Goal: Task Accomplishment & Management: Manage account settings

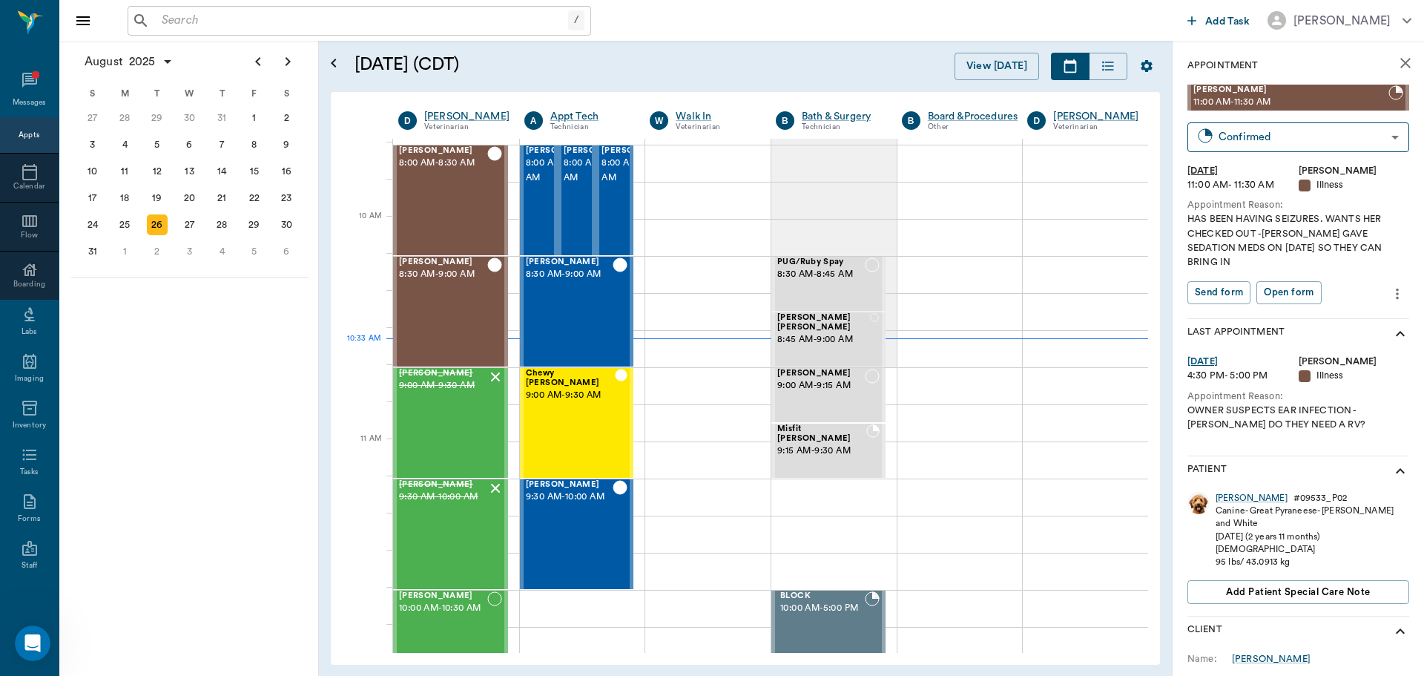
scroll to position [374, 0]
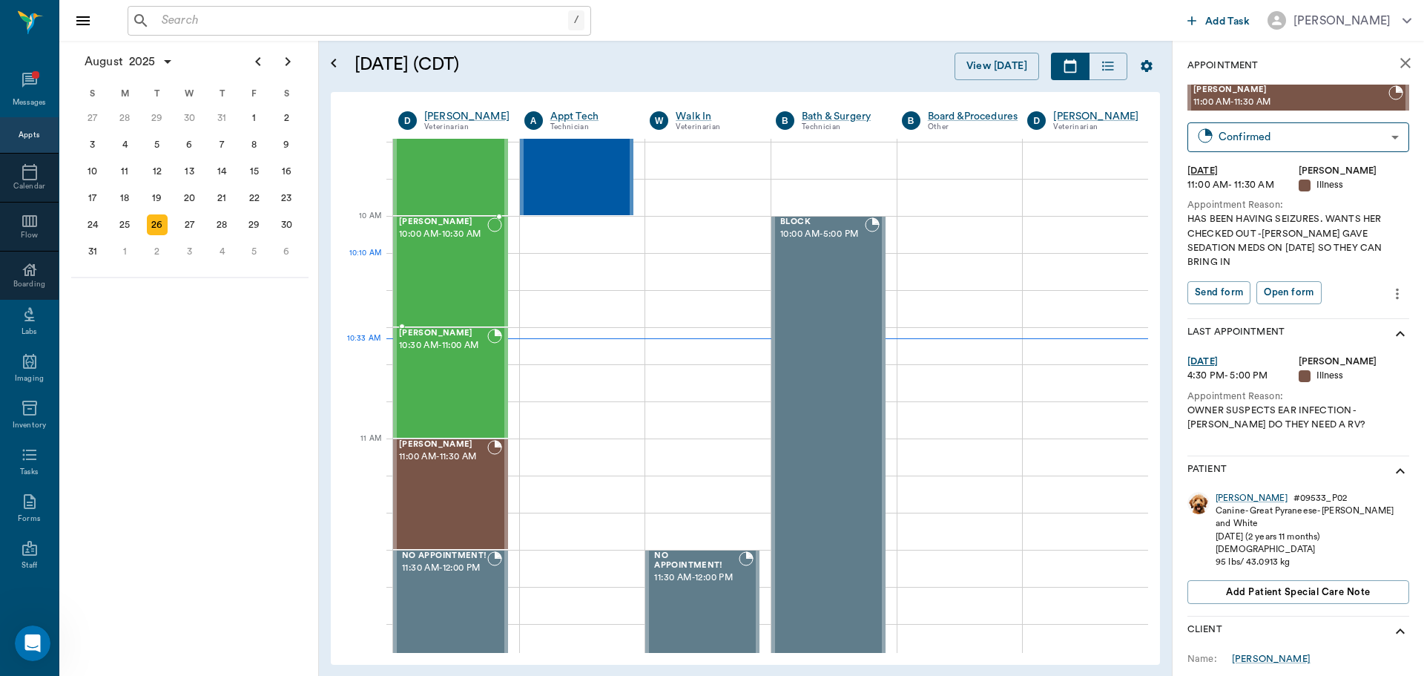
click at [447, 286] on div "[PERSON_NAME] 10:00 AM - 10:30 AM" at bounding box center [443, 271] width 88 height 108
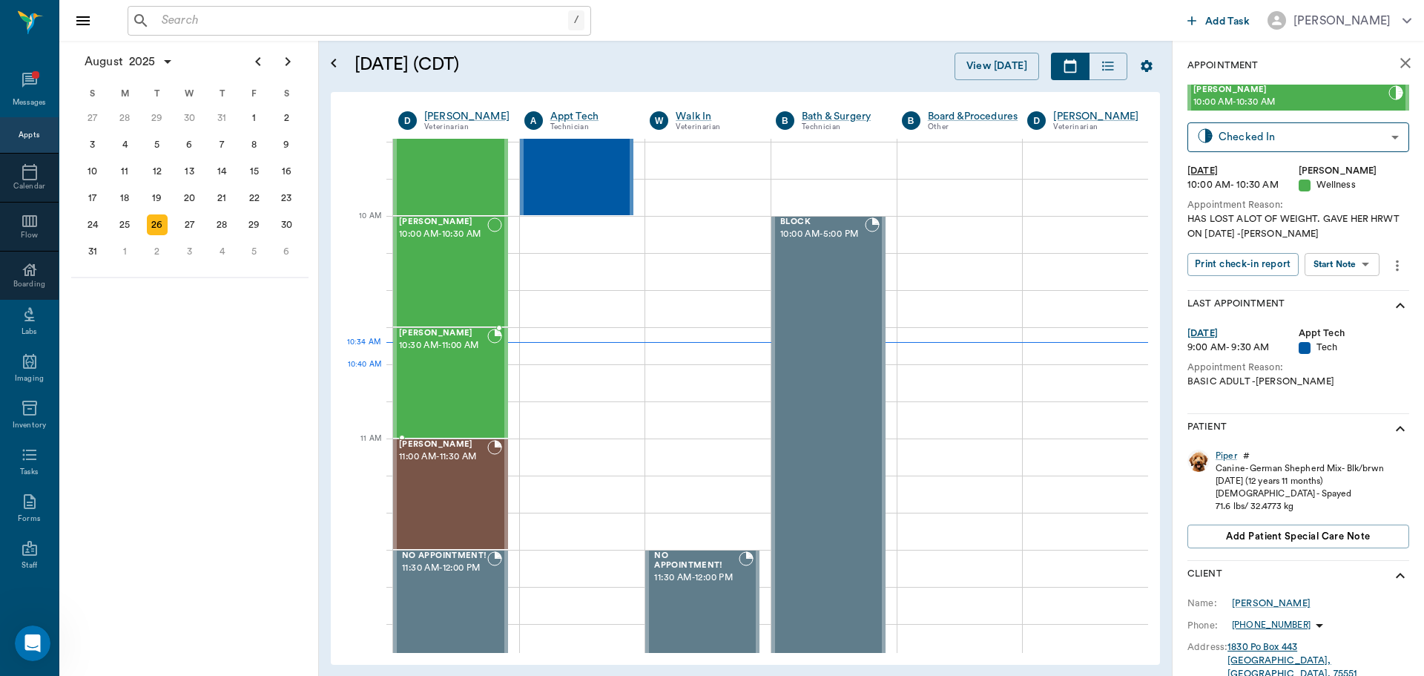
click at [475, 391] on div "[PERSON_NAME] 10:30 AM - 11:00 AM" at bounding box center [443, 383] width 88 height 108
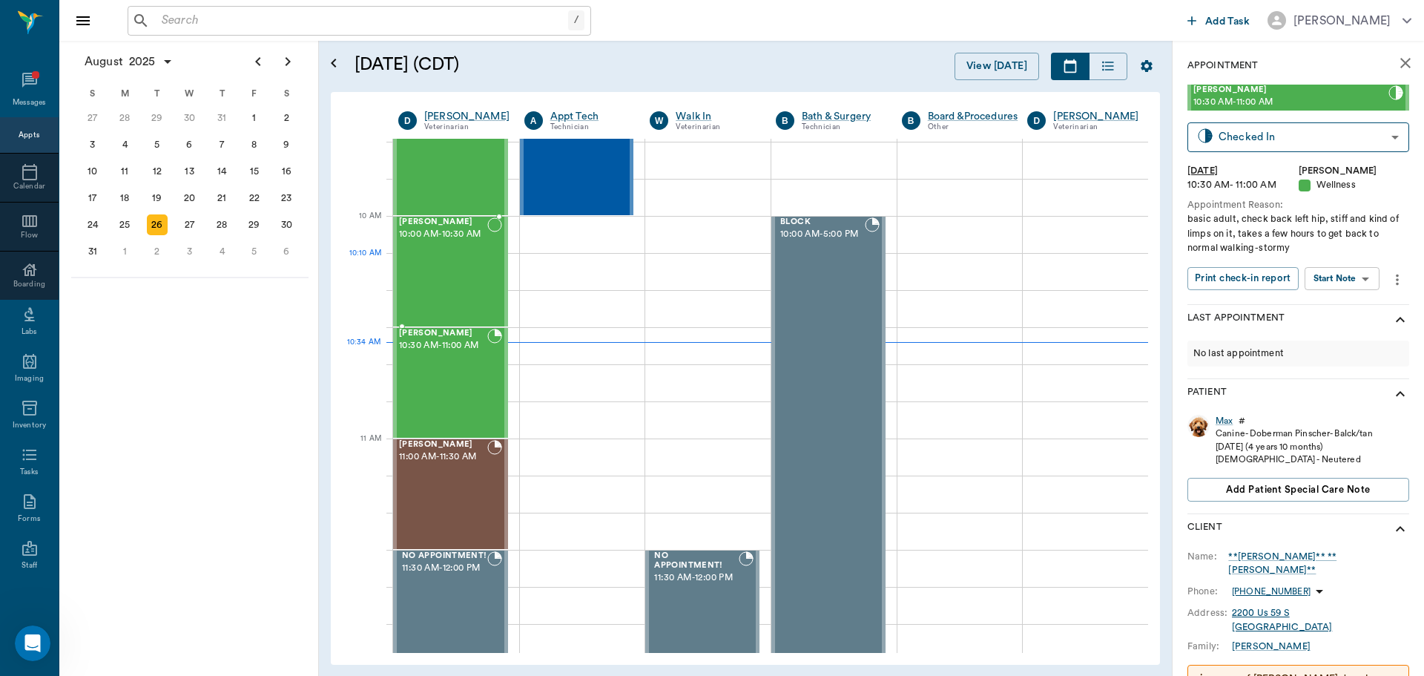
click at [426, 281] on div "[PERSON_NAME] 10:00 AM - 10:30 AM" at bounding box center [443, 271] width 88 height 108
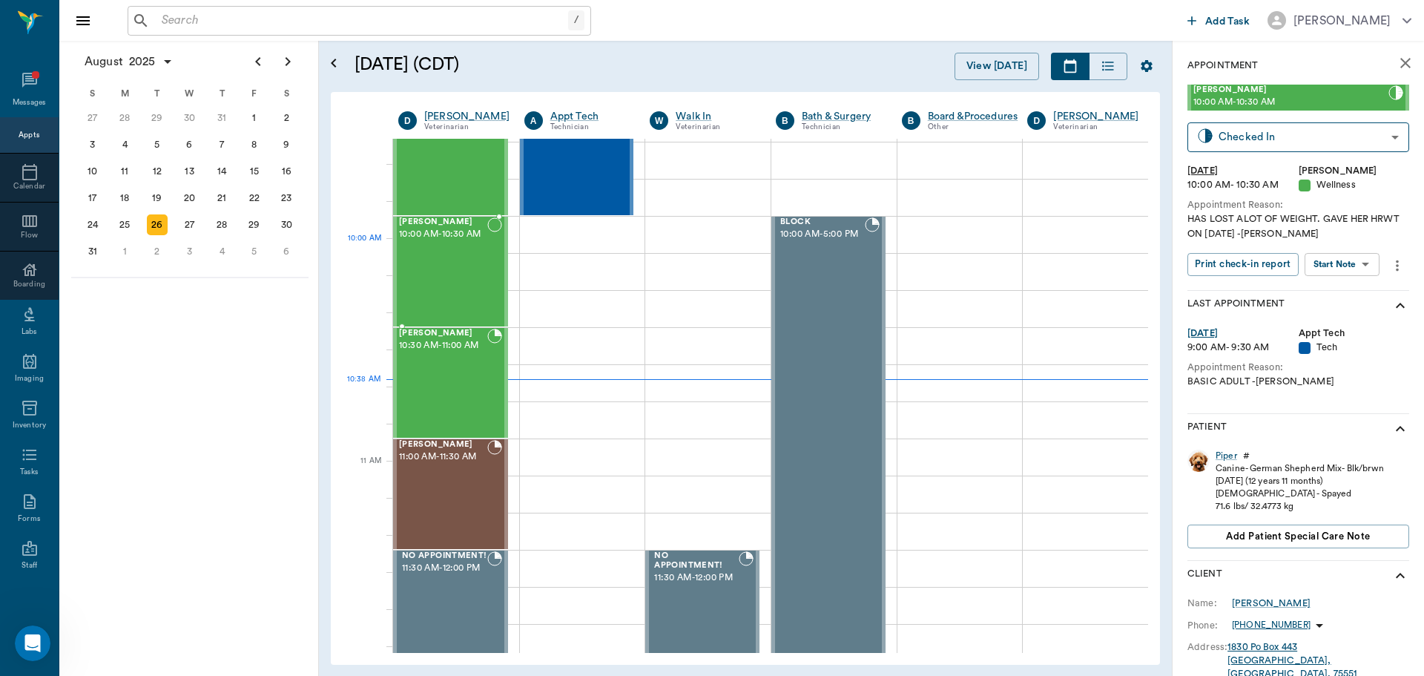
scroll to position [226, 0]
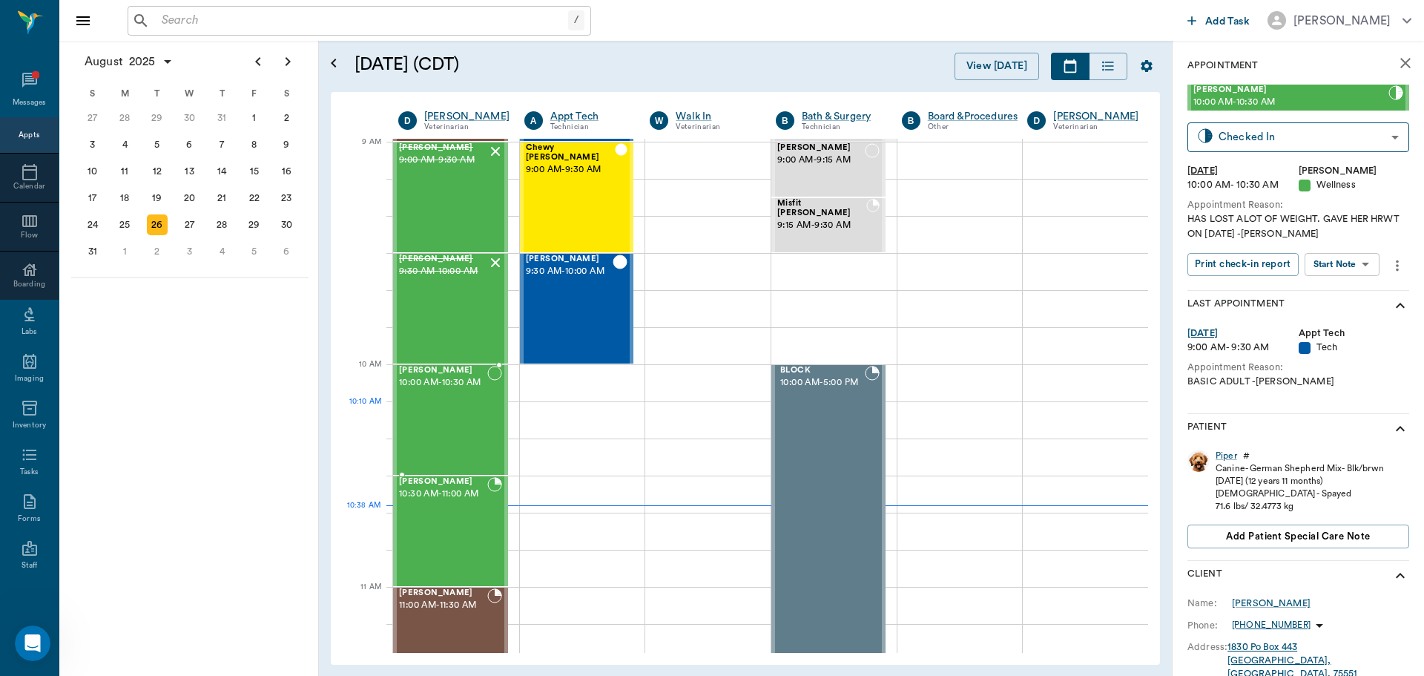
click at [447, 411] on div "[PERSON_NAME] 10:00 AM - 10:30 AM" at bounding box center [443, 420] width 88 height 108
click at [1365, 263] on body "/ ​ Add Task Dr. Bert Ellsworth Nectar Messages Appts Calendar Flow Boarding La…" at bounding box center [712, 338] width 1424 height 676
click at [1335, 294] on button "View SOAP" at bounding box center [1325, 294] width 50 height 17
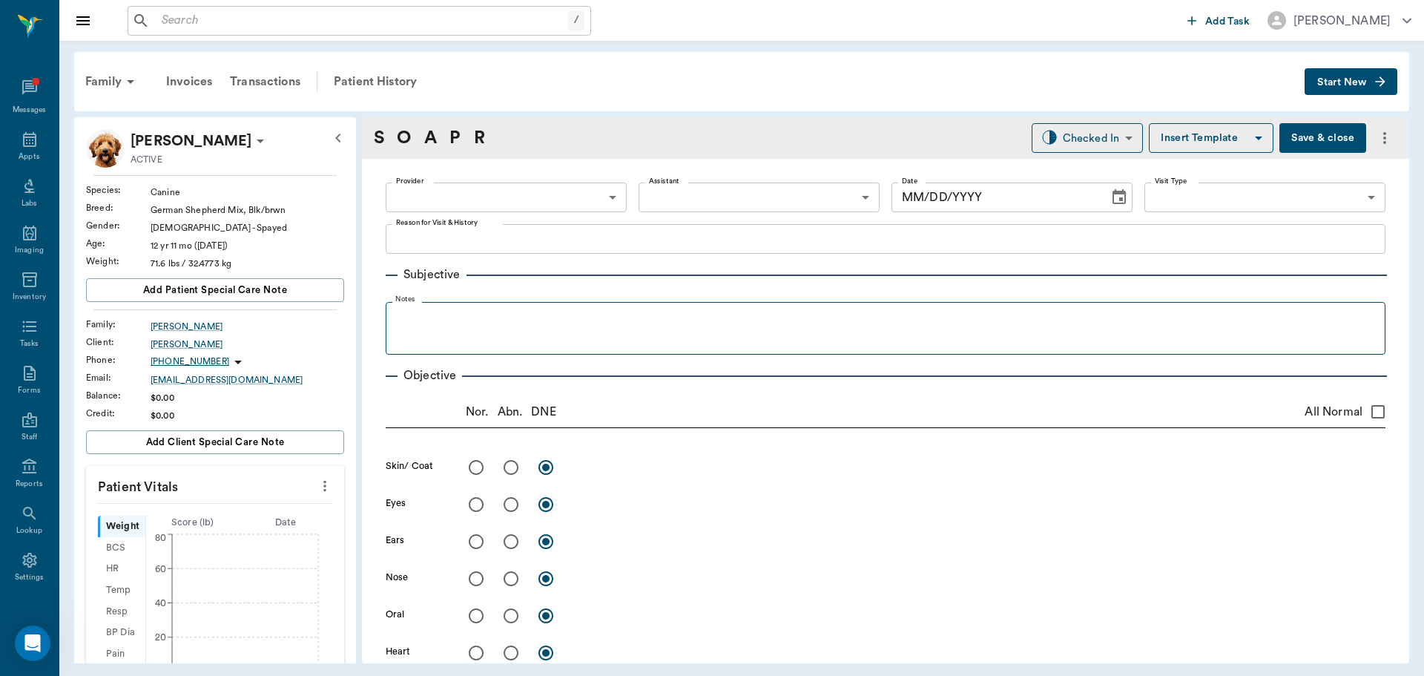
type input "63ec2f075fda476ae8351a4d"
type input "65d2be4f46e3a538d89b8c14"
type textarea "HAS LOST ALOT OF WEIGHT. GAVE HER HRWT ON [DATE] -[PERSON_NAME]"
type input "[DATE]"
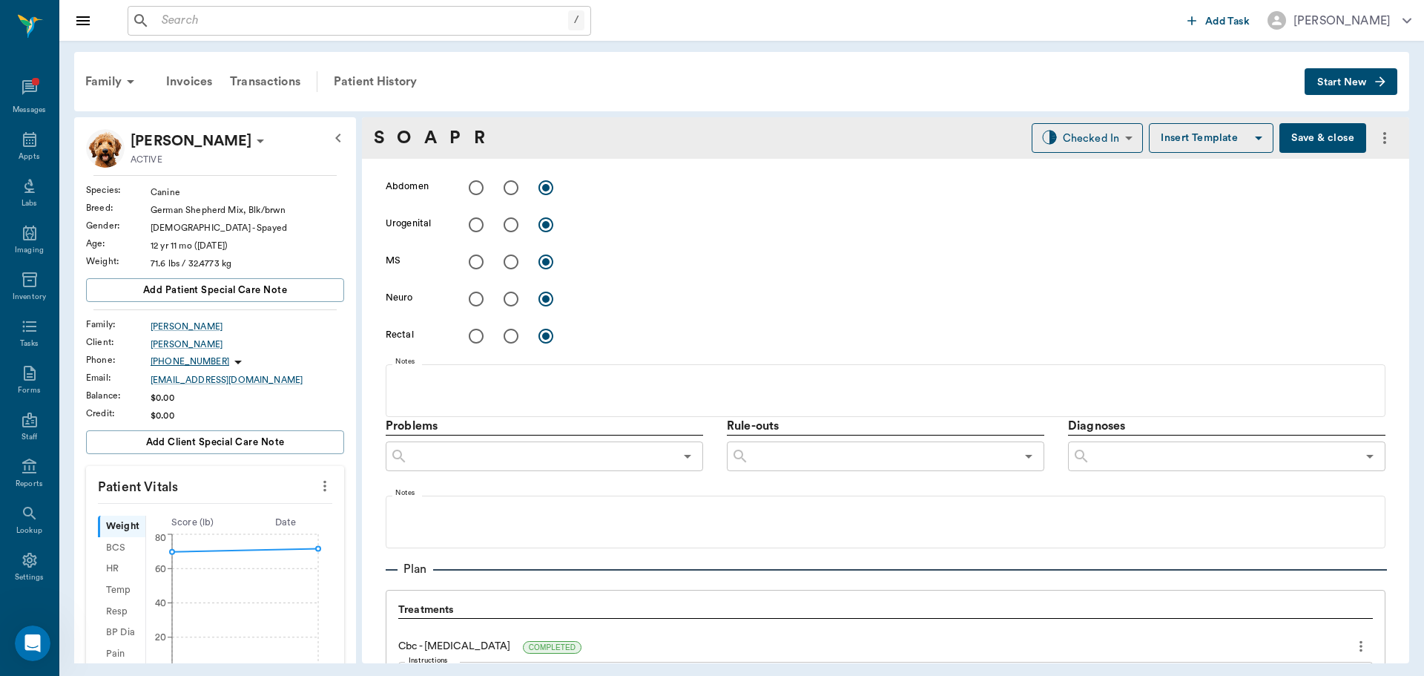
scroll to position [816, 0]
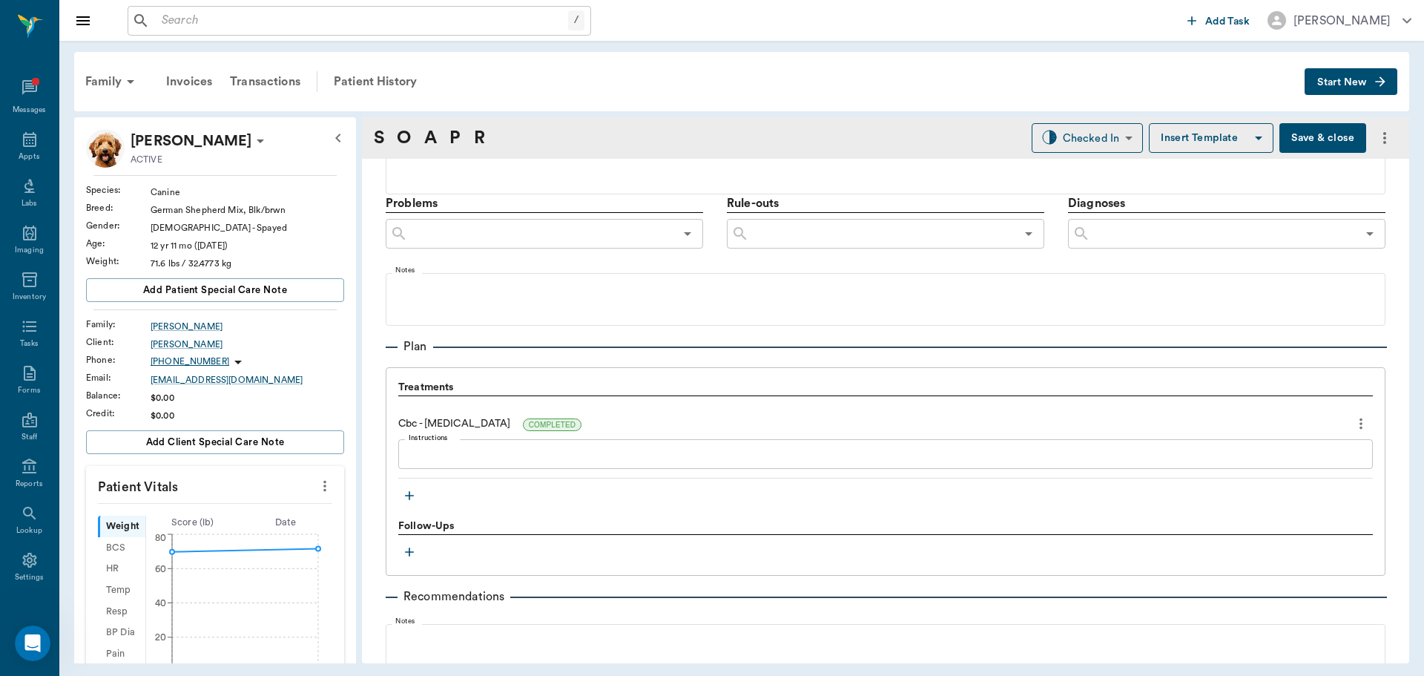
click at [409, 495] on icon "button" at bounding box center [409, 495] width 9 height 9
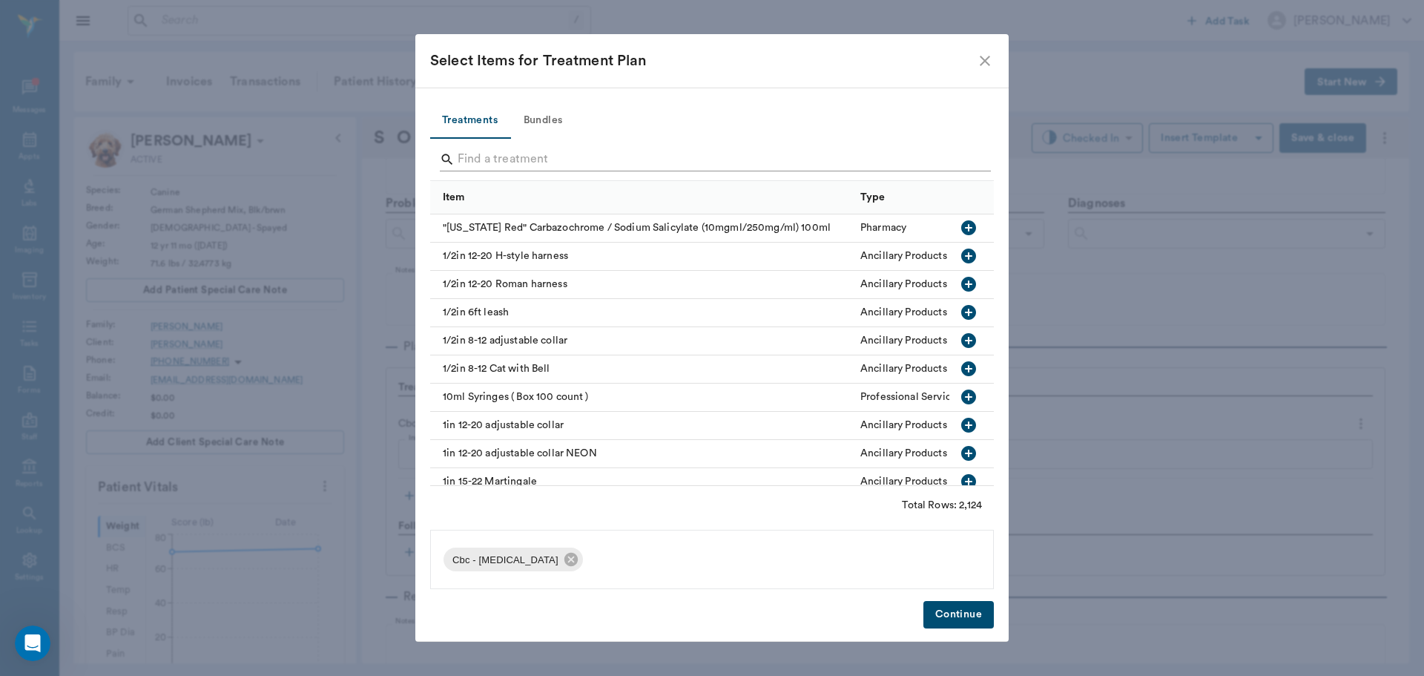
click at [485, 159] on input "Search" at bounding box center [713, 160] width 511 height 24
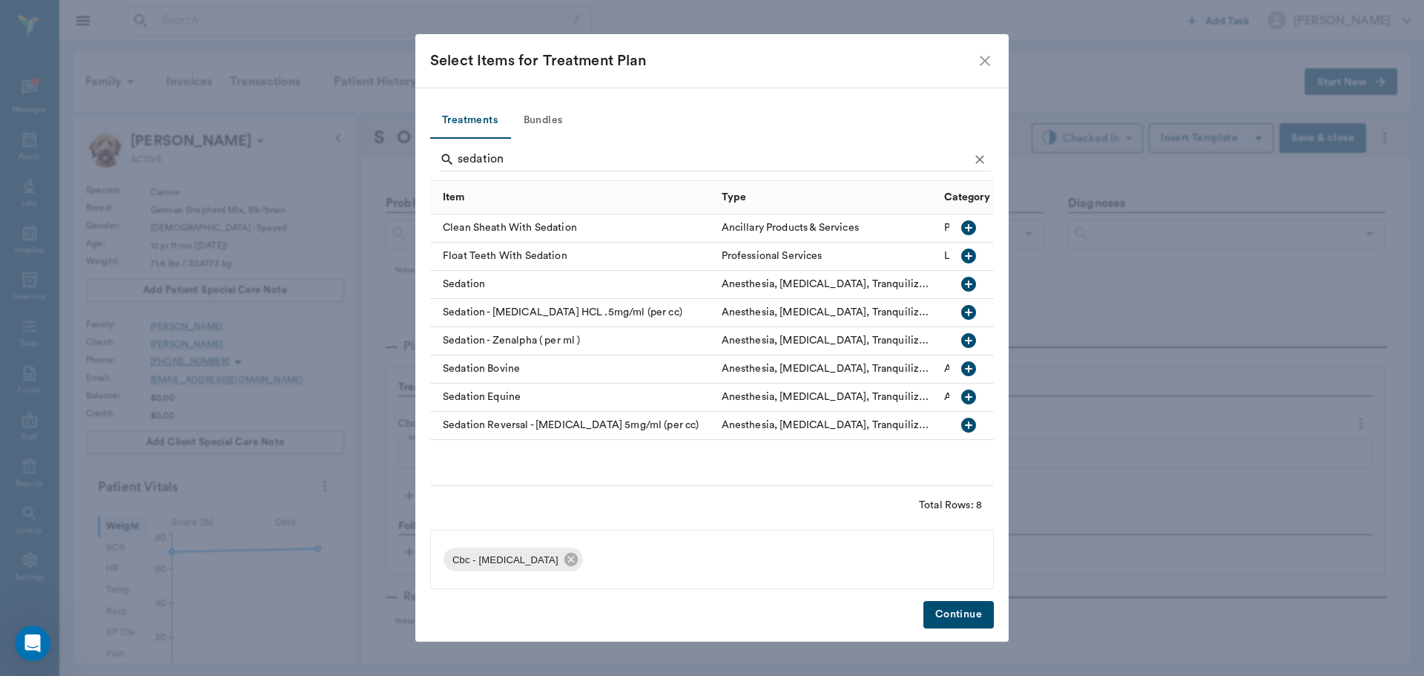
click at [967, 309] on icon "button" at bounding box center [968, 312] width 15 height 15
click at [970, 427] on icon "button" at bounding box center [968, 425] width 15 height 15
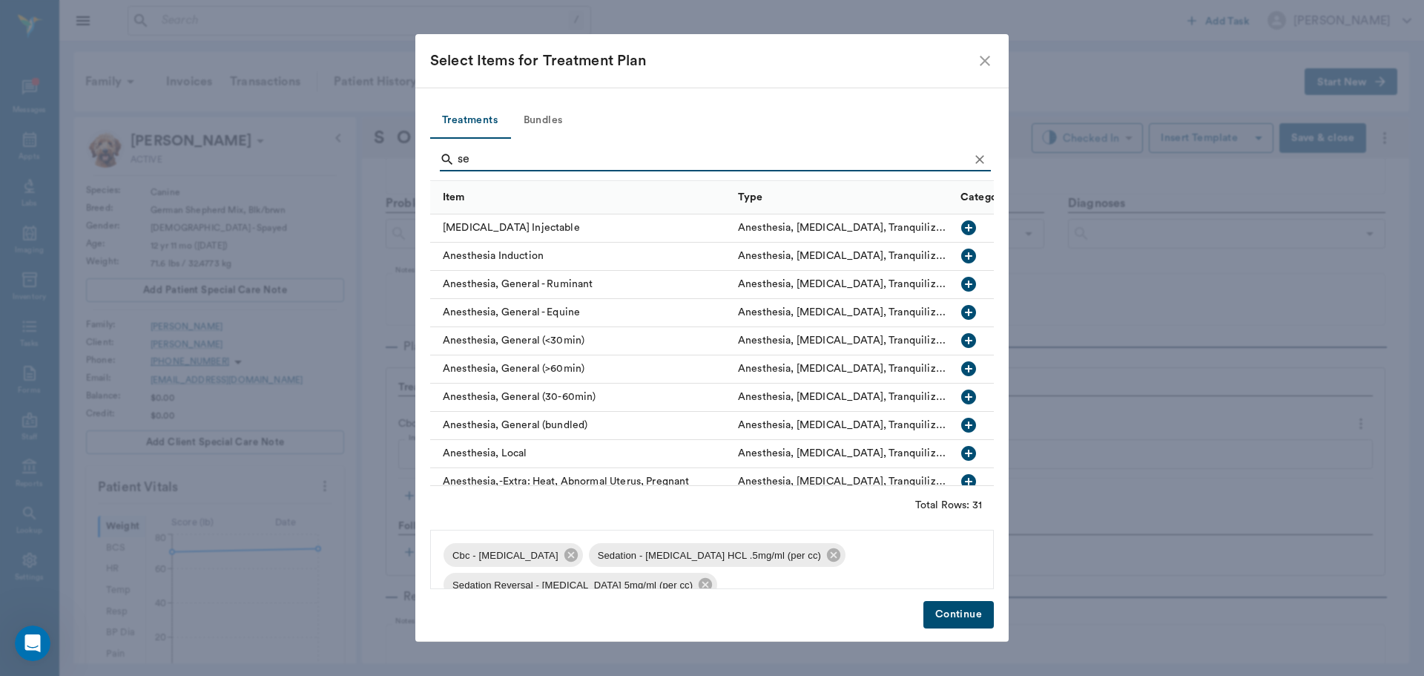
type input "s"
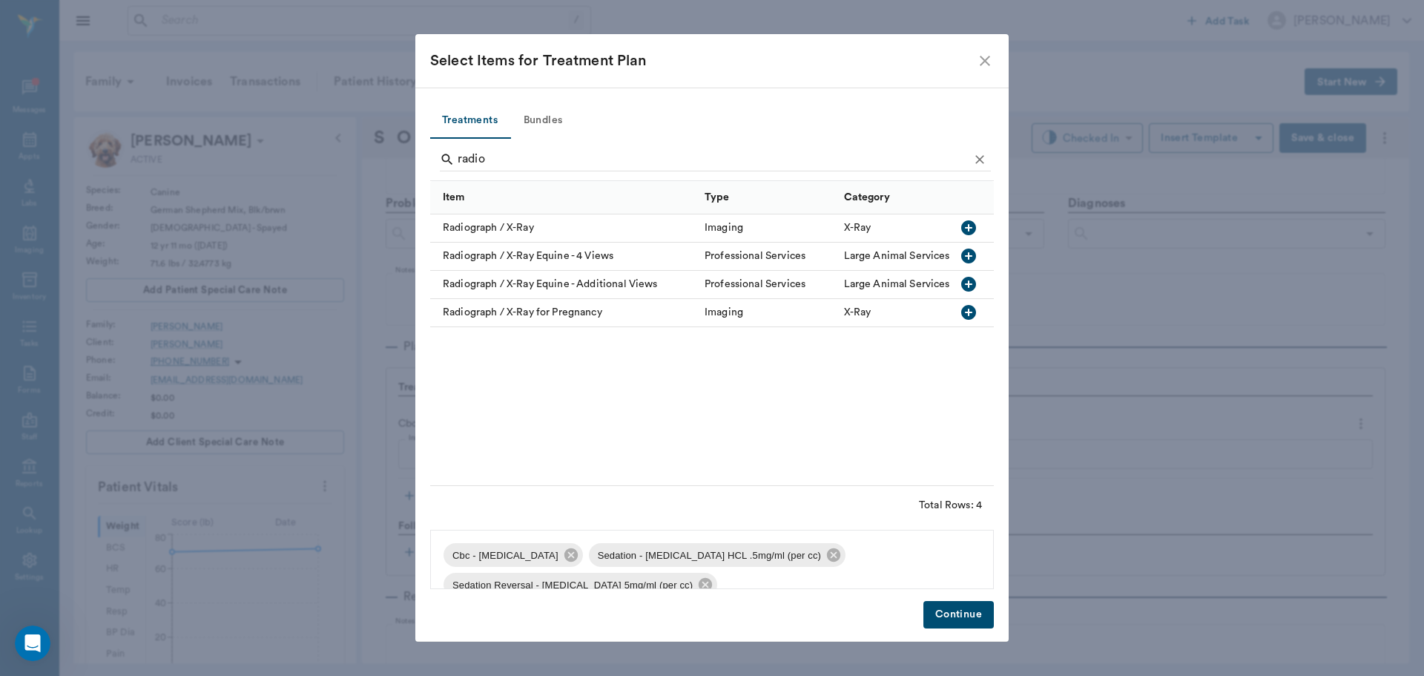
click at [967, 228] on icon "button" at bounding box center [969, 228] width 18 height 18
type input "r"
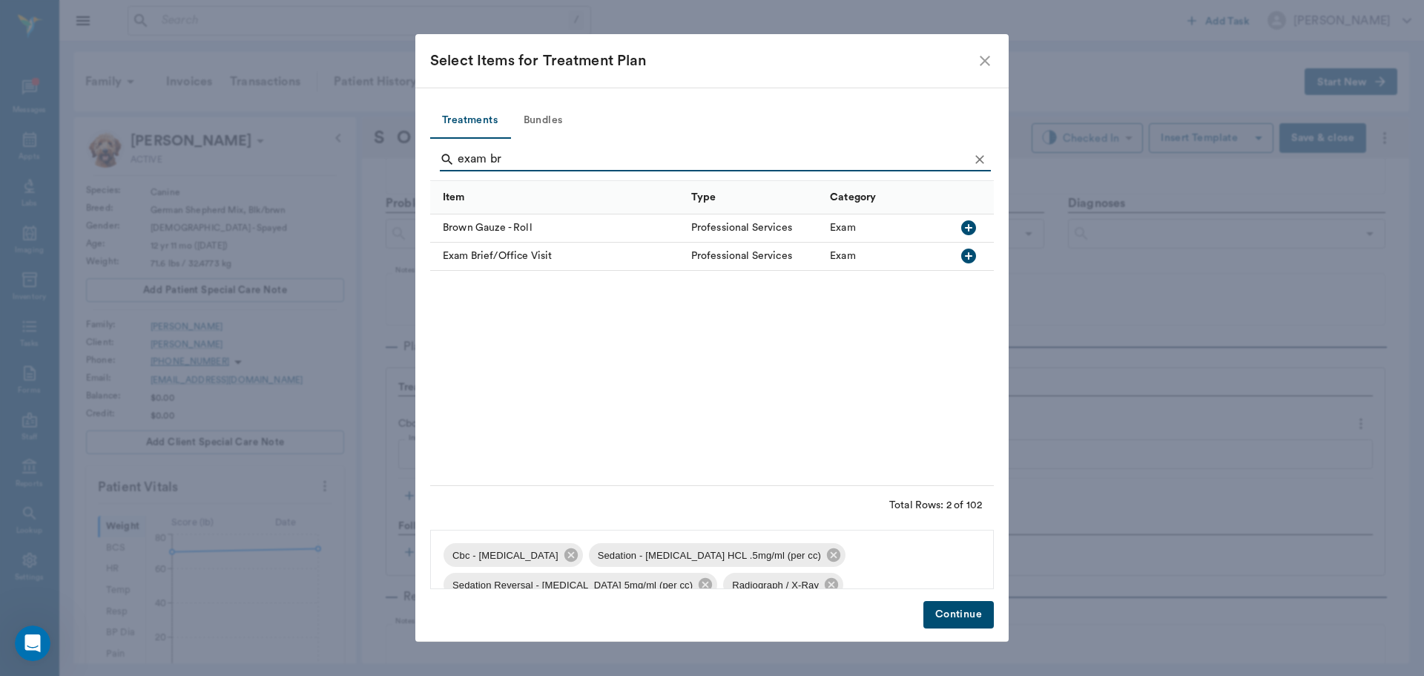
type input "exam br"
click at [970, 255] on icon "button" at bounding box center [968, 256] width 15 height 15
click at [952, 612] on button "Continue" at bounding box center [959, 614] width 70 height 27
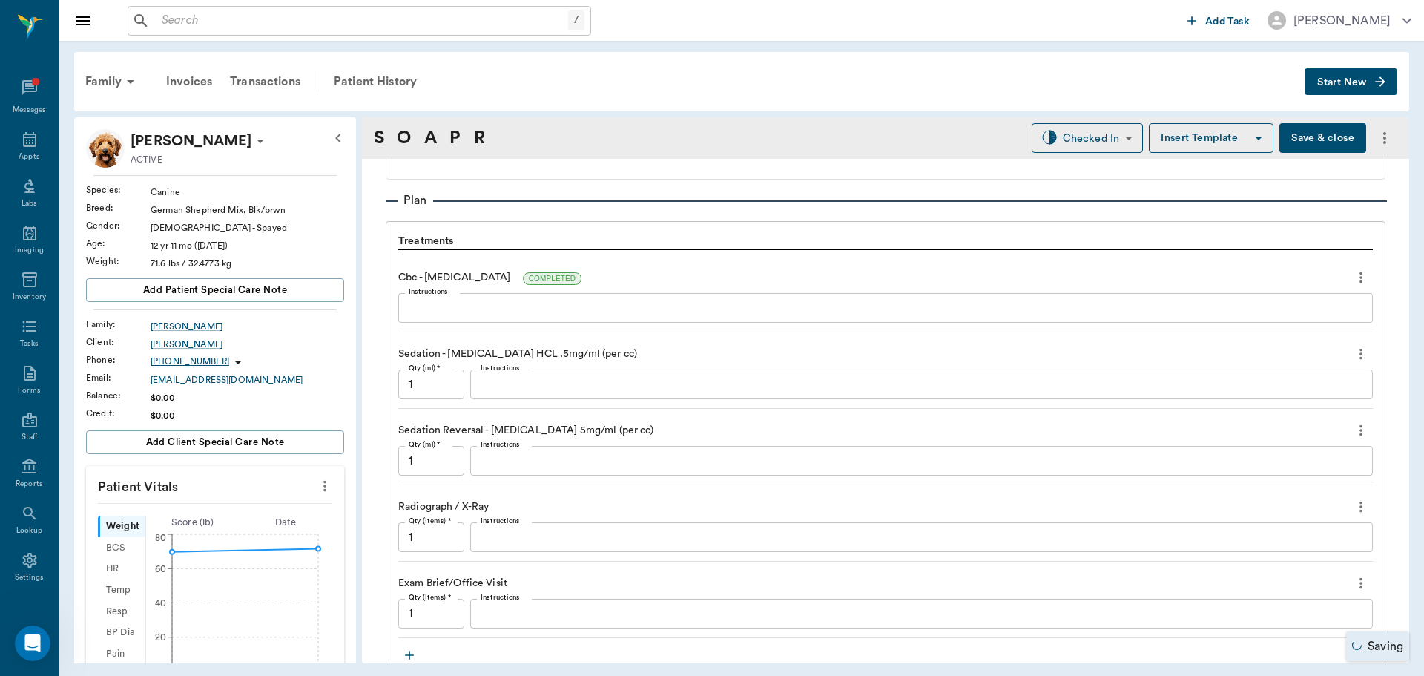
scroll to position [964, 0]
click at [428, 468] on input "1" at bounding box center [431, 459] width 66 height 30
click at [452, 379] on input "1" at bounding box center [431, 382] width 66 height 30
type input ".55"
click at [450, 460] on input "1" at bounding box center [431, 459] width 66 height 30
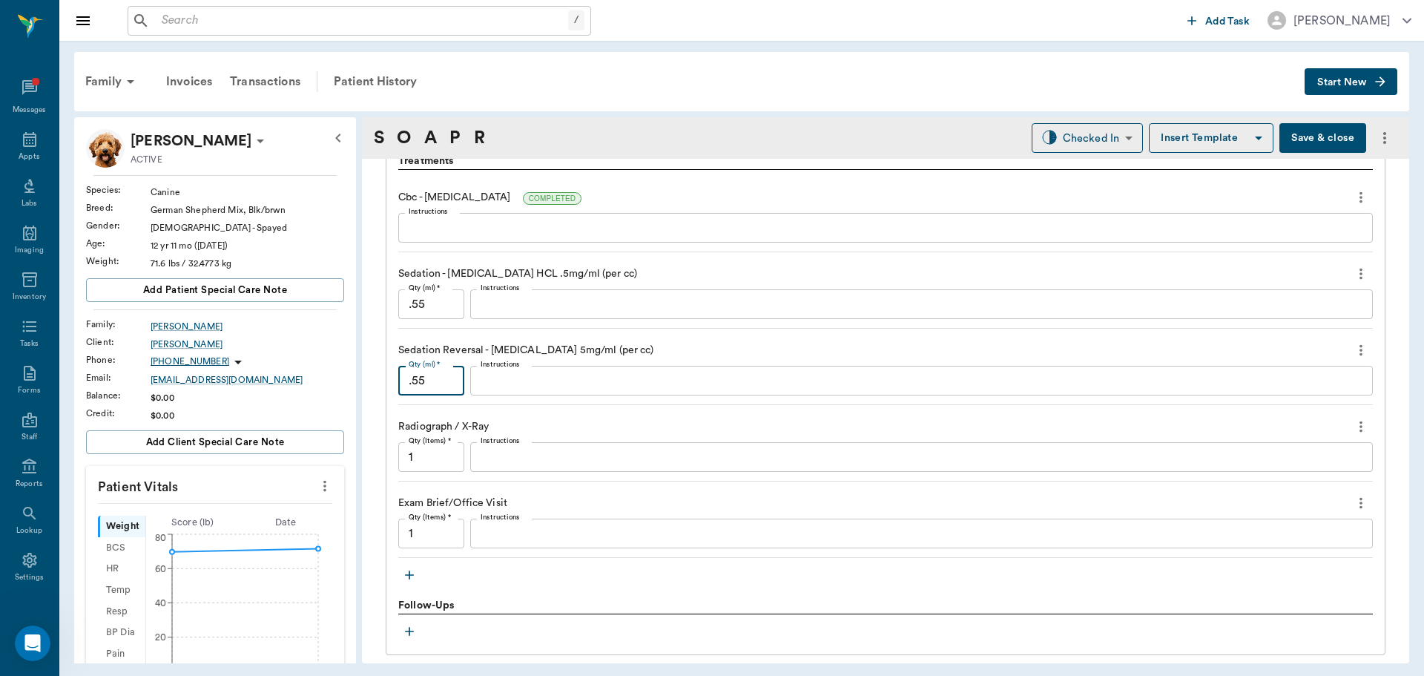
scroll to position [1187, 0]
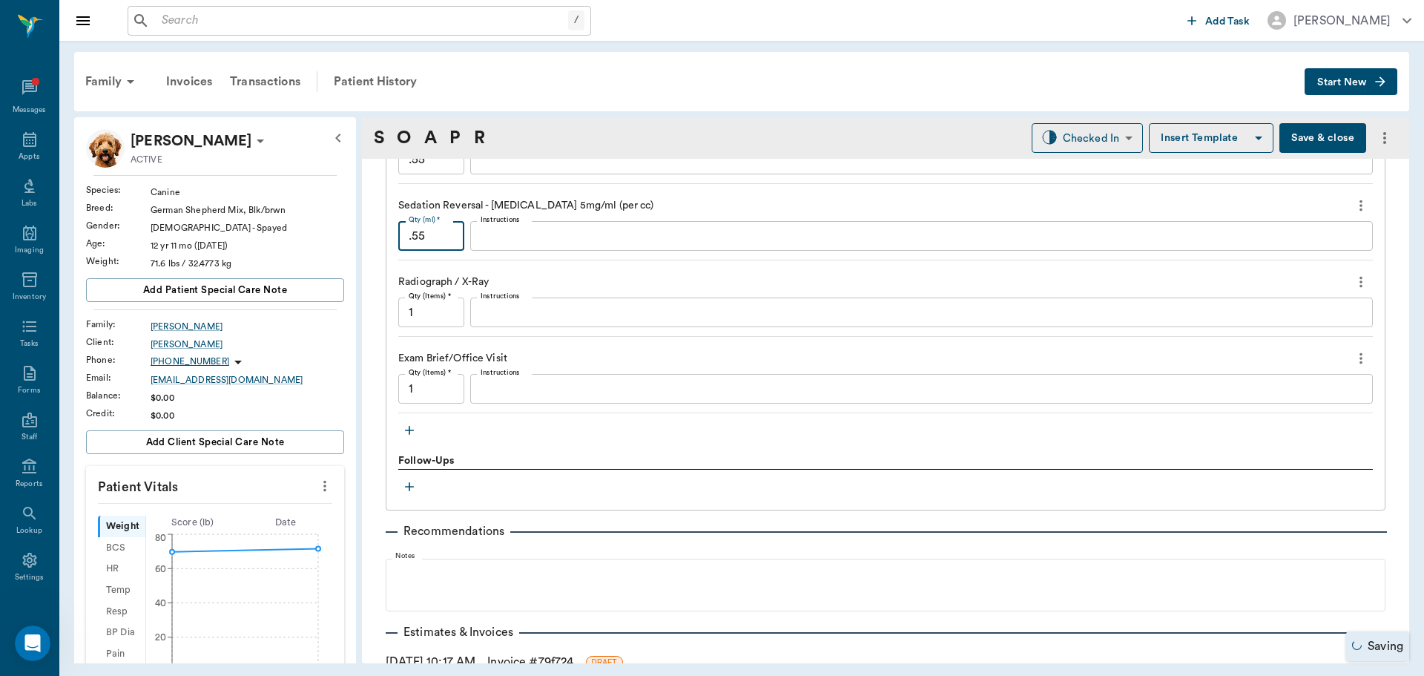
type input ".55"
click at [407, 425] on icon "button" at bounding box center [409, 430] width 15 height 15
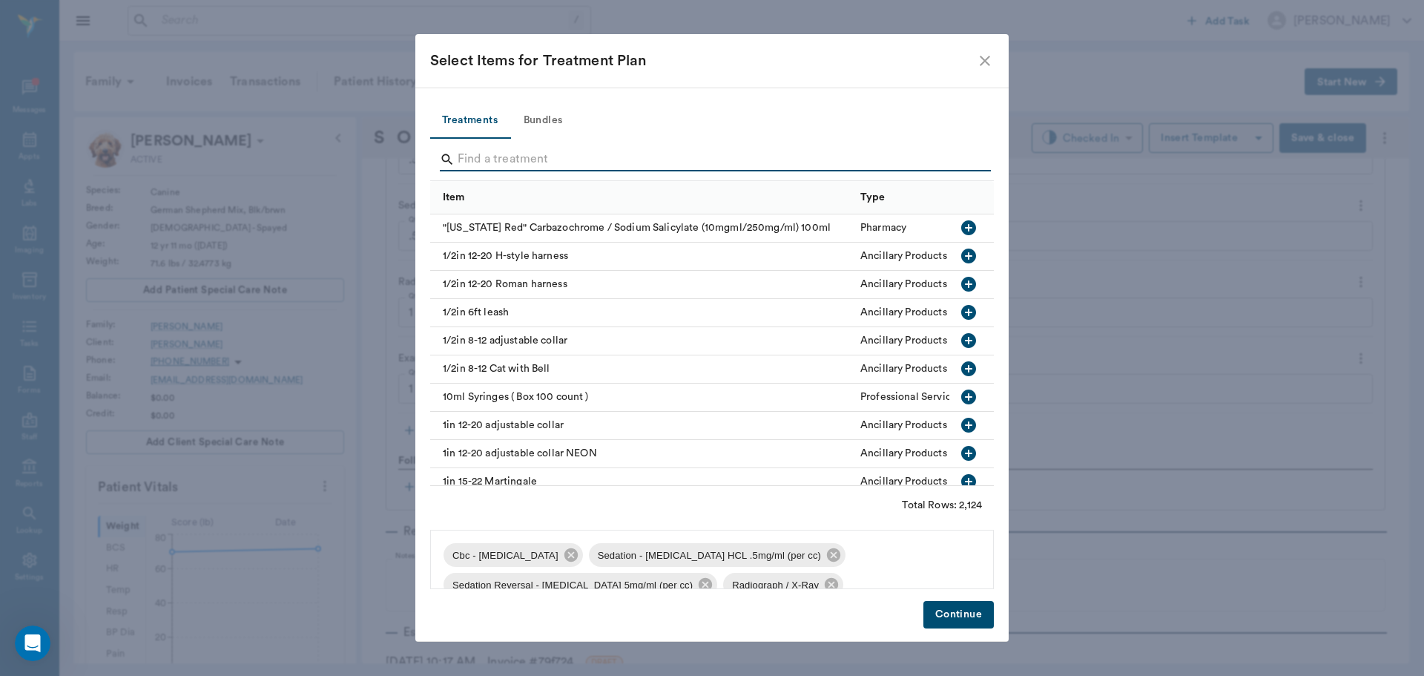
click at [567, 171] on input "Search" at bounding box center [713, 160] width 511 height 24
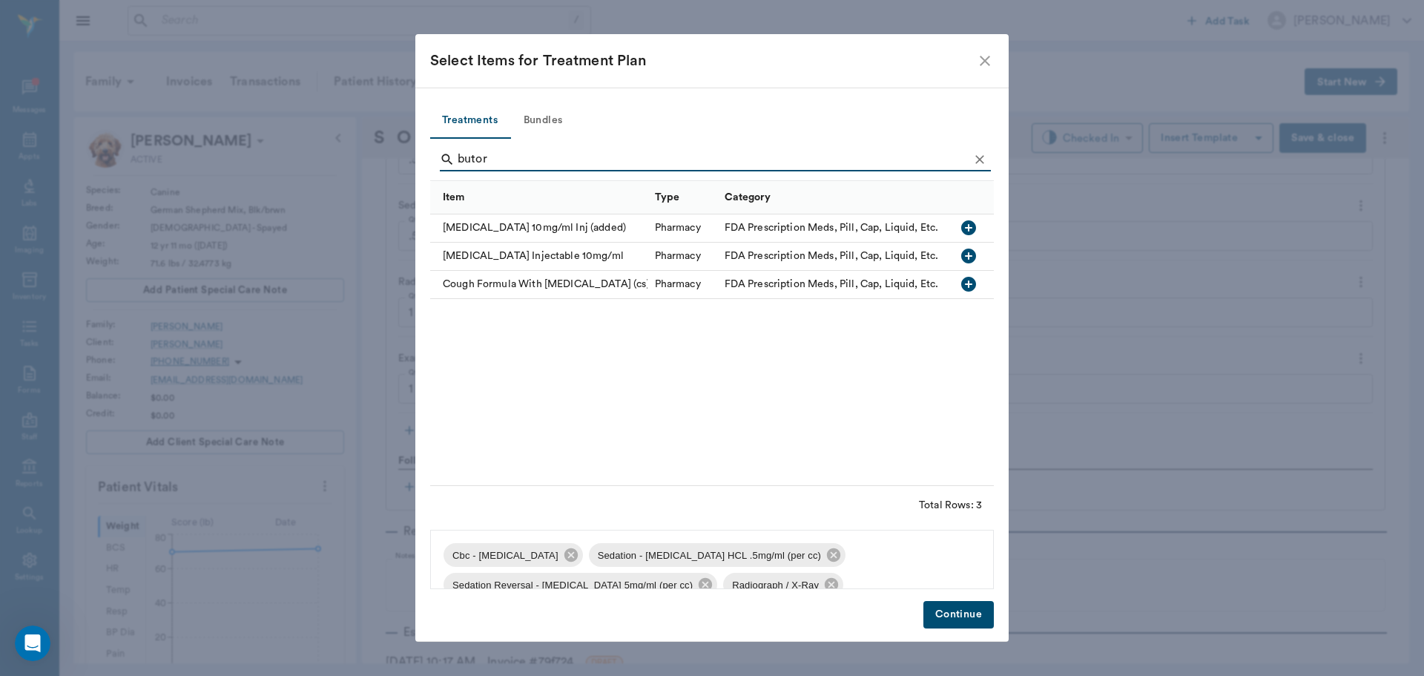
type input "butor"
click at [966, 227] on icon "button" at bounding box center [968, 227] width 15 height 15
click at [958, 611] on button "Continue" at bounding box center [959, 614] width 70 height 27
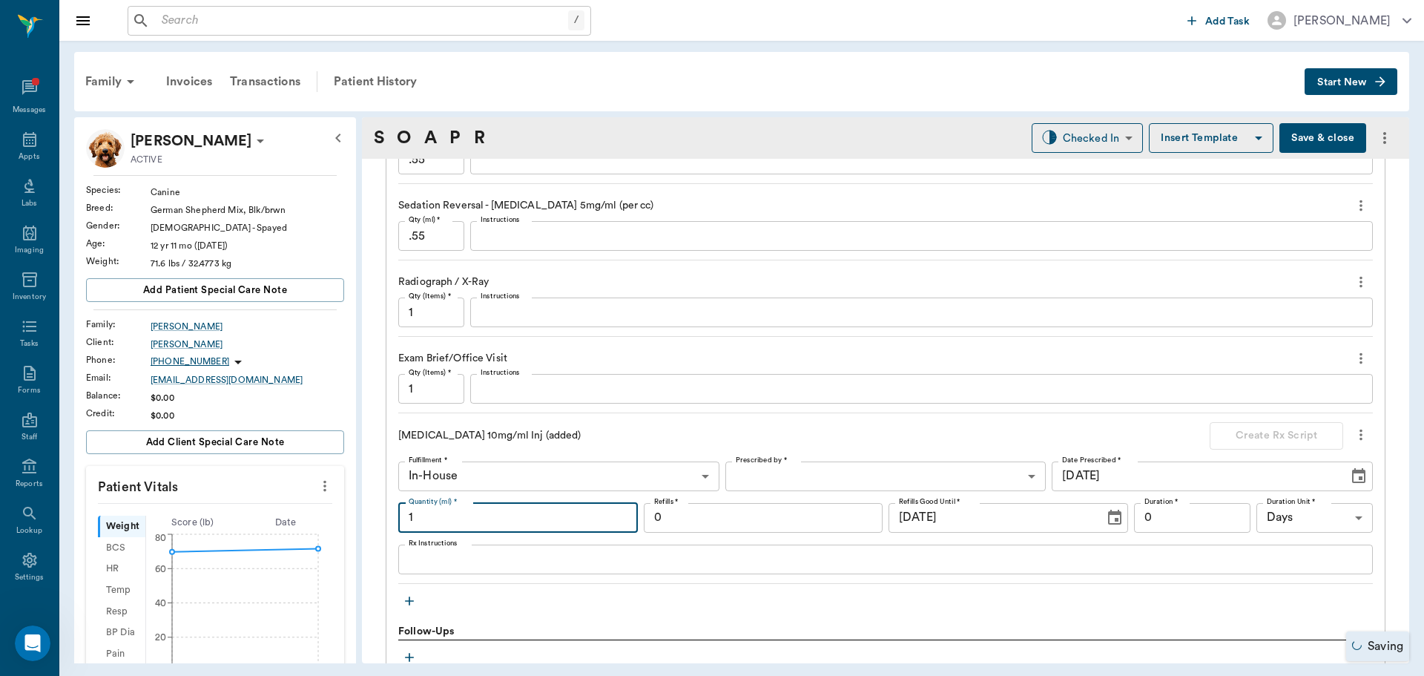
click at [447, 513] on input "1" at bounding box center [518, 518] width 240 height 30
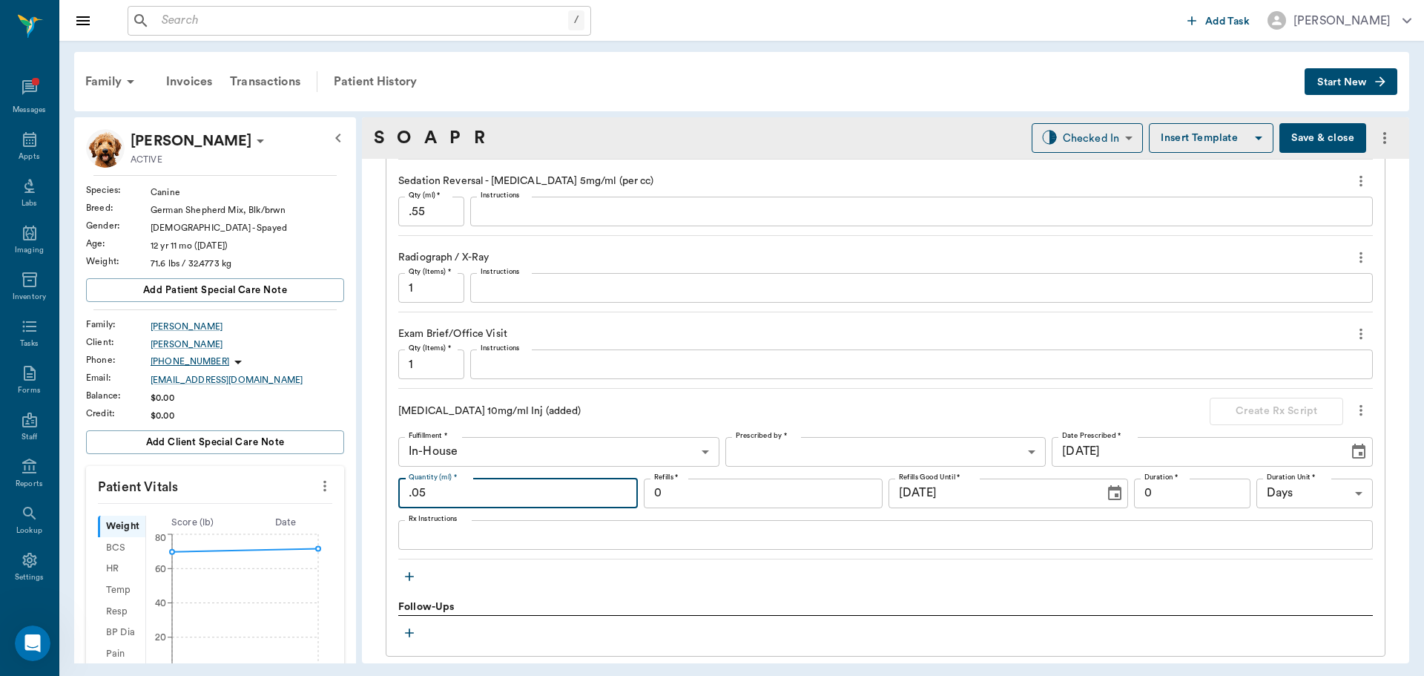
scroll to position [1237, 0]
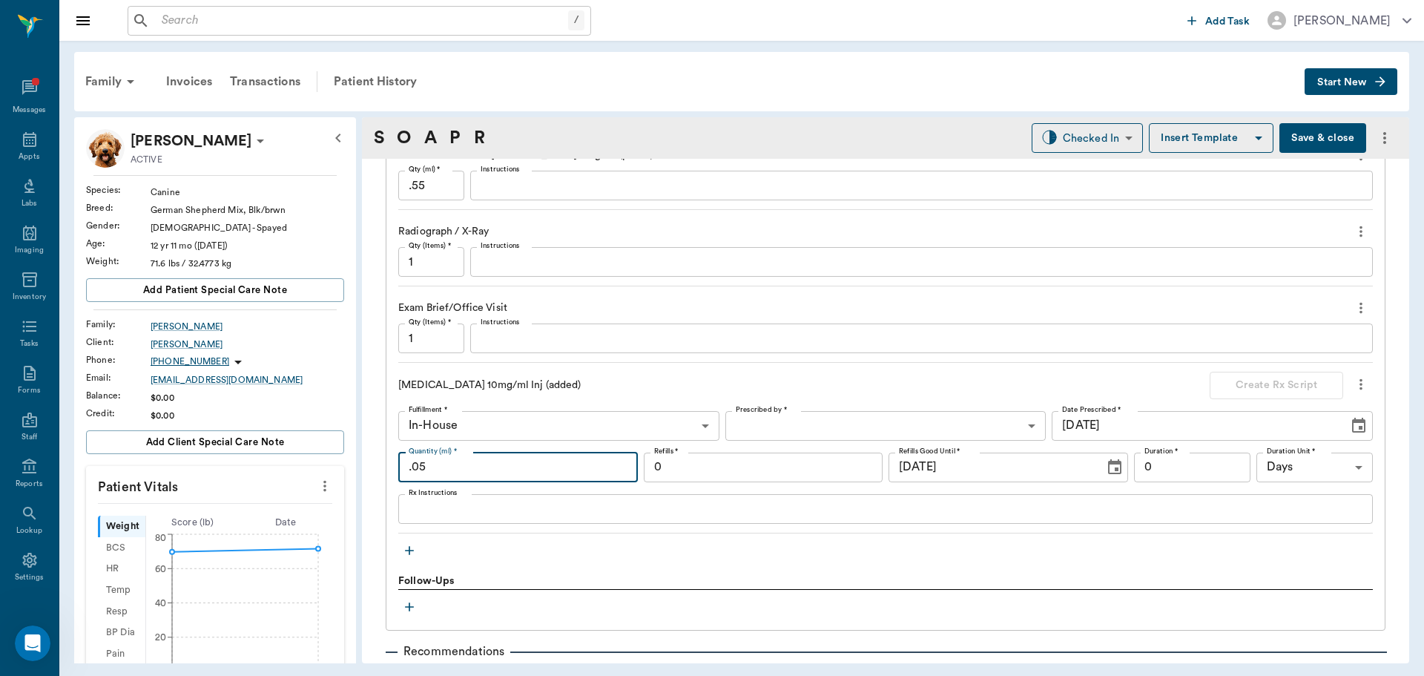
type input ".05"
click at [401, 551] on button "button" at bounding box center [409, 550] width 22 height 22
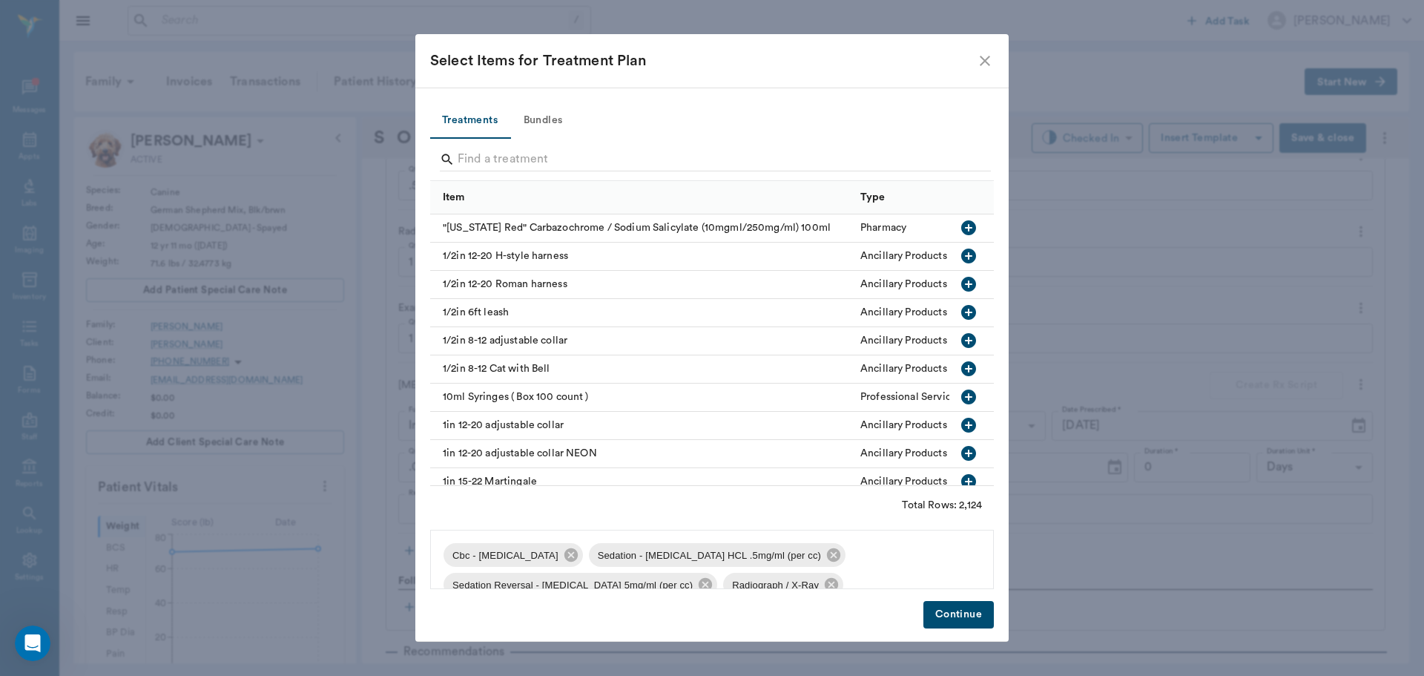
drag, startPoint x: 479, startPoint y: 144, endPoint x: 482, endPoint y: 158, distance: 14.4
click at [479, 147] on div at bounding box center [715, 161] width 551 height 39
click at [482, 158] on input "Search" at bounding box center [713, 160] width 511 height 24
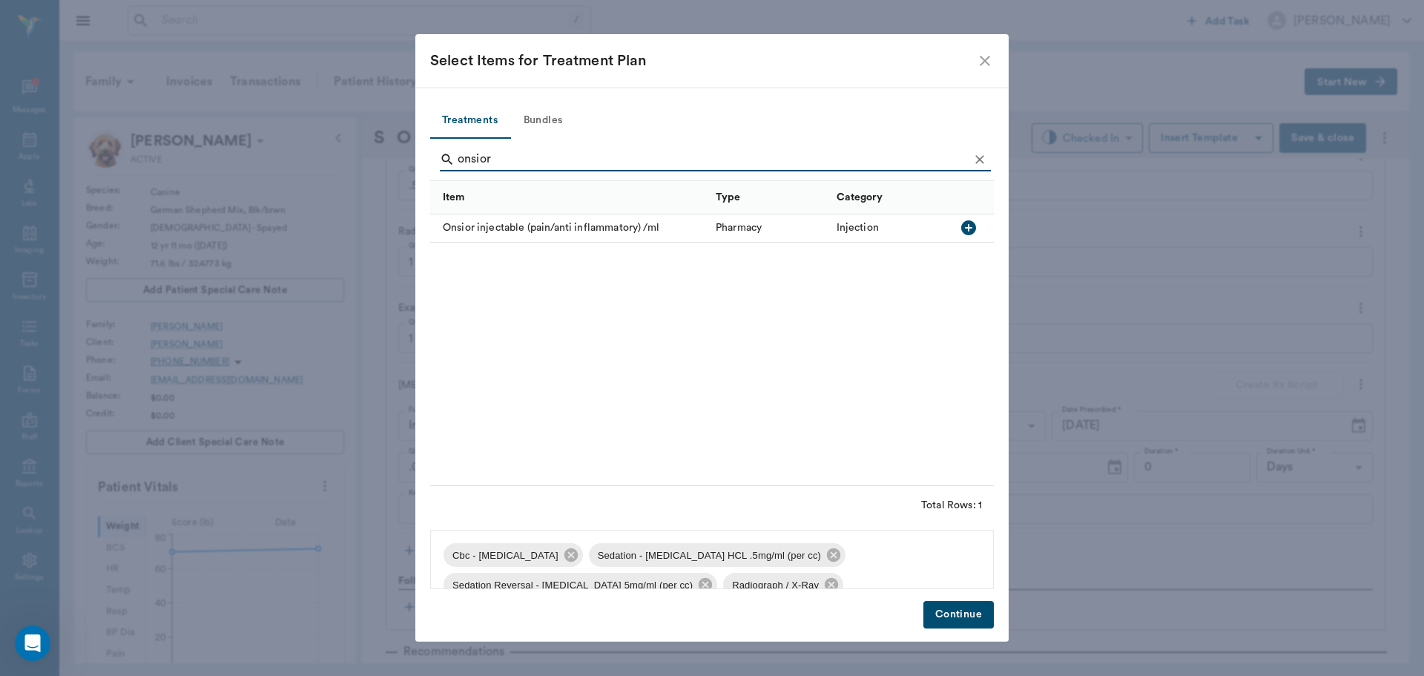
type input "onsior"
click at [962, 226] on icon "button" at bounding box center [968, 227] width 15 height 15
click at [951, 619] on button "Continue" at bounding box center [959, 614] width 70 height 27
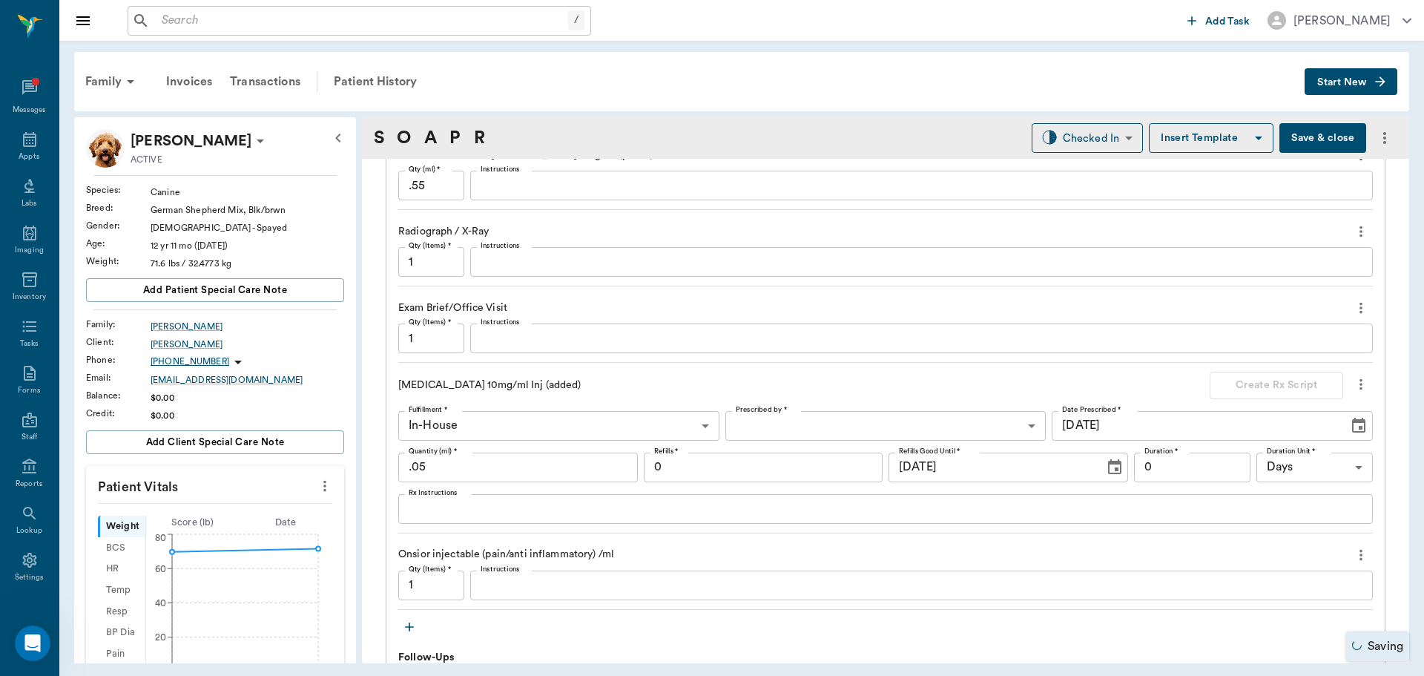
scroll to position [1386, 0]
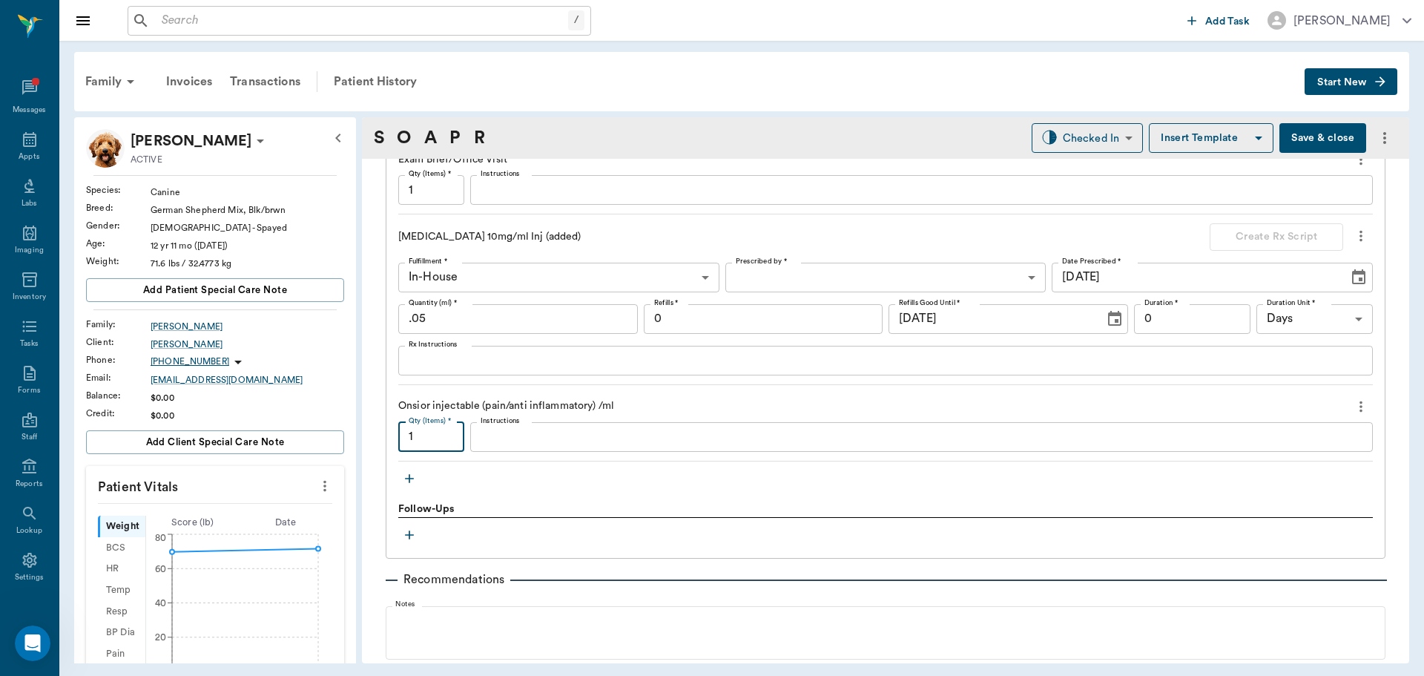
click at [441, 442] on input "1" at bounding box center [431, 437] width 66 height 30
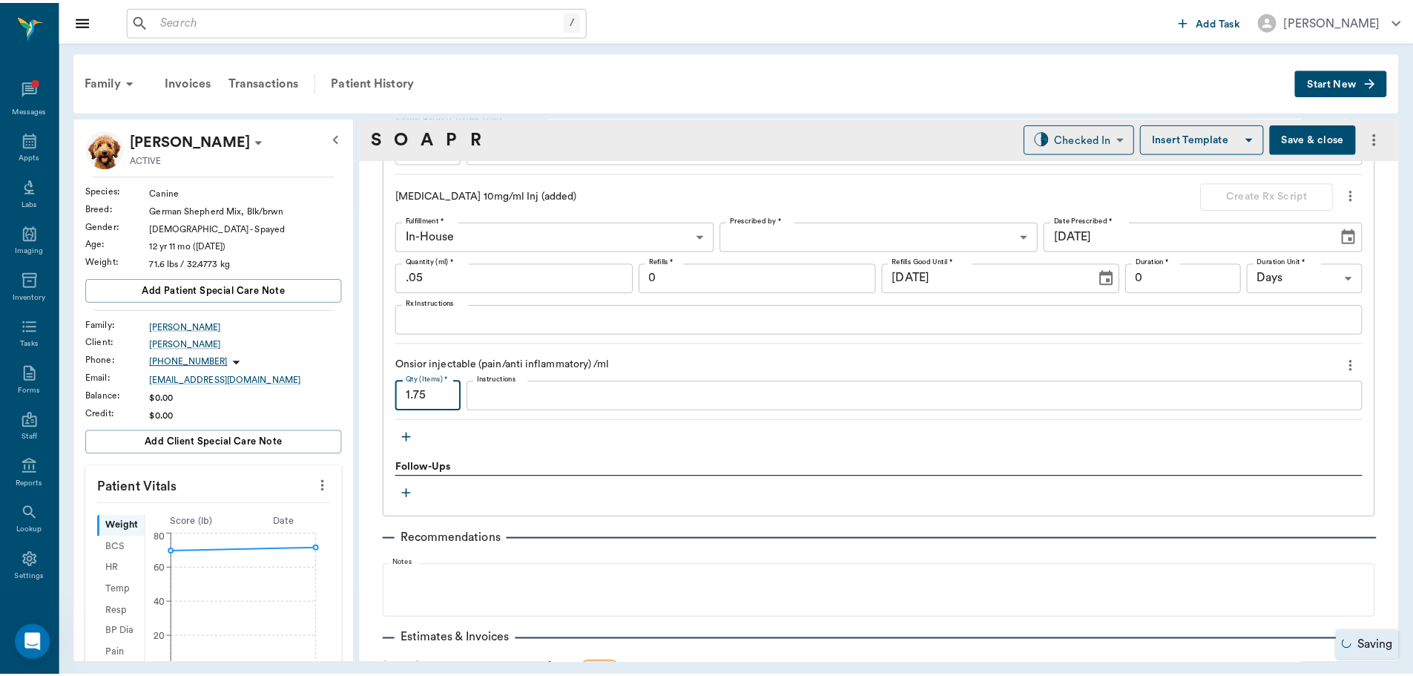
scroll to position [1460, 0]
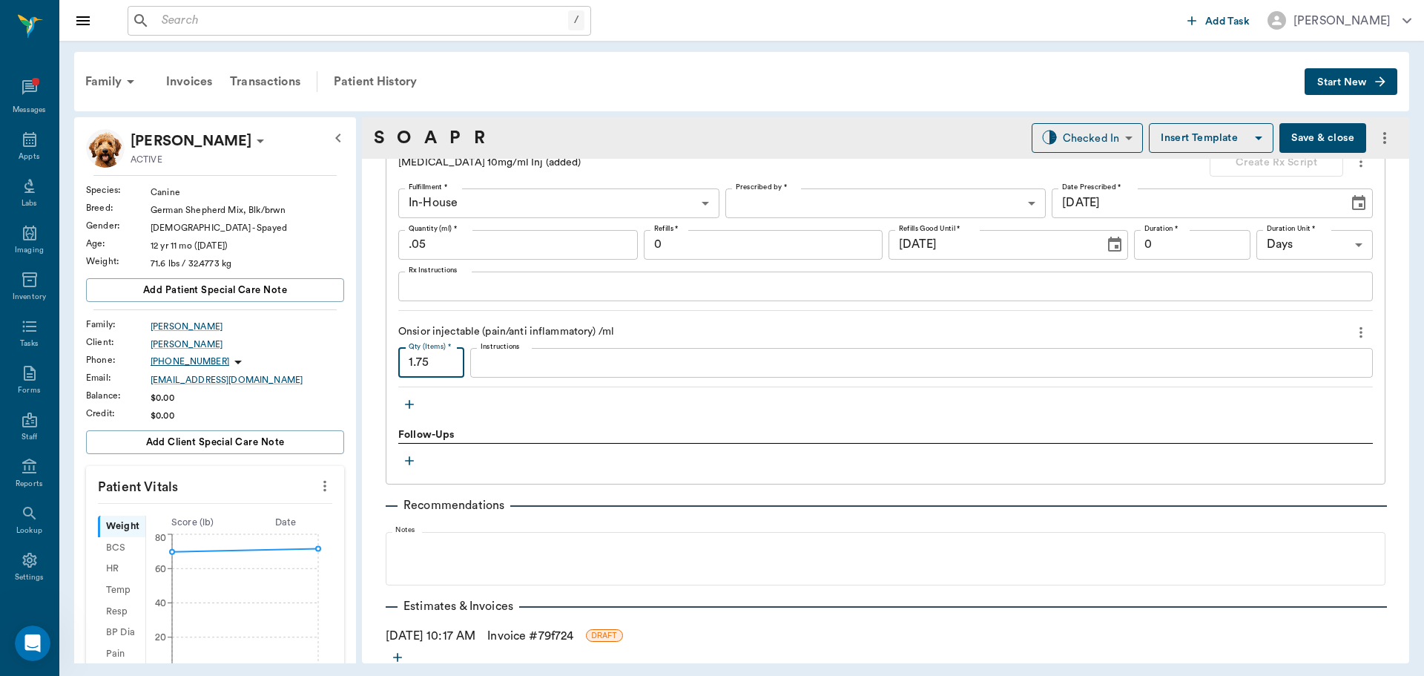
type input "1.75"
click at [529, 633] on link "Invoice # 79f724" at bounding box center [530, 636] width 86 height 18
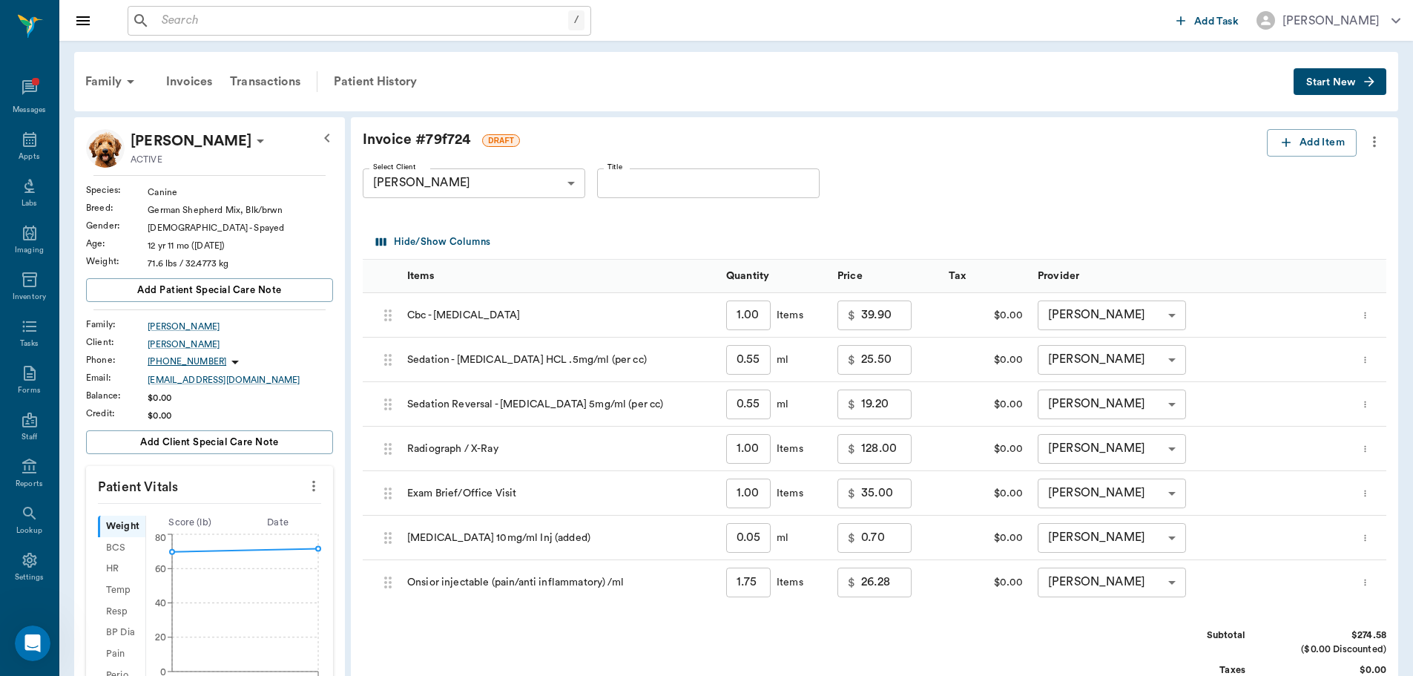
click at [888, 317] on input "39.90" at bounding box center [886, 315] width 50 height 30
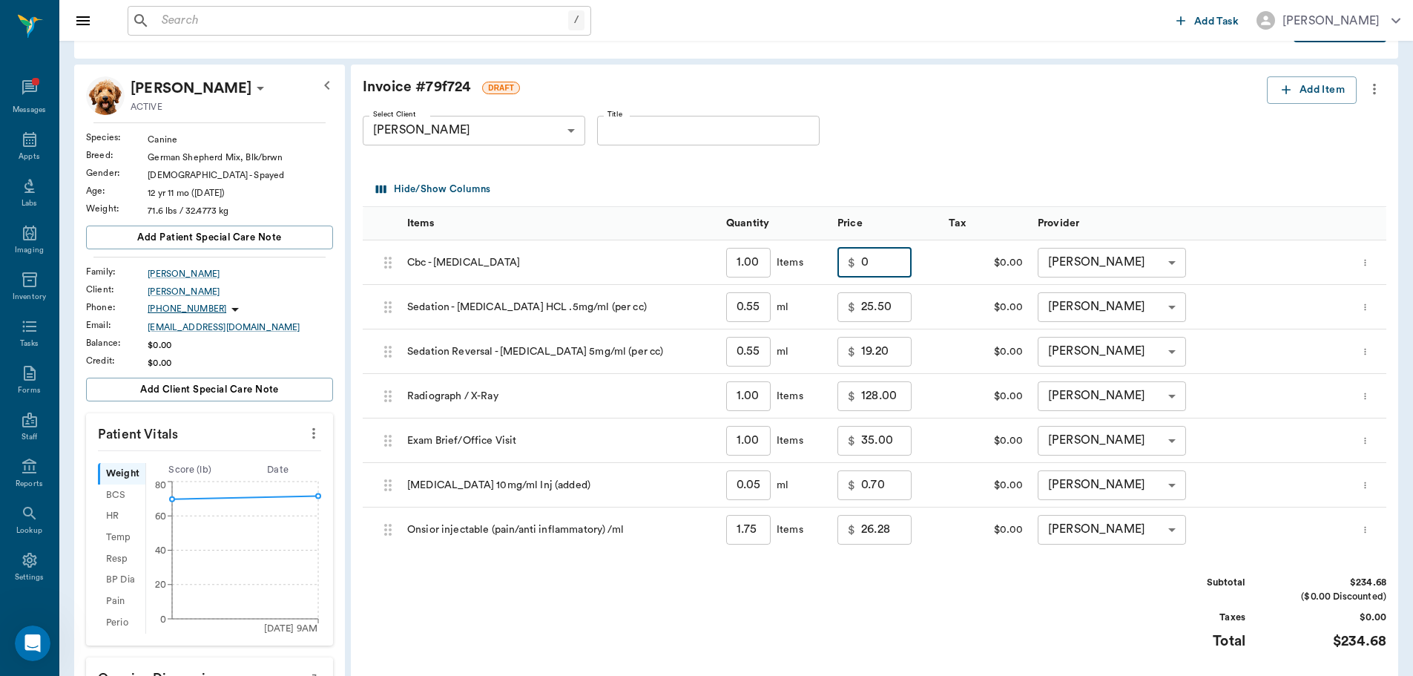
scroll to position [148, 0]
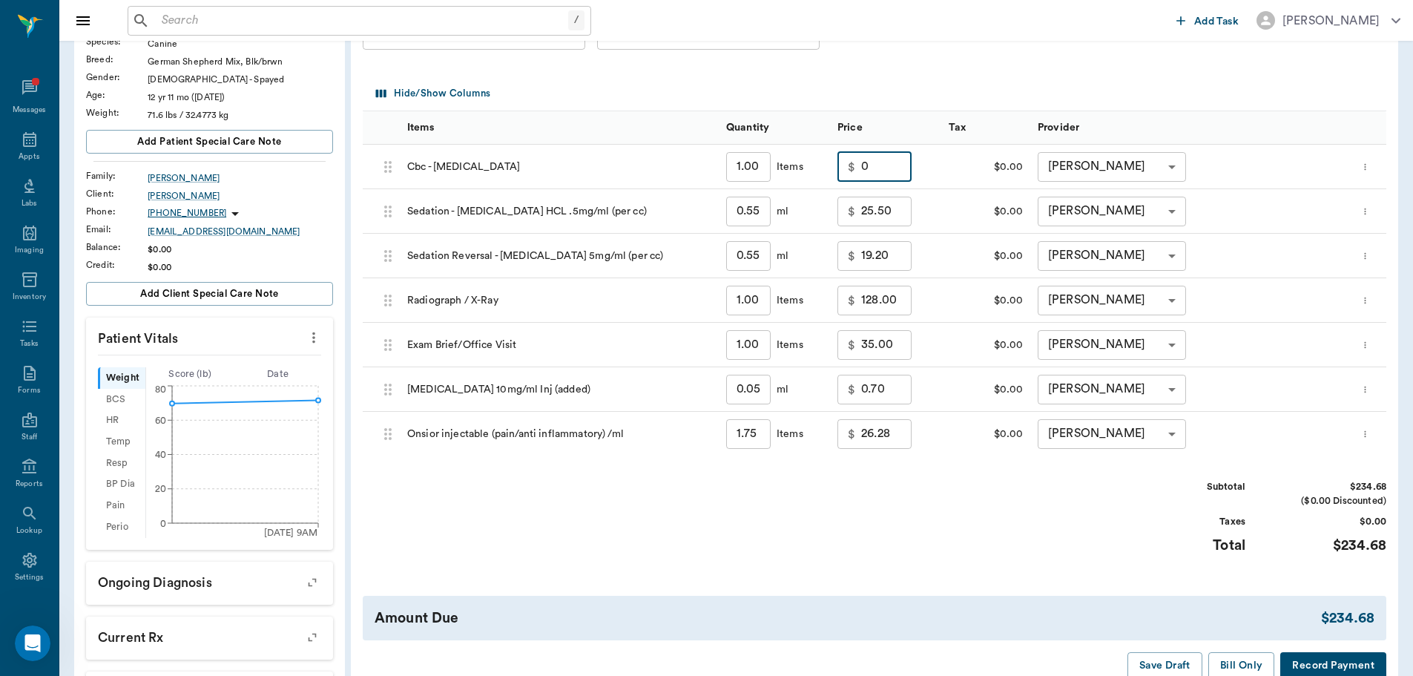
type input "0.00"
click at [887, 389] on input "0.70" at bounding box center [886, 390] width 50 height 30
type input "1.00"
click at [909, 490] on div "Subtotal $234.98 ($0.00 Discounted) Taxes $0.00 Total $234.98" at bounding box center [875, 525] width 1024 height 91
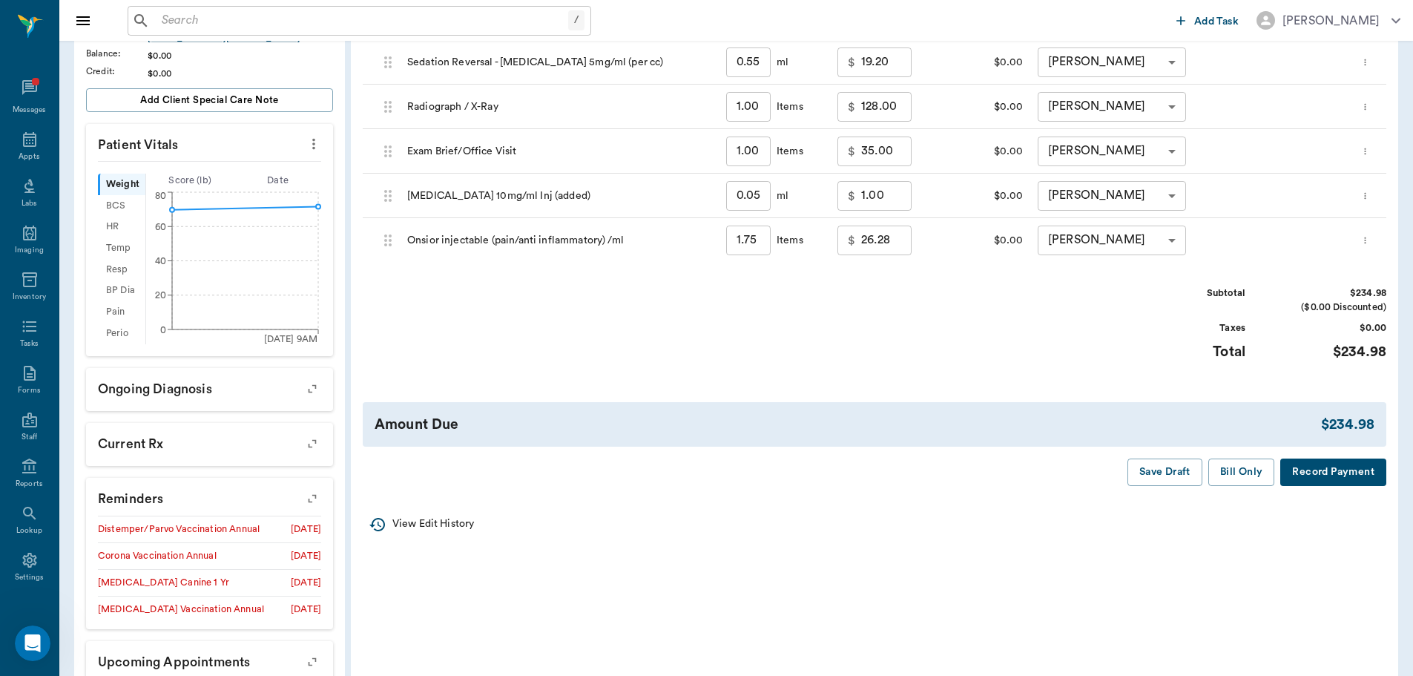
scroll to position [371, 0]
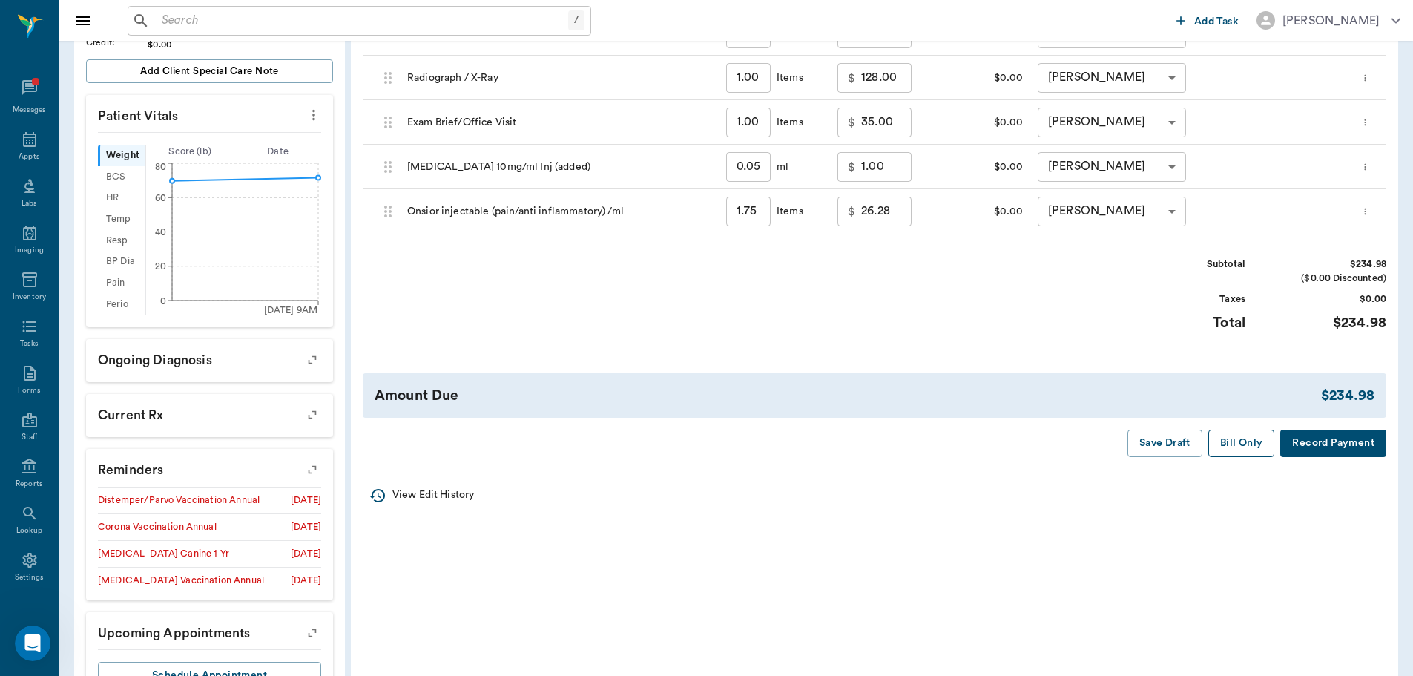
click at [1244, 440] on button "Bill Only" at bounding box center [1241, 443] width 67 height 27
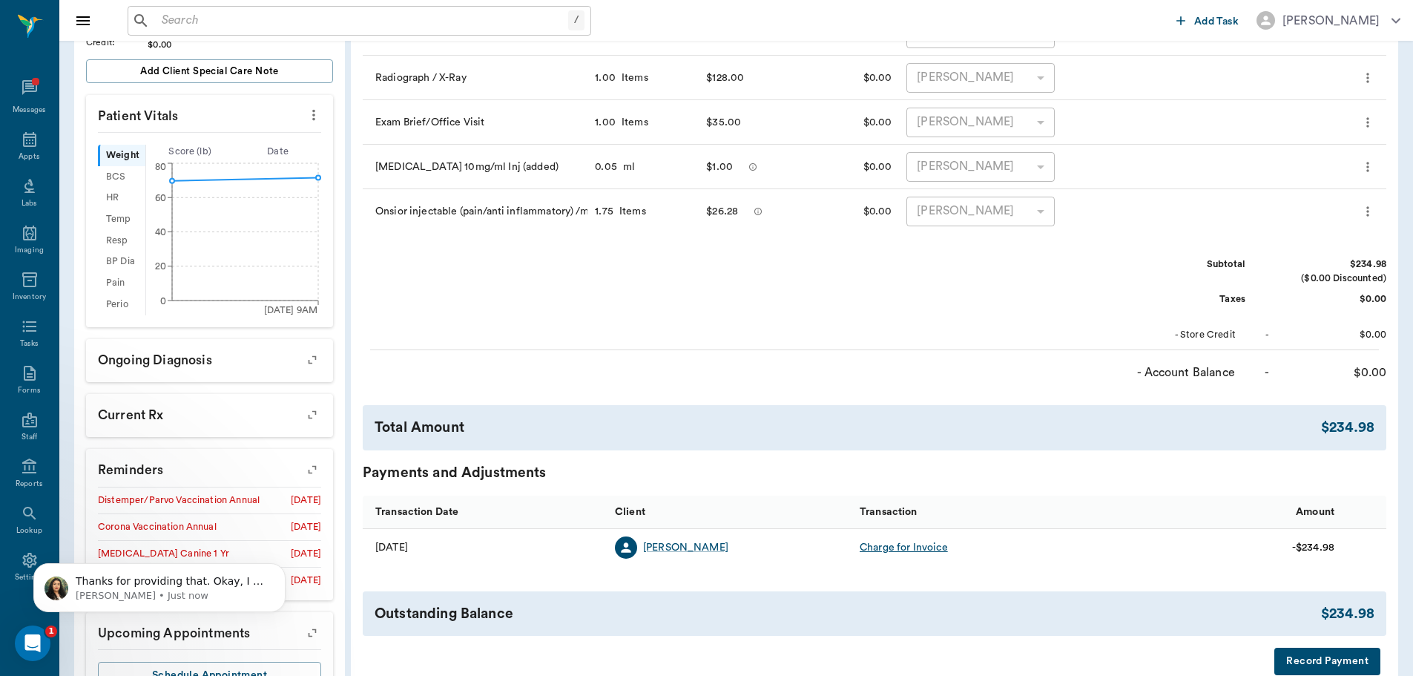
scroll to position [0, 0]
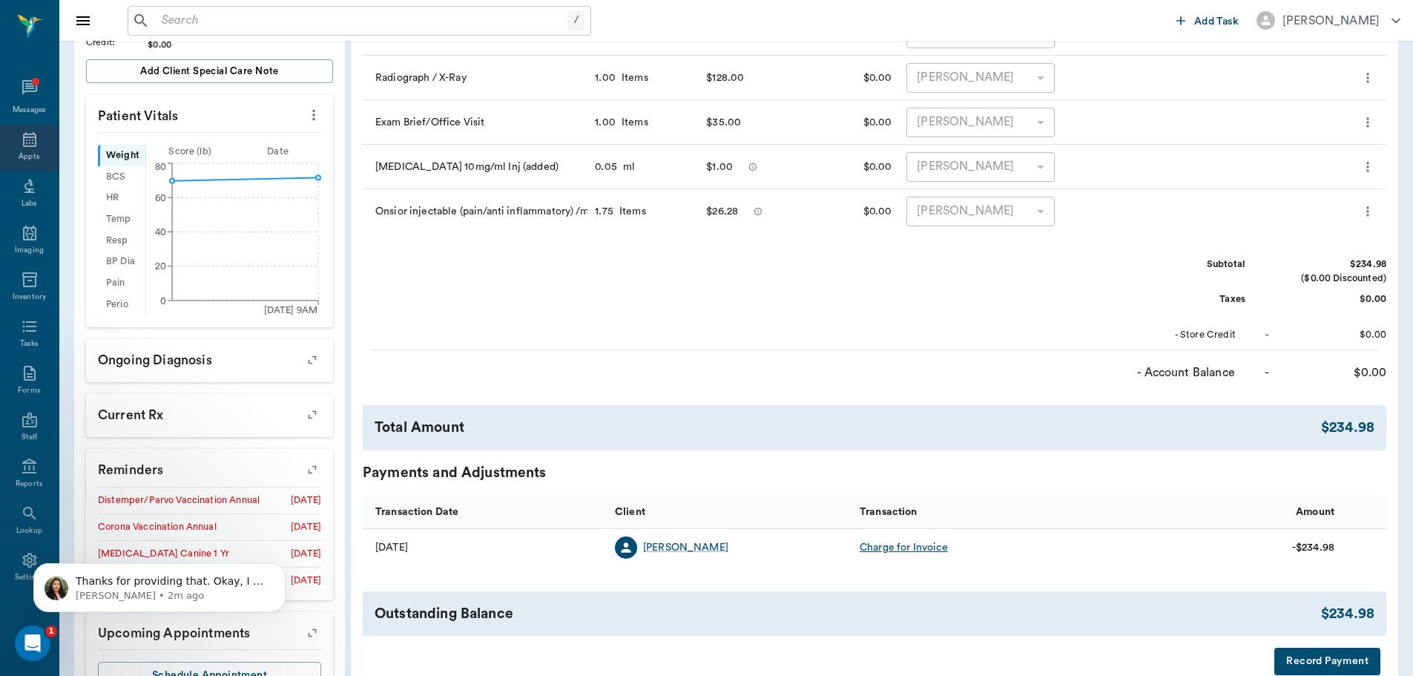
click at [29, 153] on div "Appts" at bounding box center [29, 156] width 21 height 11
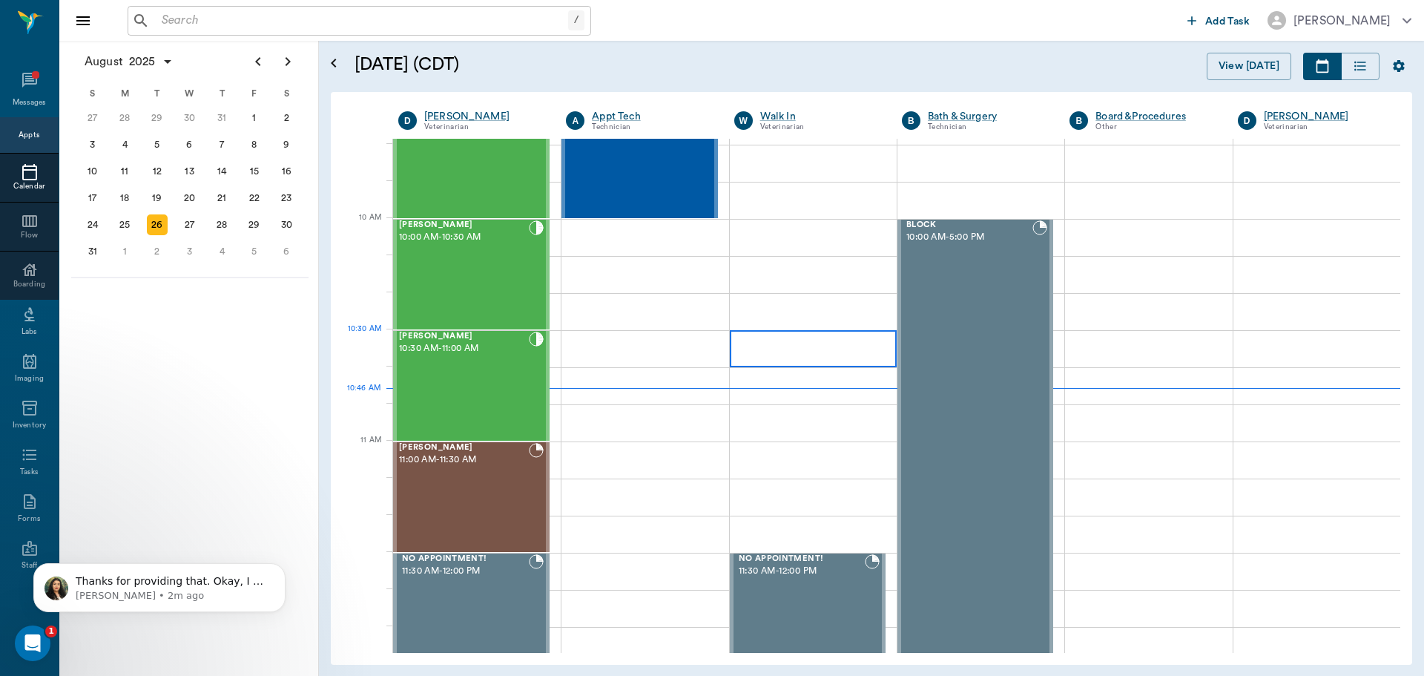
scroll to position [372, 0]
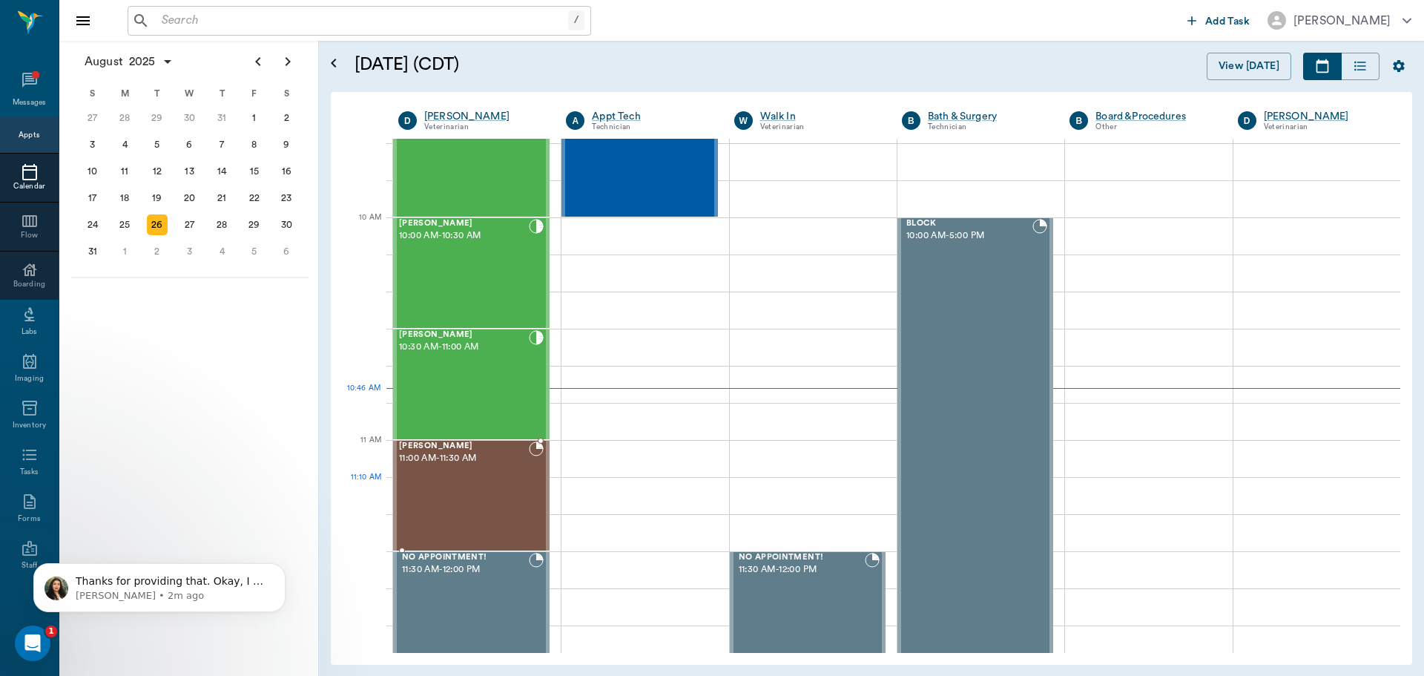
drag, startPoint x: 433, startPoint y: 484, endPoint x: 469, endPoint y: 476, distance: 36.5
click at [435, 483] on div "[PERSON_NAME] 11:00 AM - 11:30 AM" at bounding box center [464, 495] width 130 height 108
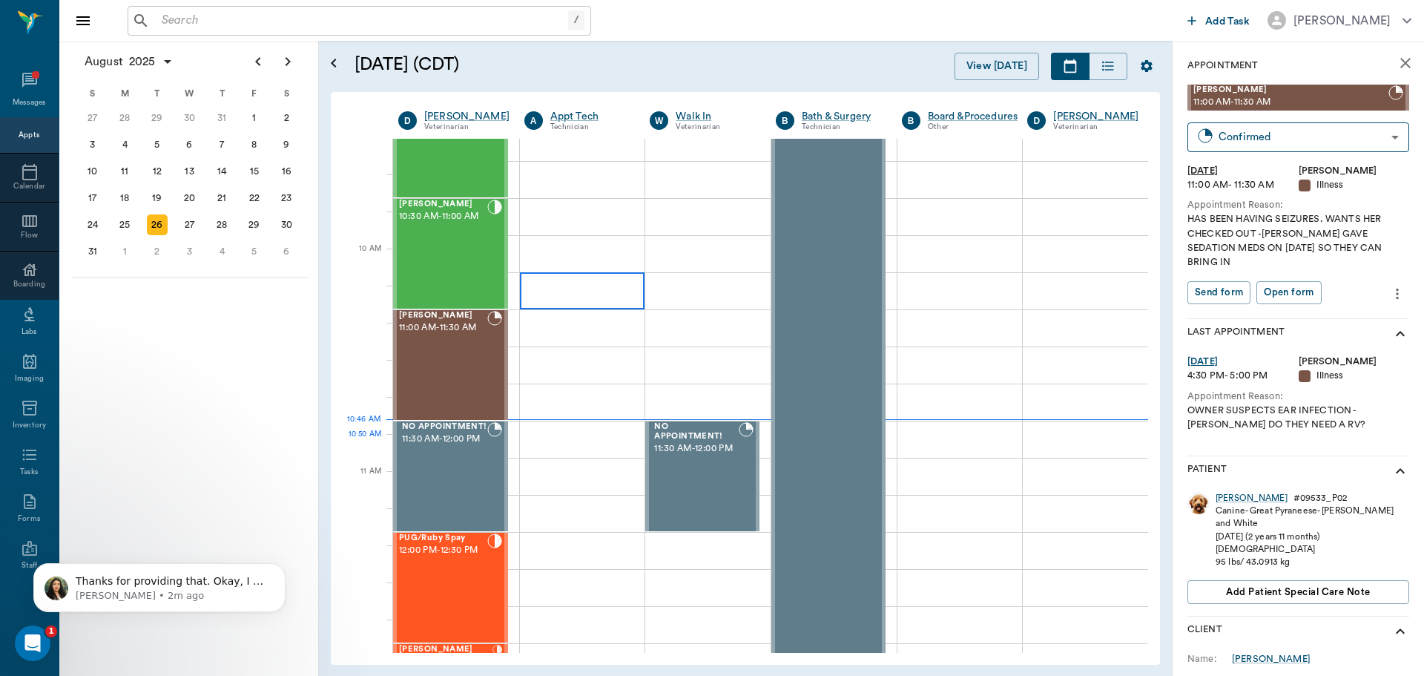
scroll to position [519, 0]
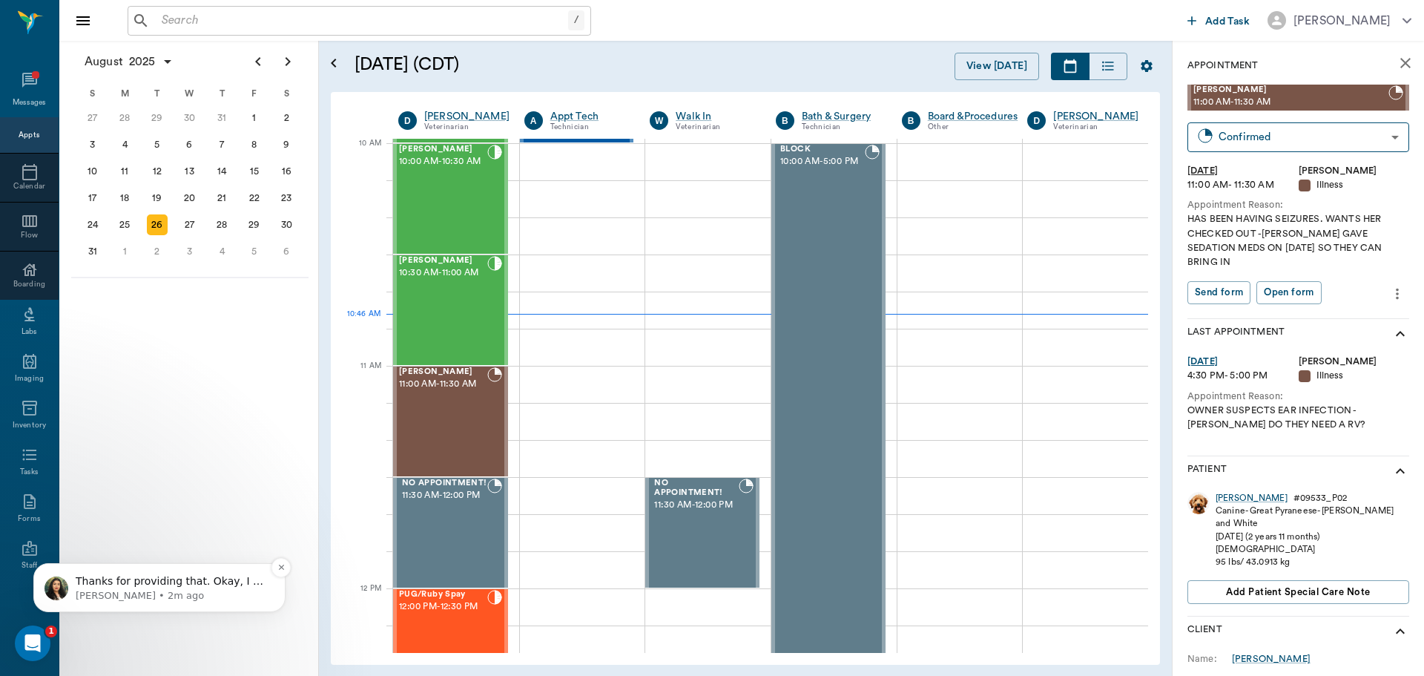
click at [162, 597] on p "[PERSON_NAME] • 2m ago" at bounding box center [171, 595] width 191 height 13
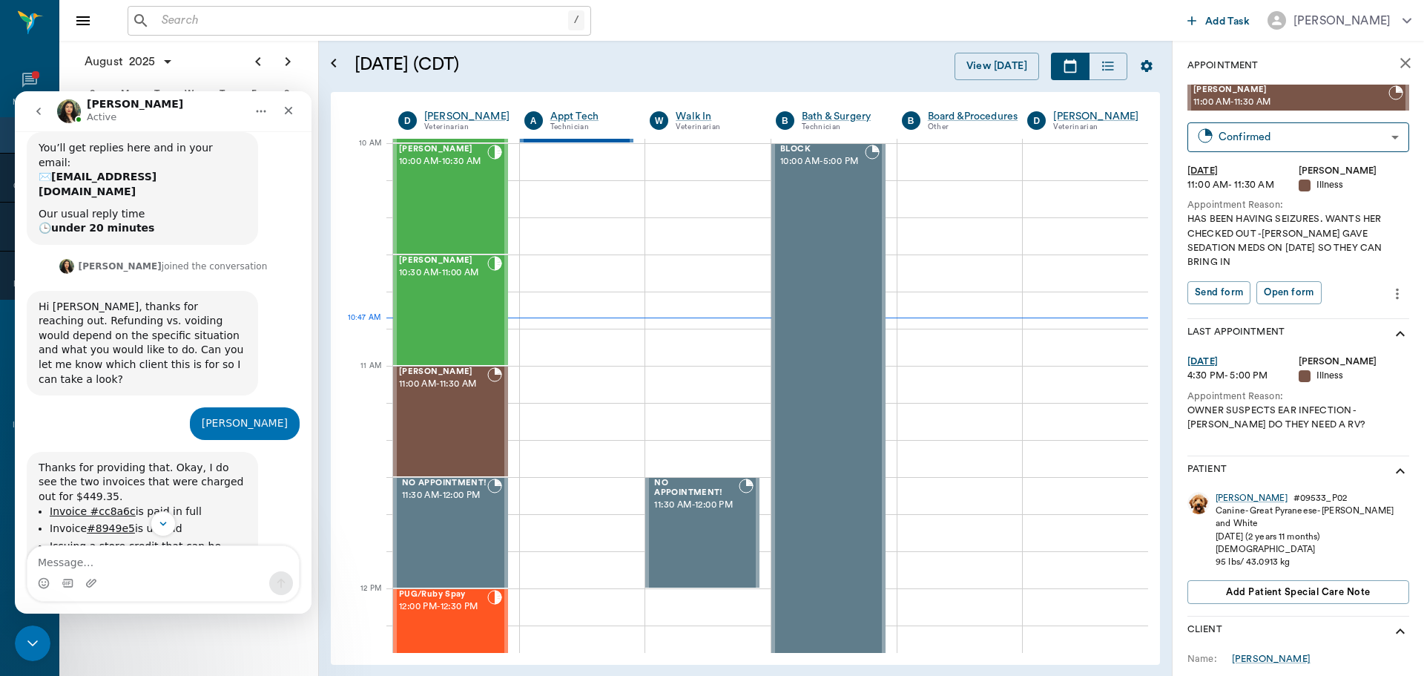
scroll to position [306, 0]
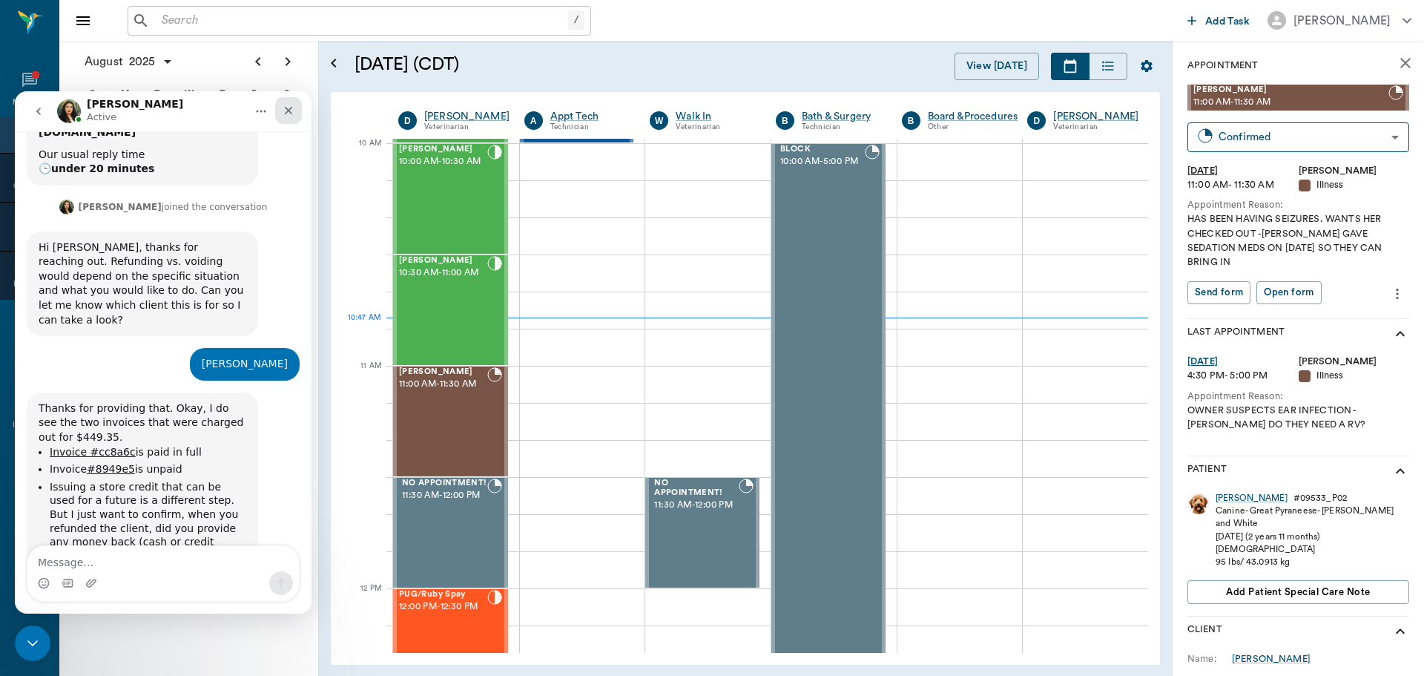
click at [288, 100] on div "Close" at bounding box center [288, 110] width 27 height 27
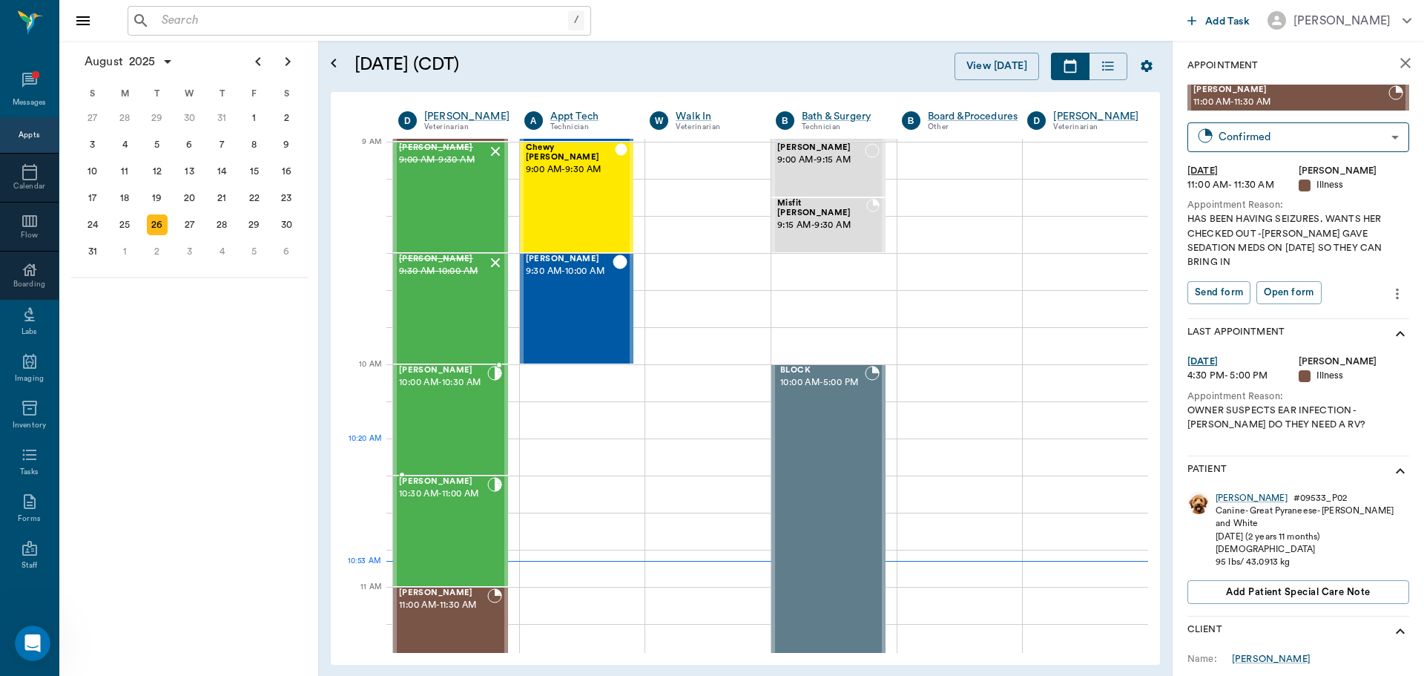
scroll to position [224, 0]
click at [449, 520] on div "[PERSON_NAME] 10:30 AM - 11:00 AM" at bounding box center [443, 532] width 88 height 108
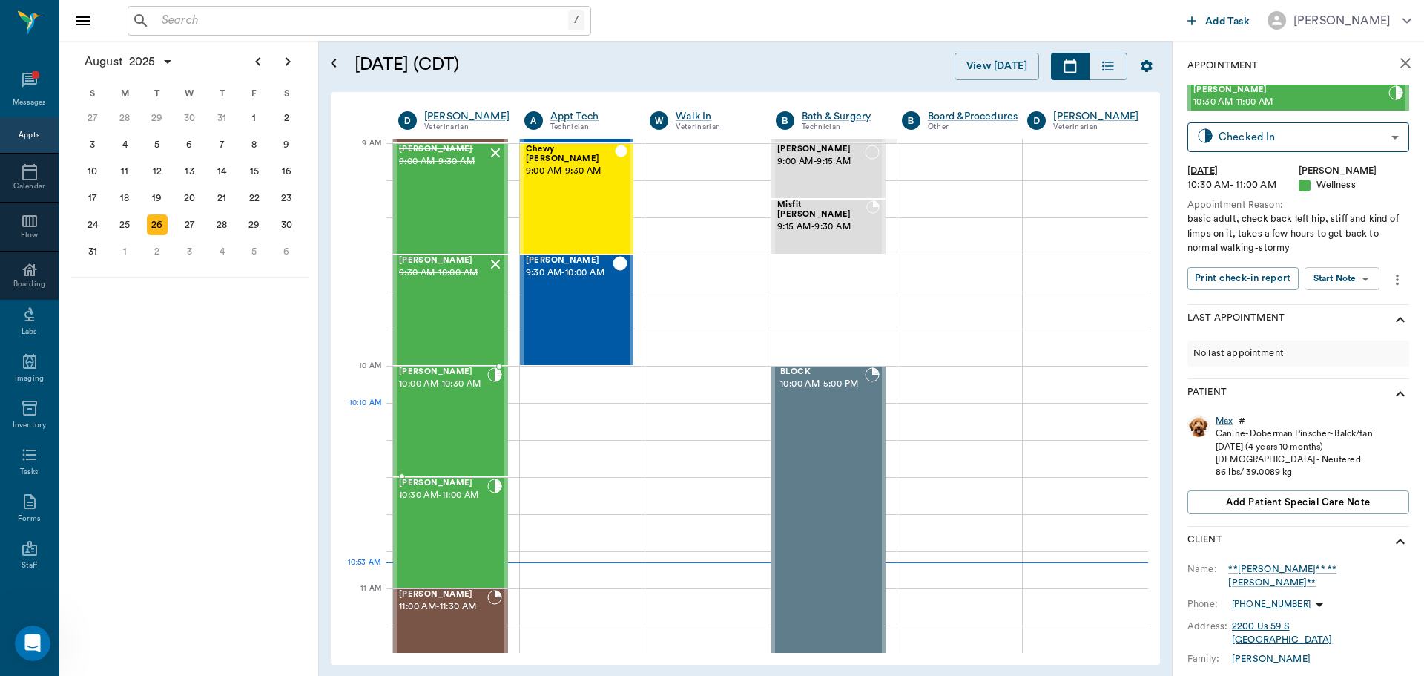
click at [458, 427] on div "[PERSON_NAME] 10:00 AM - 10:30 AM" at bounding box center [443, 421] width 88 height 108
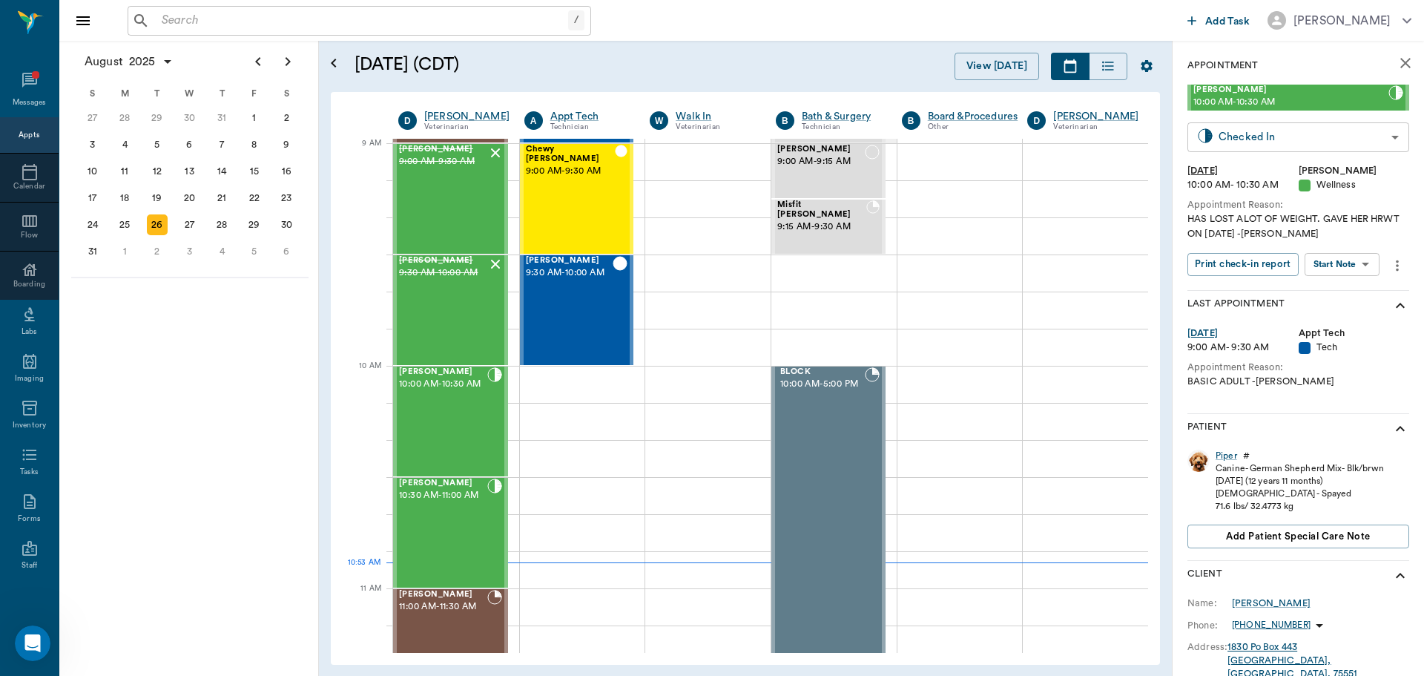
click at [1330, 133] on body "/ ​ Add Task [PERSON_NAME] Nectar Messages Appts Calendar Flow Boarding Labs Im…" at bounding box center [712, 338] width 1424 height 676
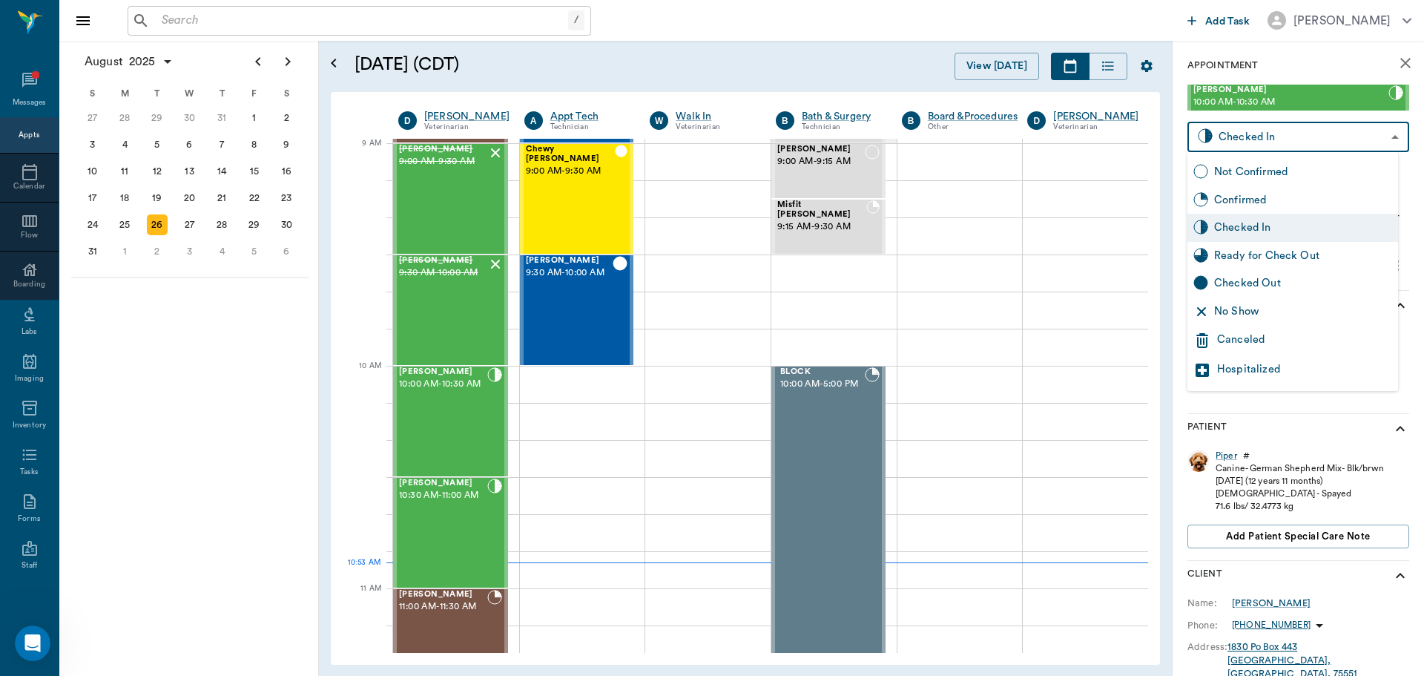
click at [1291, 258] on div "Ready for Check Out" at bounding box center [1303, 256] width 178 height 16
type input "READY_TO_CHECKOUT"
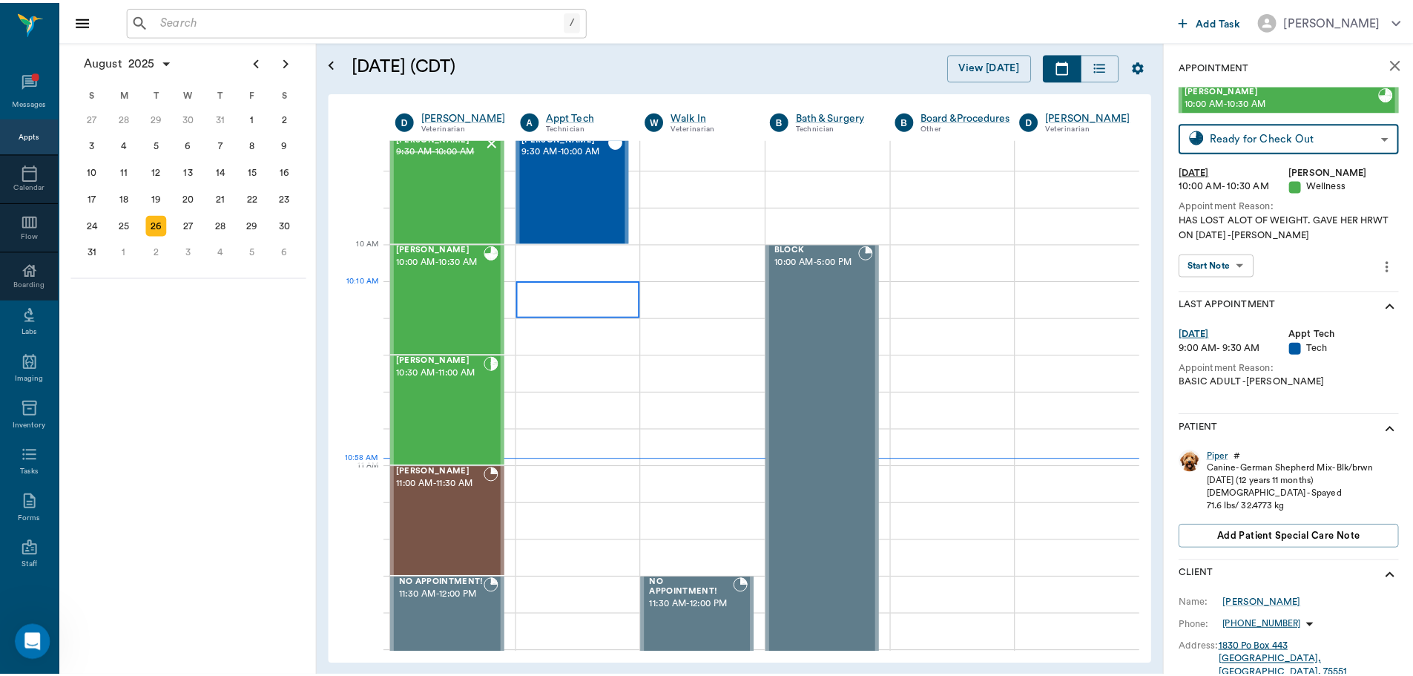
scroll to position [372, 0]
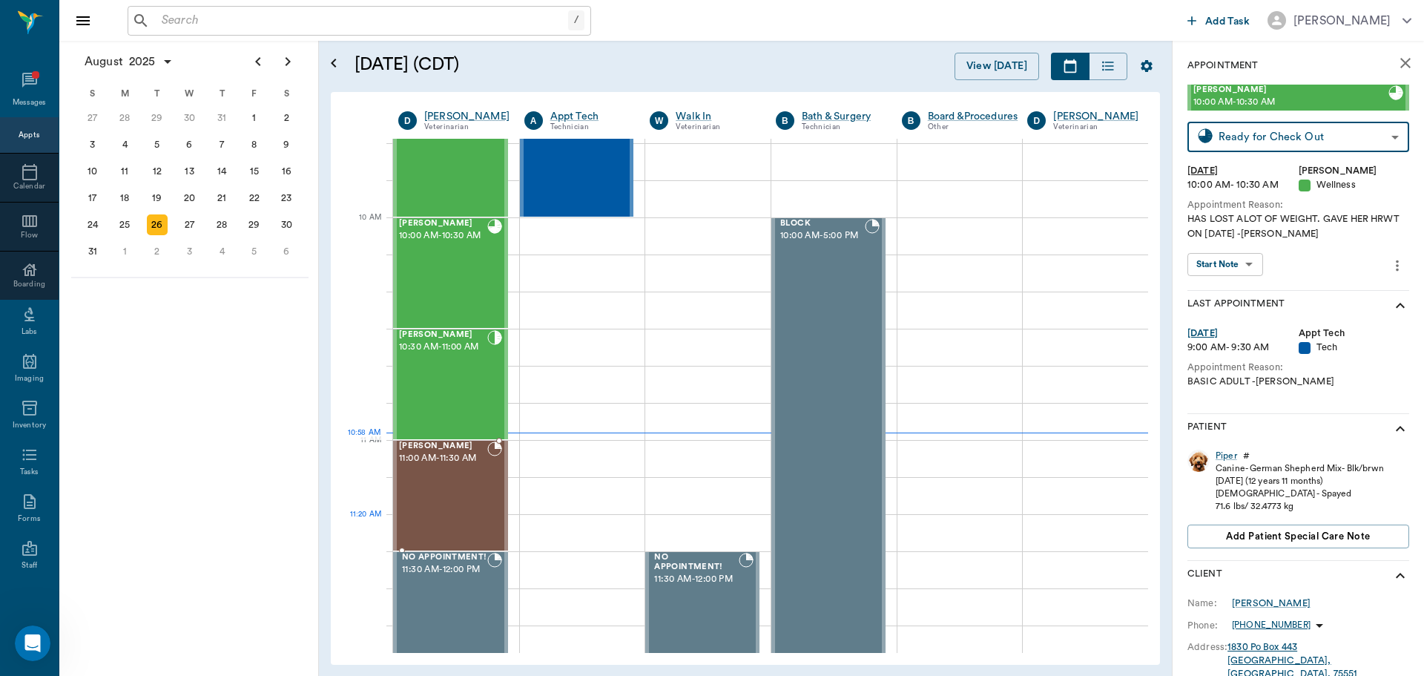
click at [443, 522] on div "[PERSON_NAME] 11:00 AM - 11:30 AM" at bounding box center [443, 495] width 88 height 108
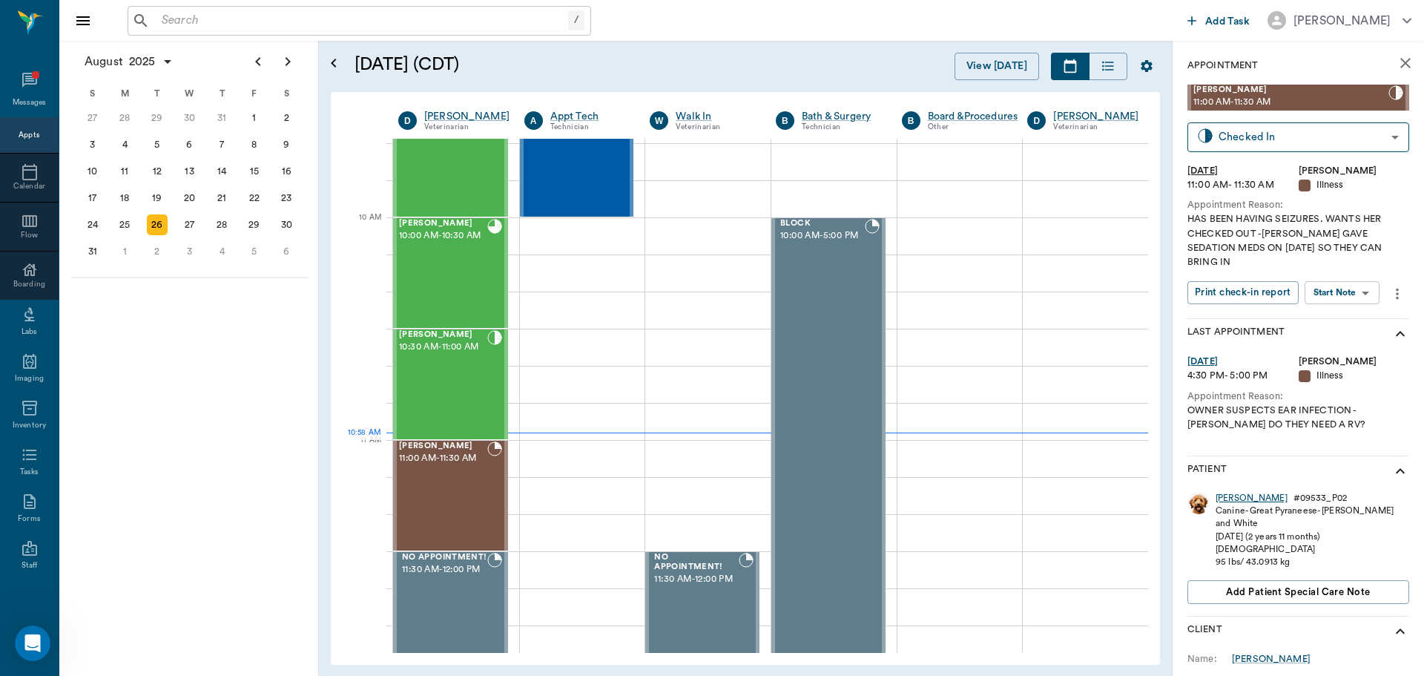
click at [1220, 492] on div "[PERSON_NAME]" at bounding box center [1252, 498] width 72 height 13
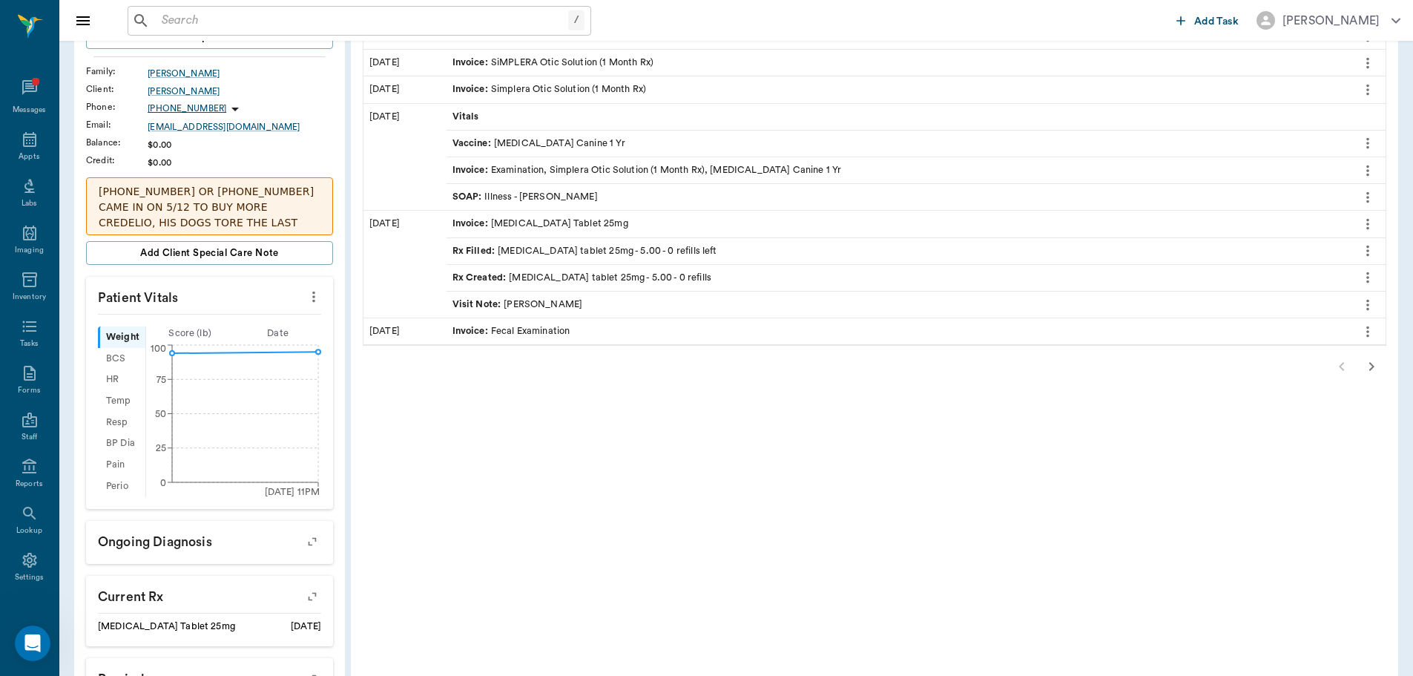
scroll to position [297, 0]
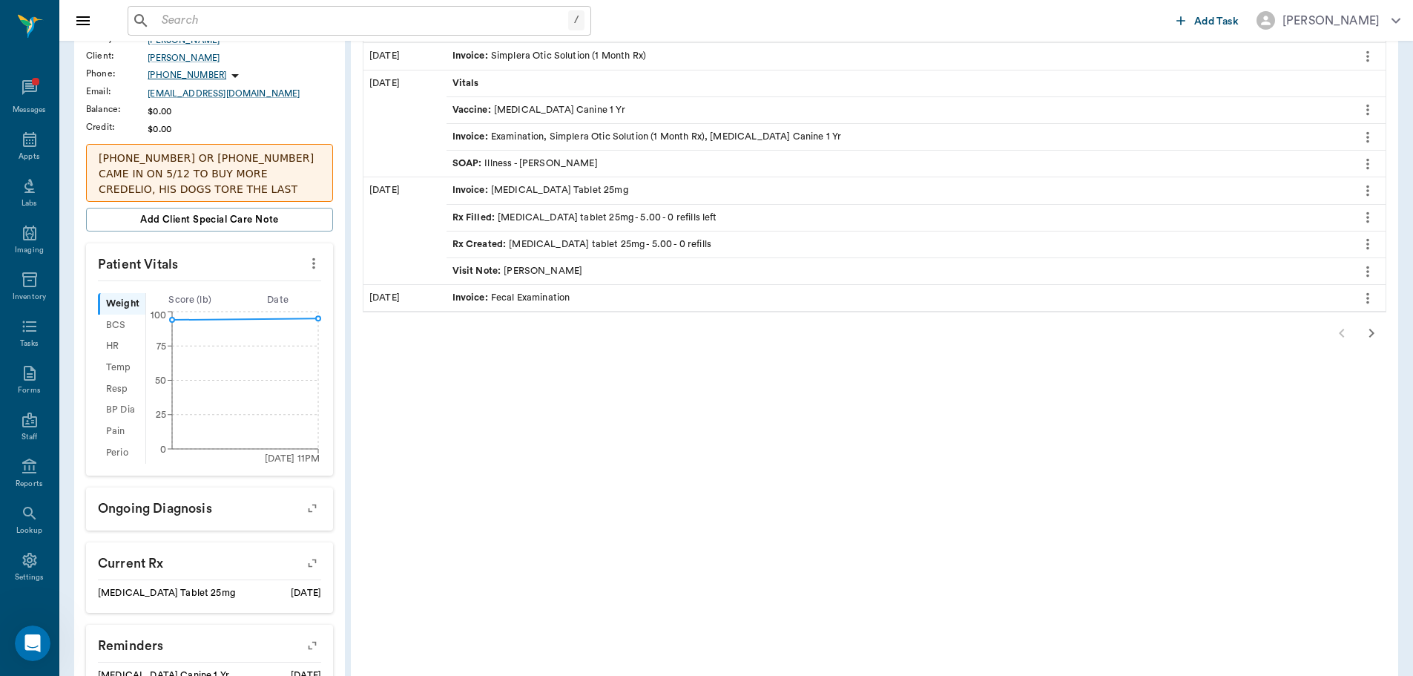
click at [1363, 329] on icon "button" at bounding box center [1372, 333] width 18 height 18
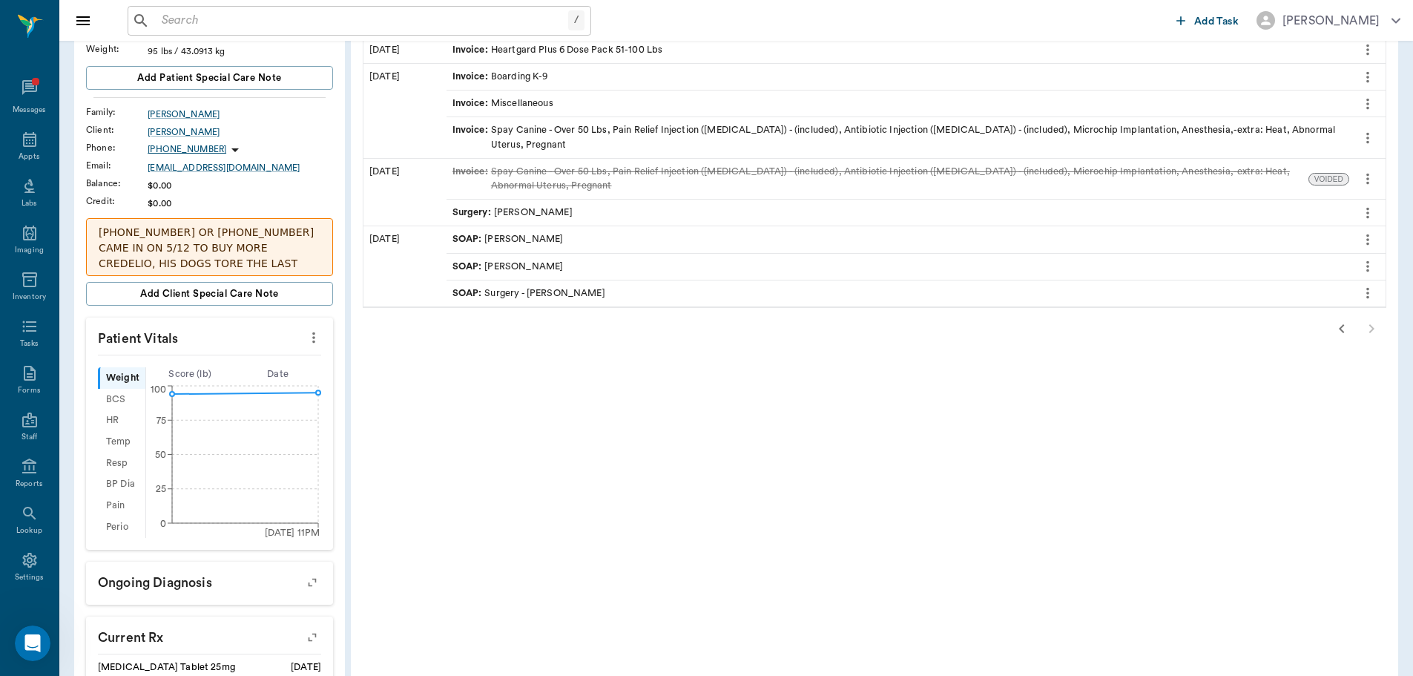
scroll to position [148, 0]
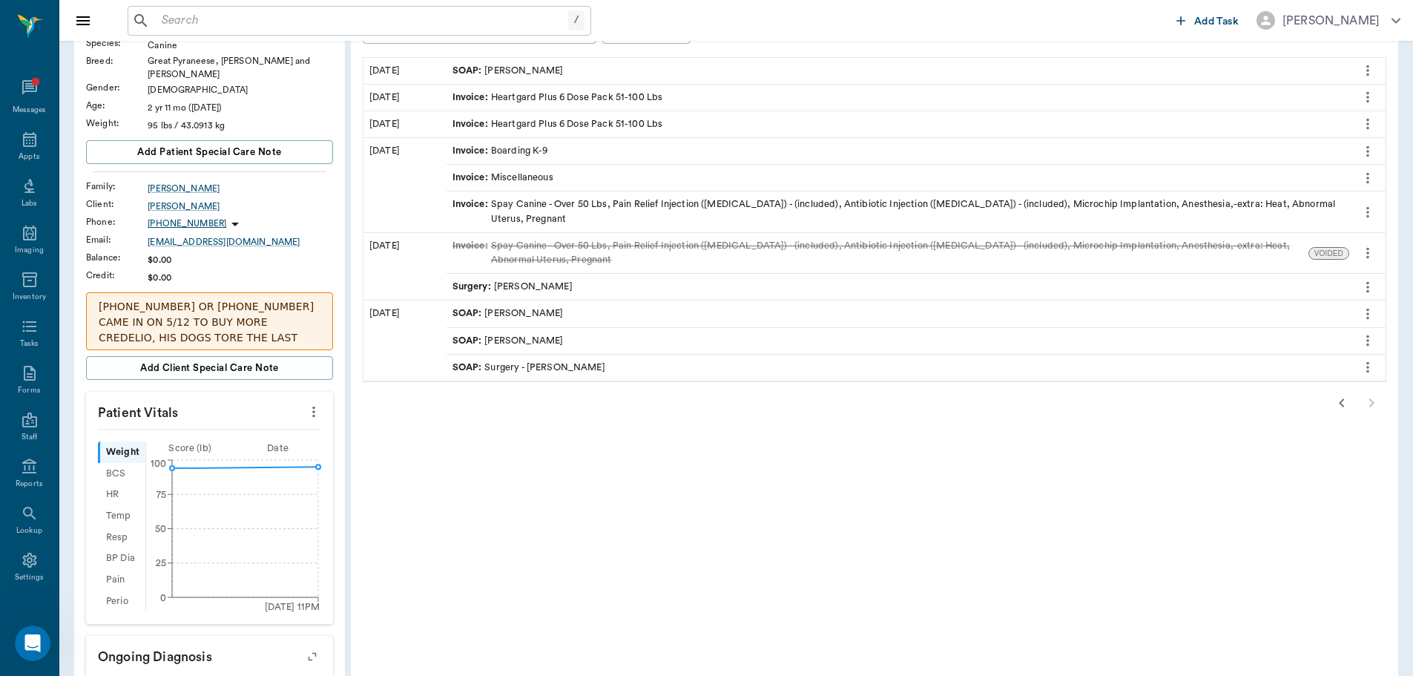
drag, startPoint x: 1350, startPoint y: 388, endPoint x: 1316, endPoint y: 377, distance: 35.9
click at [1346, 394] on icon "button" at bounding box center [1342, 403] width 18 height 18
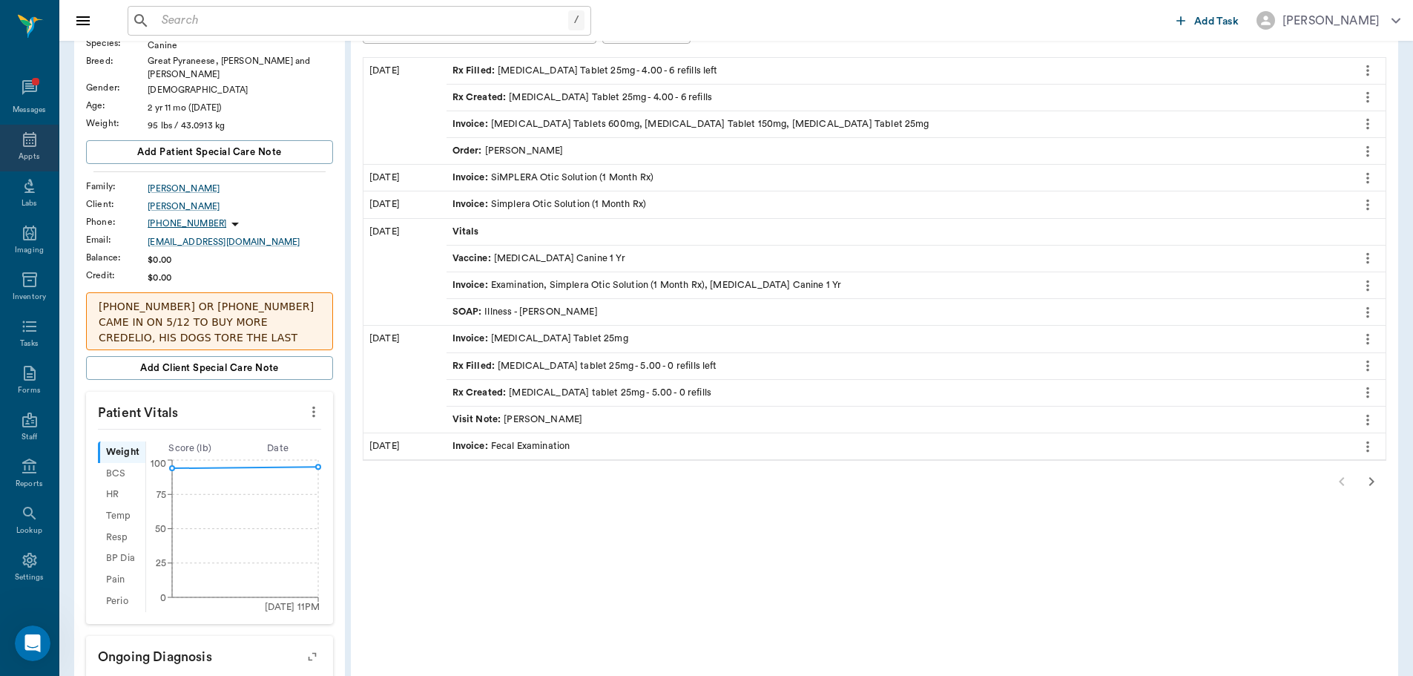
click at [26, 144] on icon at bounding box center [29, 139] width 13 height 15
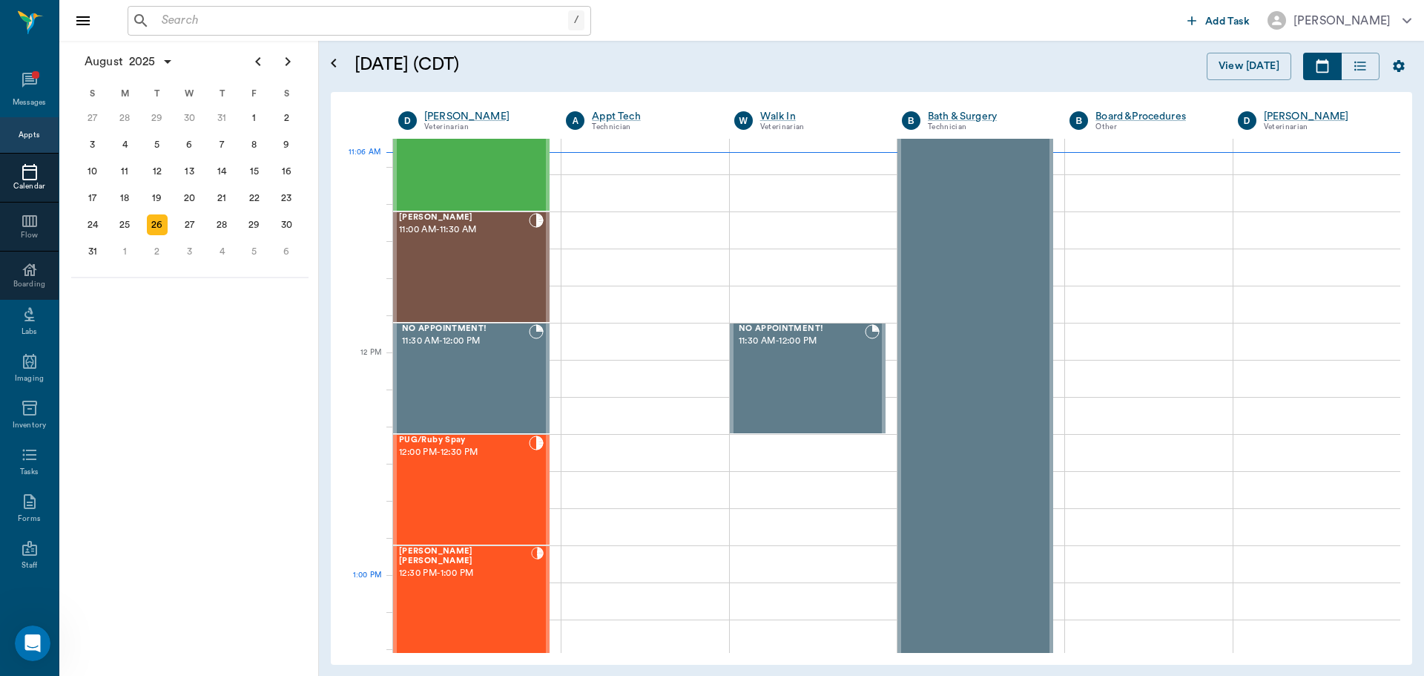
scroll to position [594, 0]
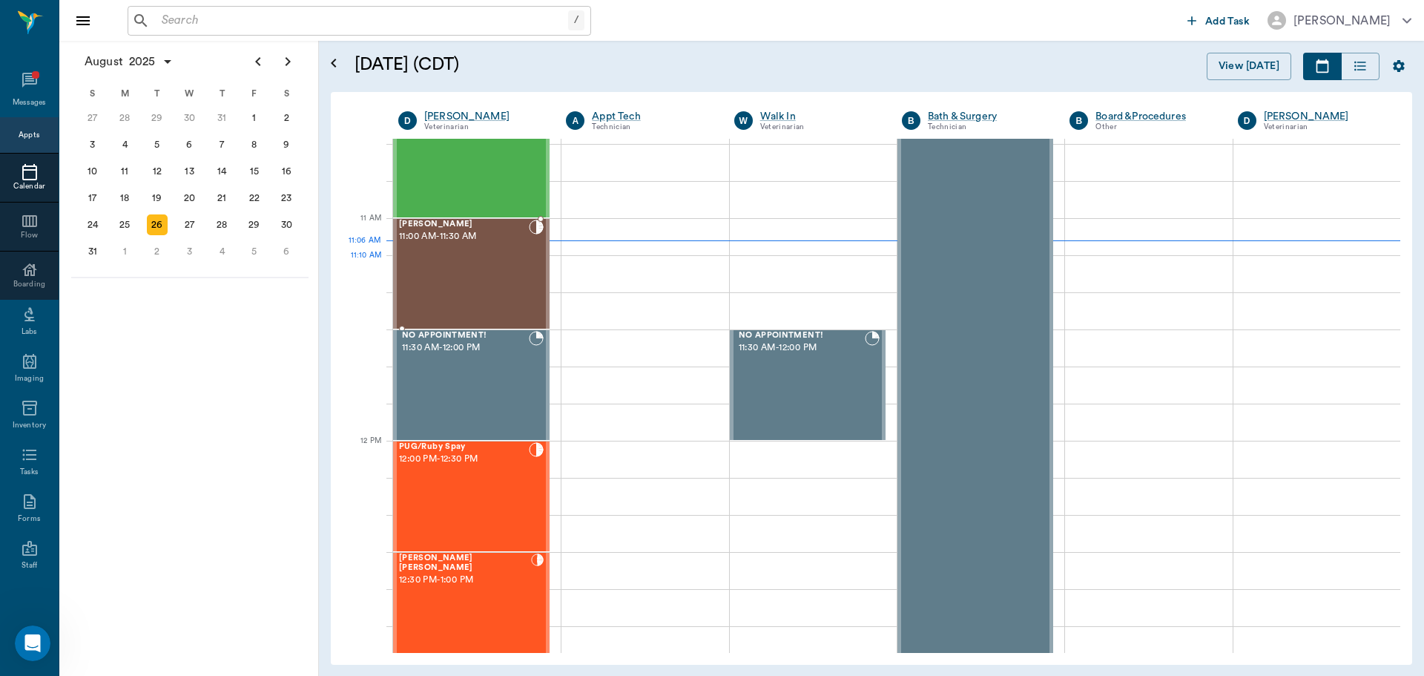
click at [453, 259] on div "[PERSON_NAME] 11:00 AM - 11:30 AM" at bounding box center [464, 274] width 130 height 108
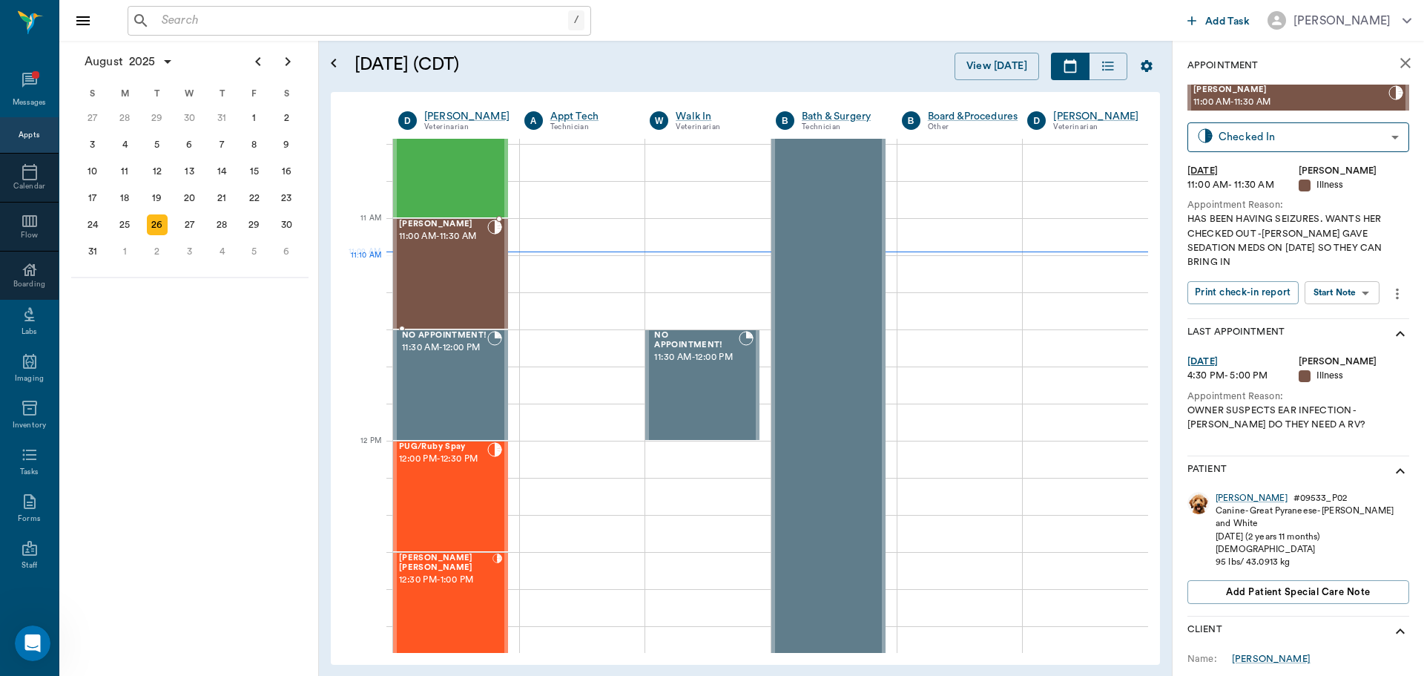
click at [450, 278] on div "[PERSON_NAME] 11:00 AM - 11:30 AM" at bounding box center [443, 274] width 88 height 108
click at [1320, 282] on body "/ ​ Add Task [PERSON_NAME] Nectar Messages Appts Calendar Flow Boarding Labs Im…" at bounding box center [712, 338] width 1424 height 676
click at [1322, 302] on button "Start SOAP" at bounding box center [1325, 308] width 50 height 17
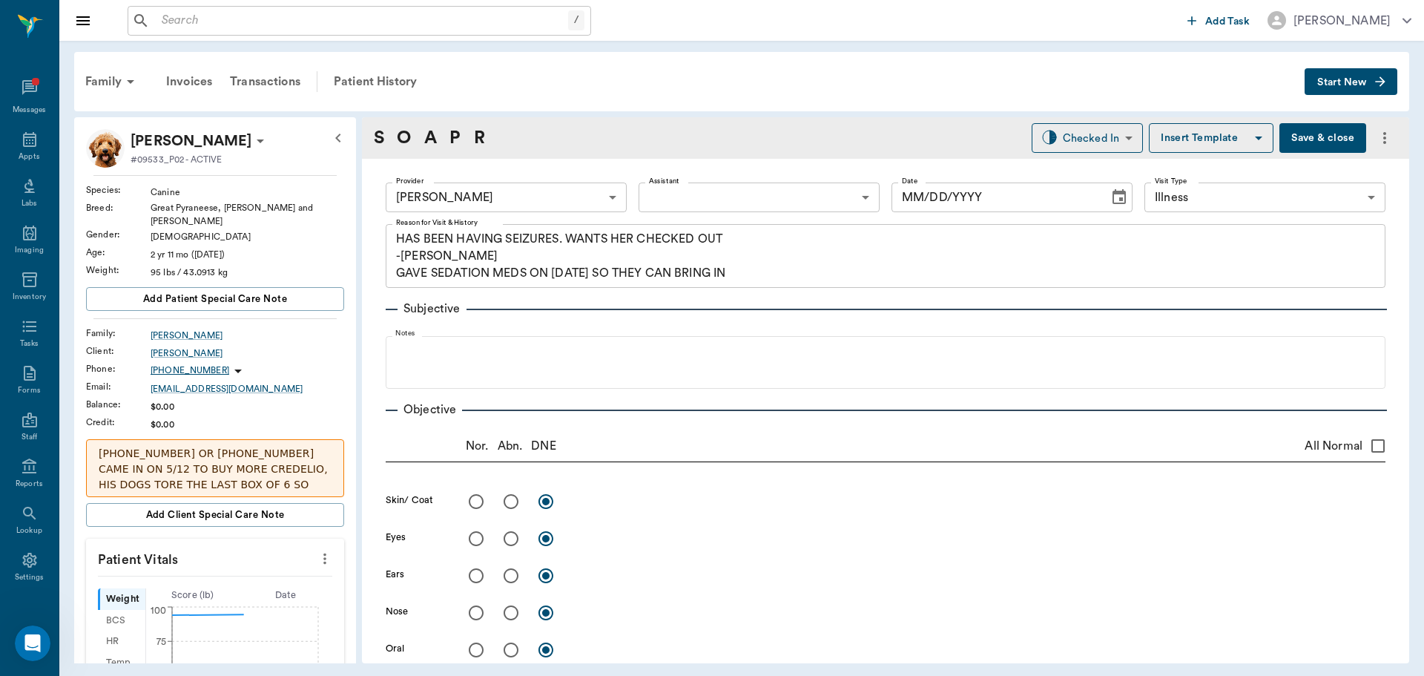
type input "63ec2f075fda476ae8351a4d"
type input "65d2be4f46e3a538d89b8c15"
type textarea "HAS BEEN HAVING SEIZURES. WANTS HER CHECKED OUT -[PERSON_NAME] GAVE SEDATION ME…"
type input "[DATE]"
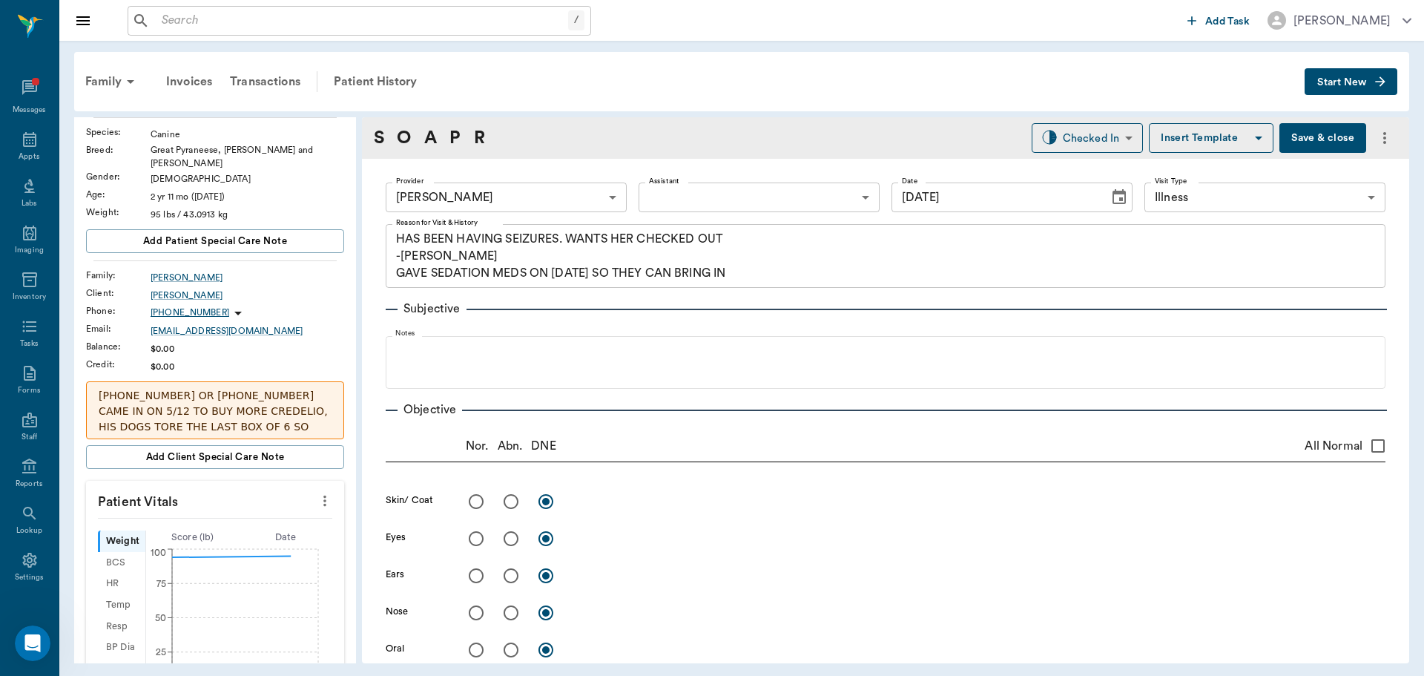
scroll to position [148, 0]
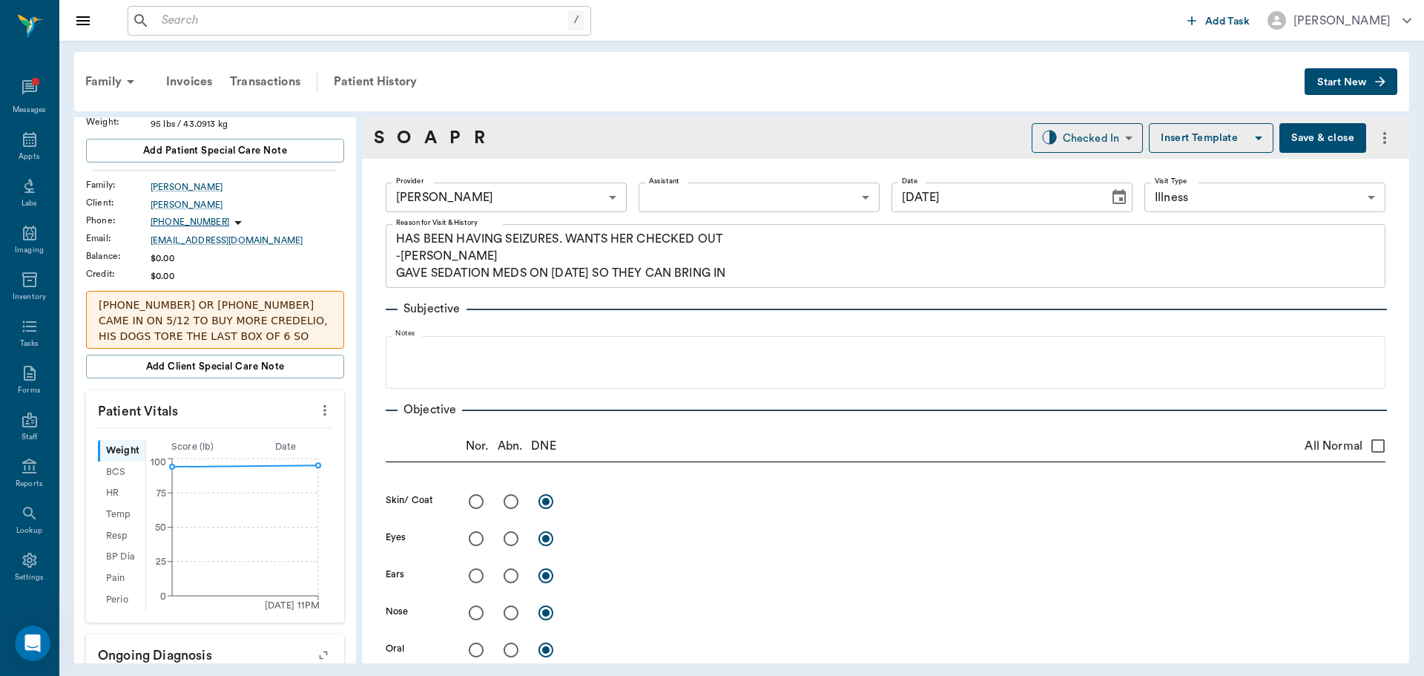
click at [317, 401] on icon "more" at bounding box center [325, 410] width 16 height 18
click at [252, 432] on span "Enter Vitals" at bounding box center [251, 427] width 125 height 16
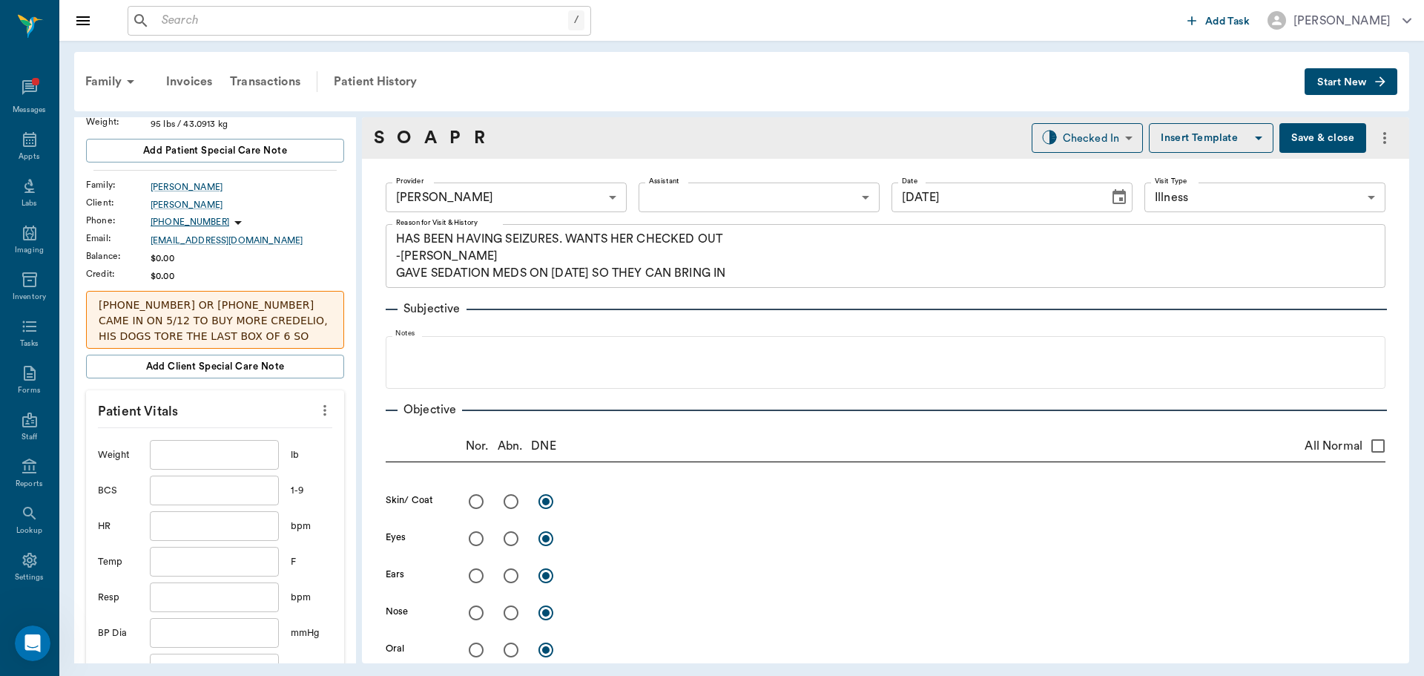
click at [215, 453] on input "text" at bounding box center [214, 455] width 129 height 30
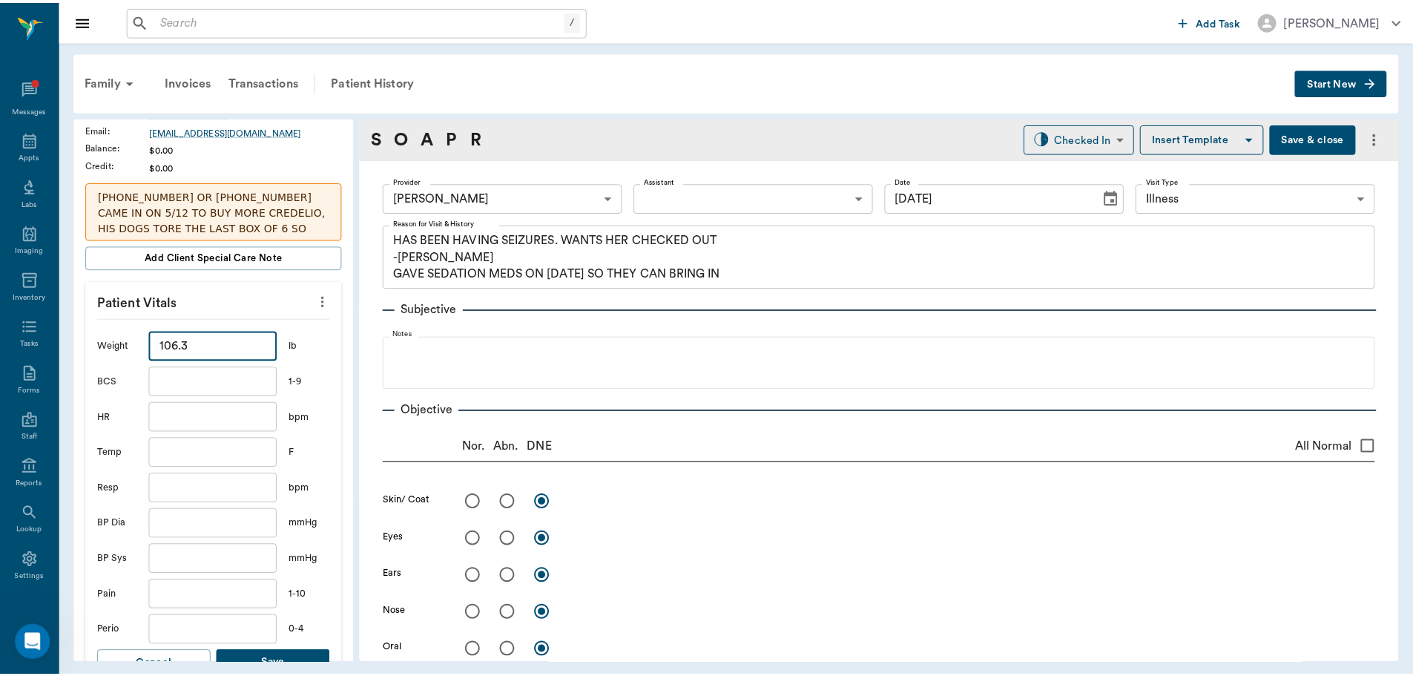
scroll to position [297, 0]
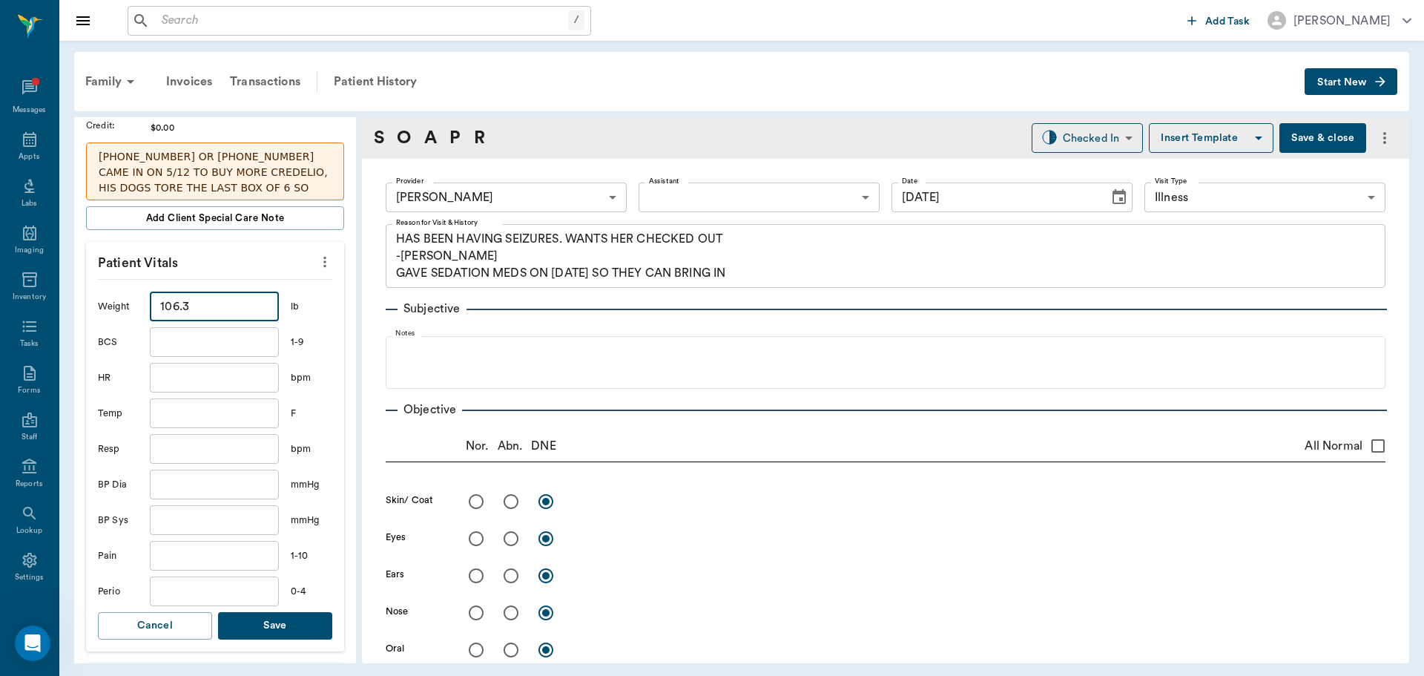
type input "106.3"
click at [205, 411] on input "text" at bounding box center [214, 413] width 129 height 30
type input "102"
click at [266, 622] on button "Save" at bounding box center [275, 625] width 114 height 27
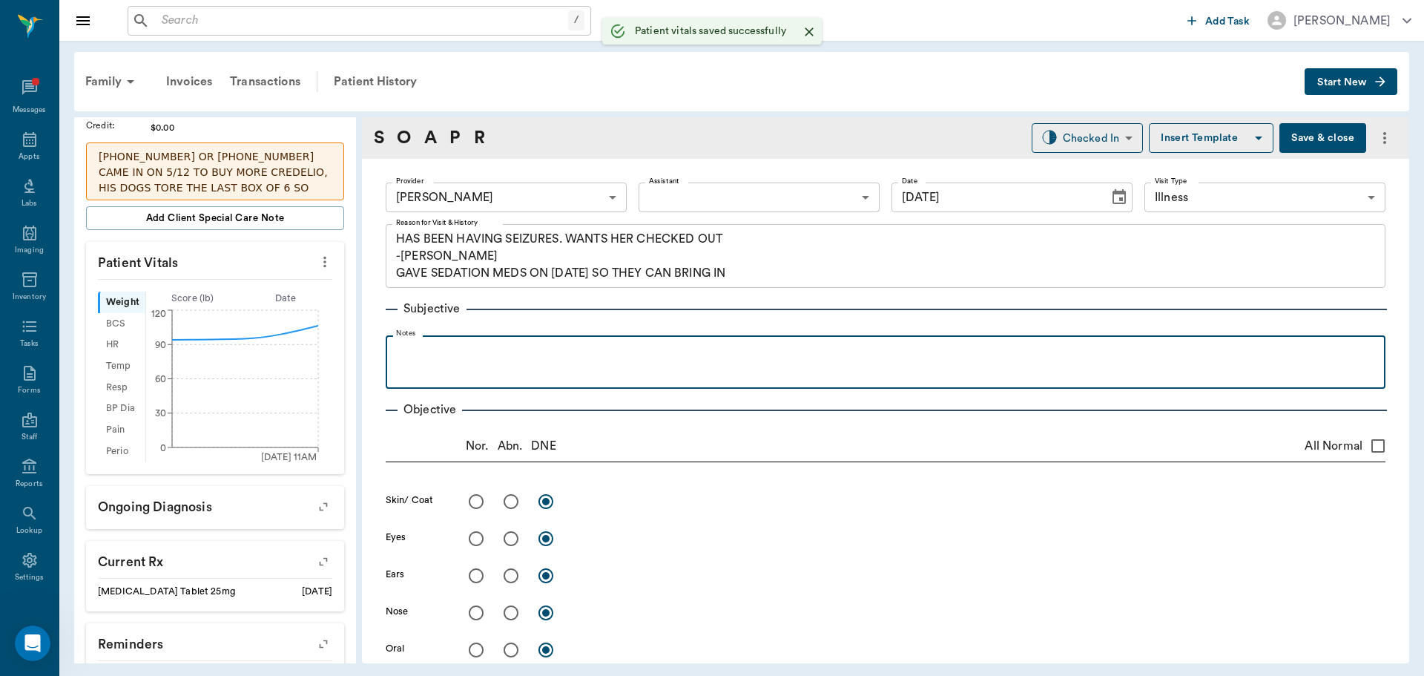
click at [444, 367] on div at bounding box center [885, 361] width 985 height 37
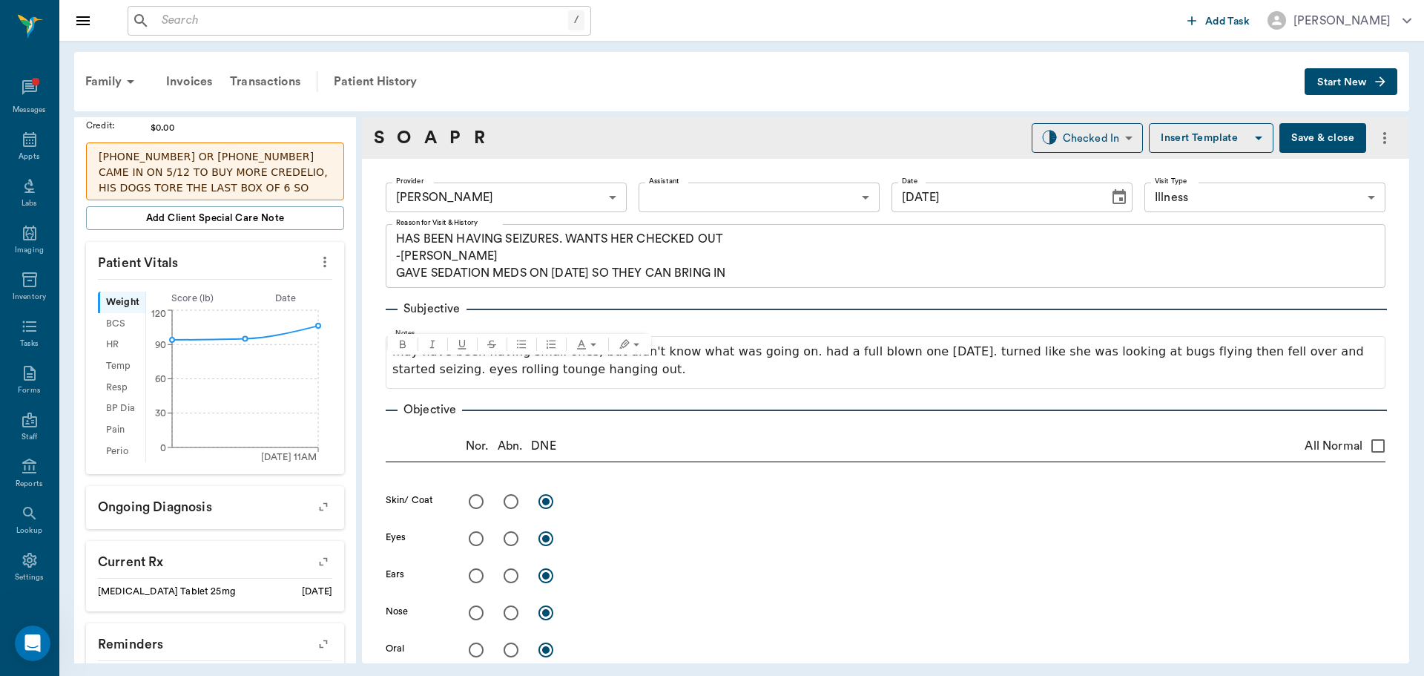
drag, startPoint x: 516, startPoint y: 379, endPoint x: 699, endPoint y: 449, distance: 196.0
click at [699, 449] on div "Nor. Abn. DNE All Normal" at bounding box center [886, 446] width 1000 height 32
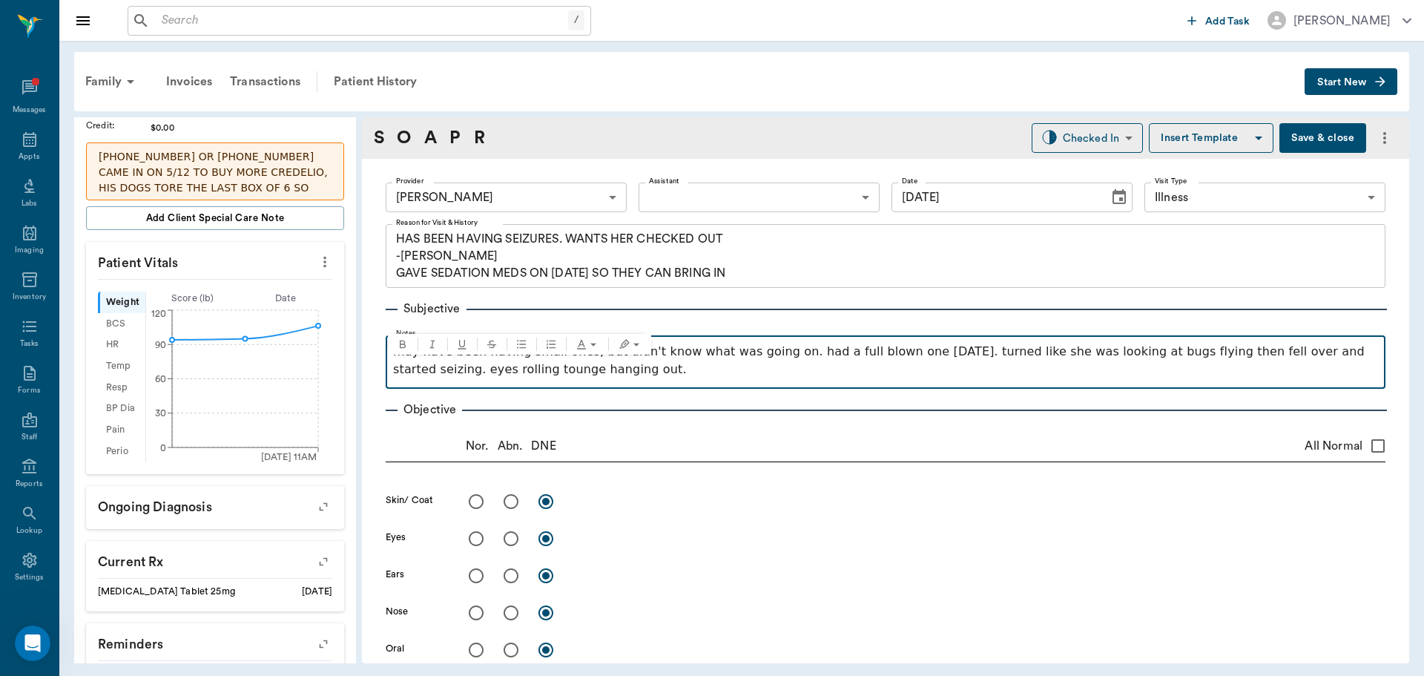
click at [524, 369] on p "may have been having small ones, but didn't know what was going on. had a full …" at bounding box center [885, 361] width 985 height 36
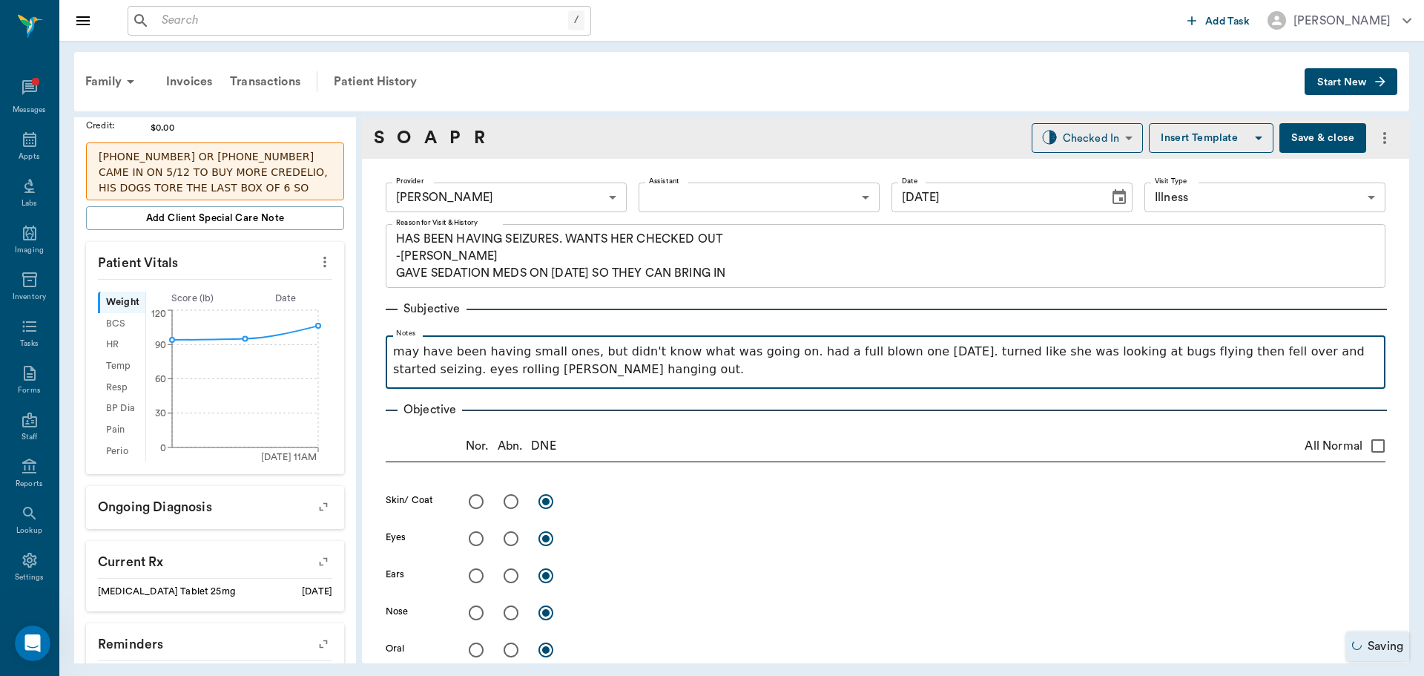
click at [525, 369] on p "may have been having small ones, but didn't know what was going on. had a full …" at bounding box center [885, 361] width 985 height 36
click at [617, 371] on p "may have been having small ones, but didn't know what was going on. had a full …" at bounding box center [885, 361] width 985 height 36
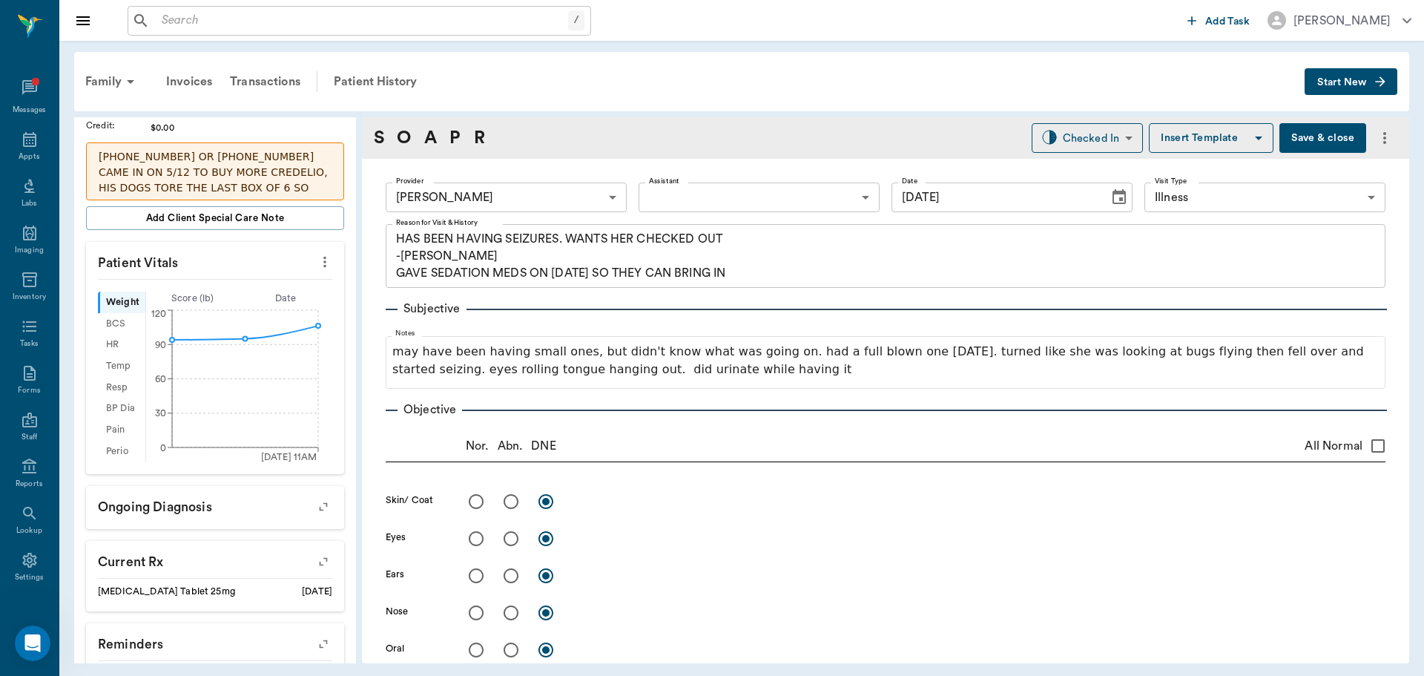
click at [1308, 139] on button "Save & close" at bounding box center [1323, 138] width 87 height 30
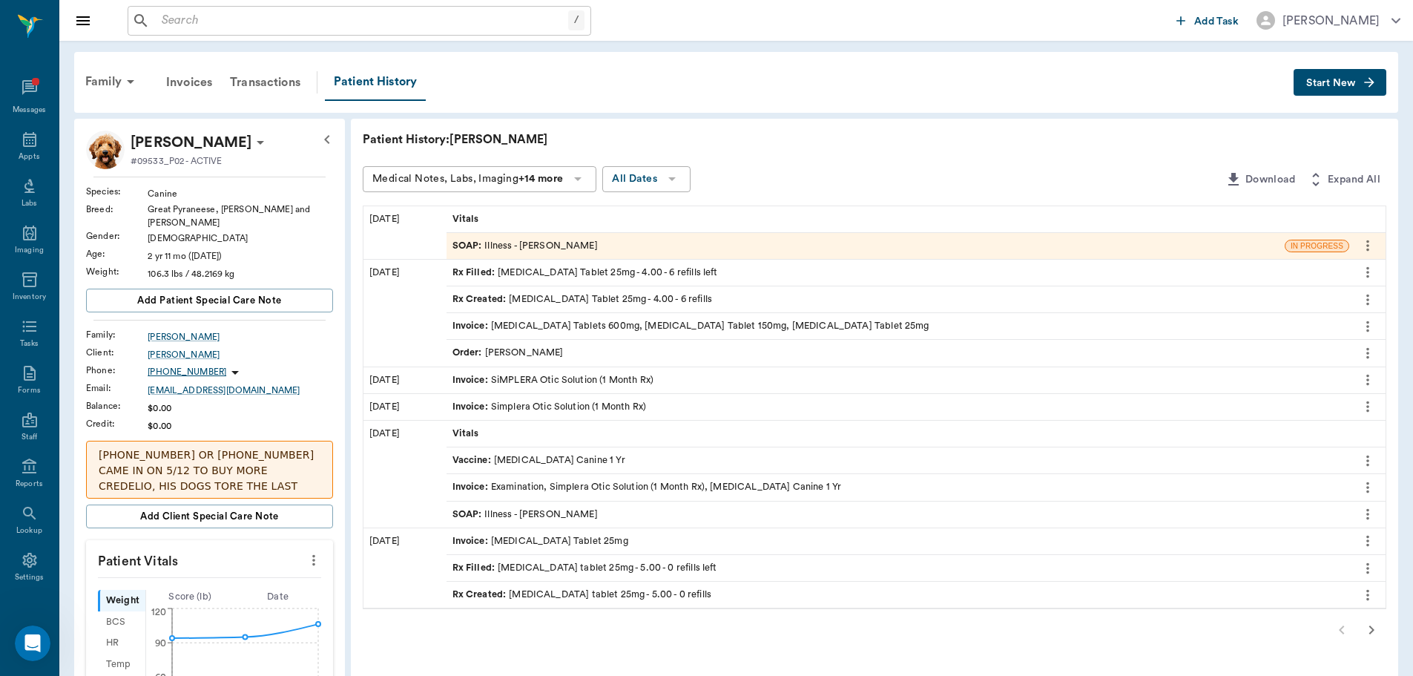
click at [459, 239] on span "SOAP :" at bounding box center [469, 246] width 33 height 14
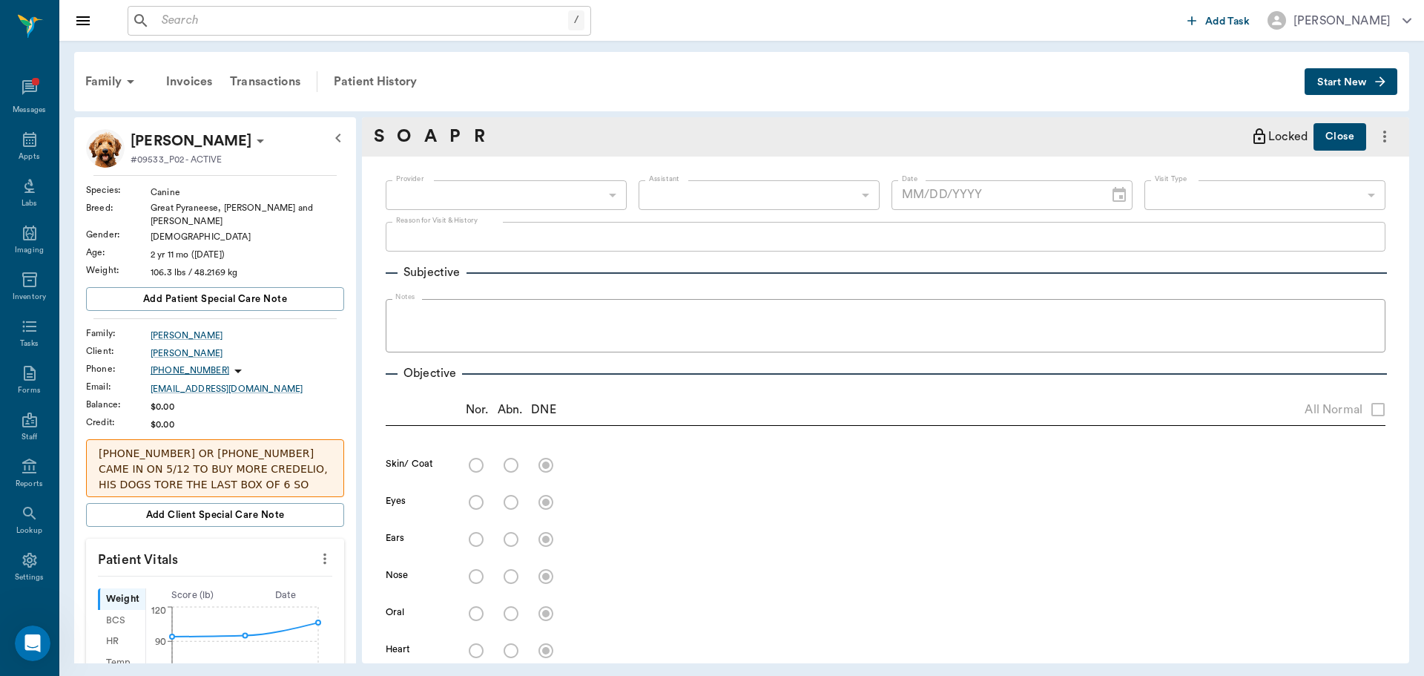
type input "63ec2f075fda476ae8351a4d"
type input "65d2be4f46e3a538d89b8c15"
type textarea "HAS BEEN HAVING SEIZURES. WANTS HER CHECKED OUT -[PERSON_NAME] GAVE SEDATION ME…"
type input "[DATE]"
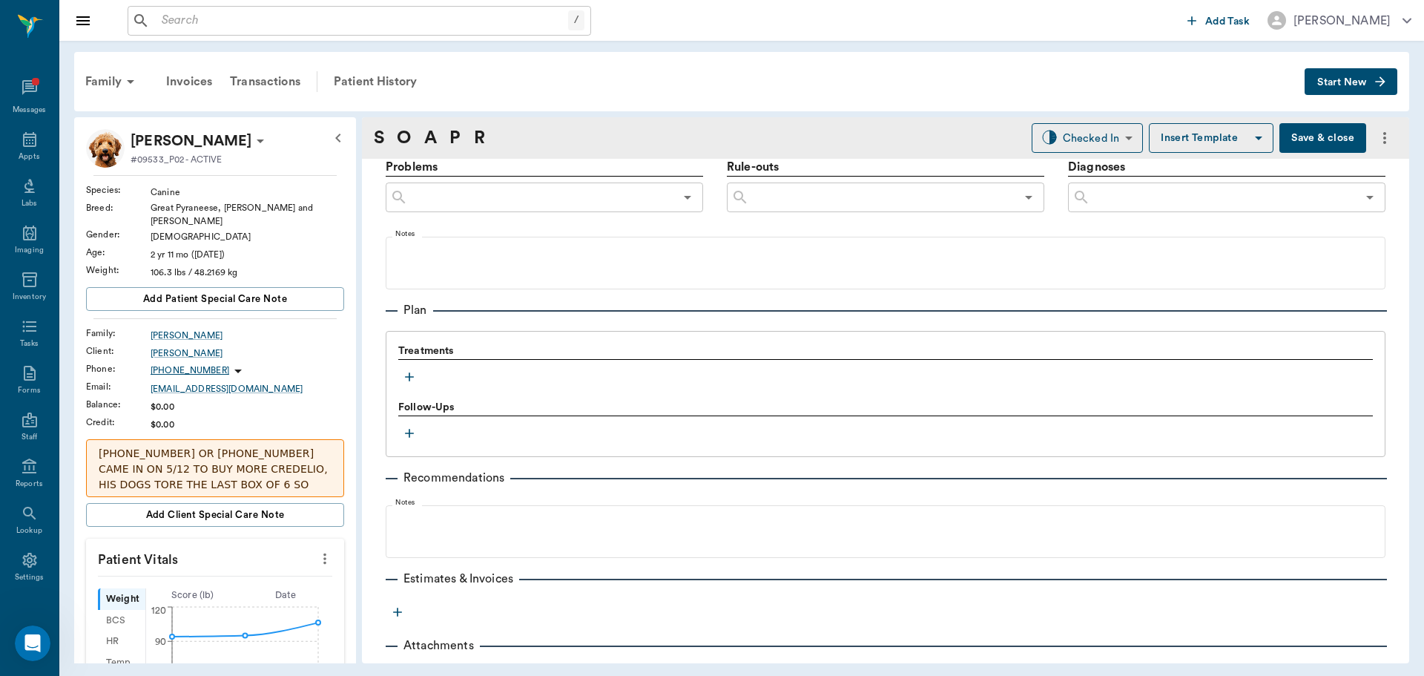
scroll to position [901, 0]
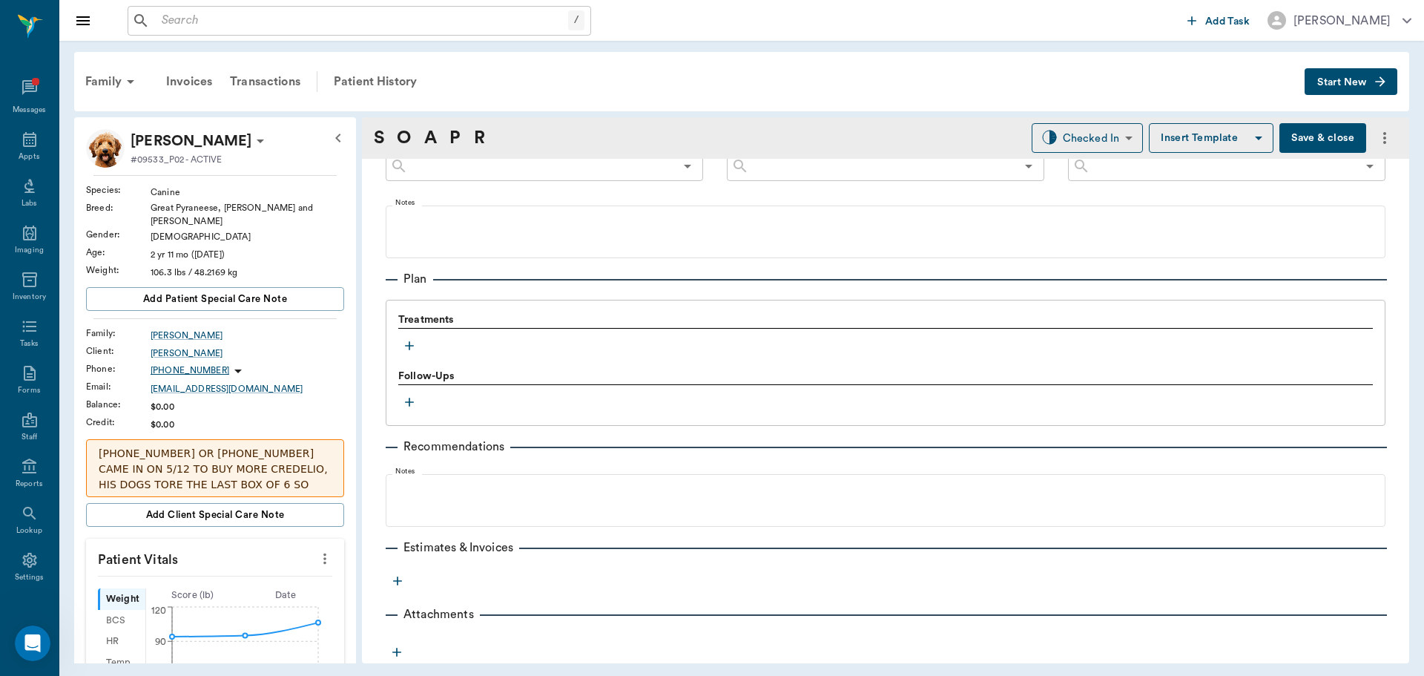
click at [405, 351] on icon "button" at bounding box center [409, 345] width 15 height 15
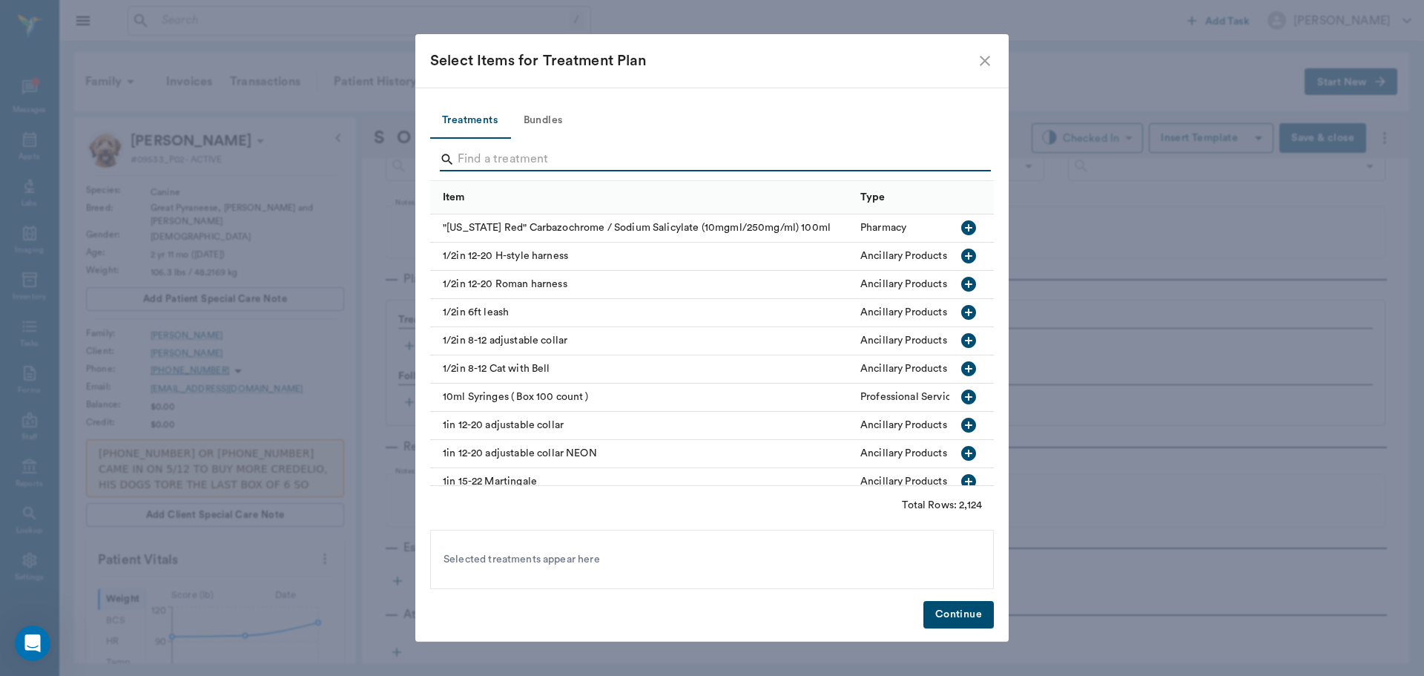
click at [475, 159] on input "Search" at bounding box center [713, 160] width 511 height 24
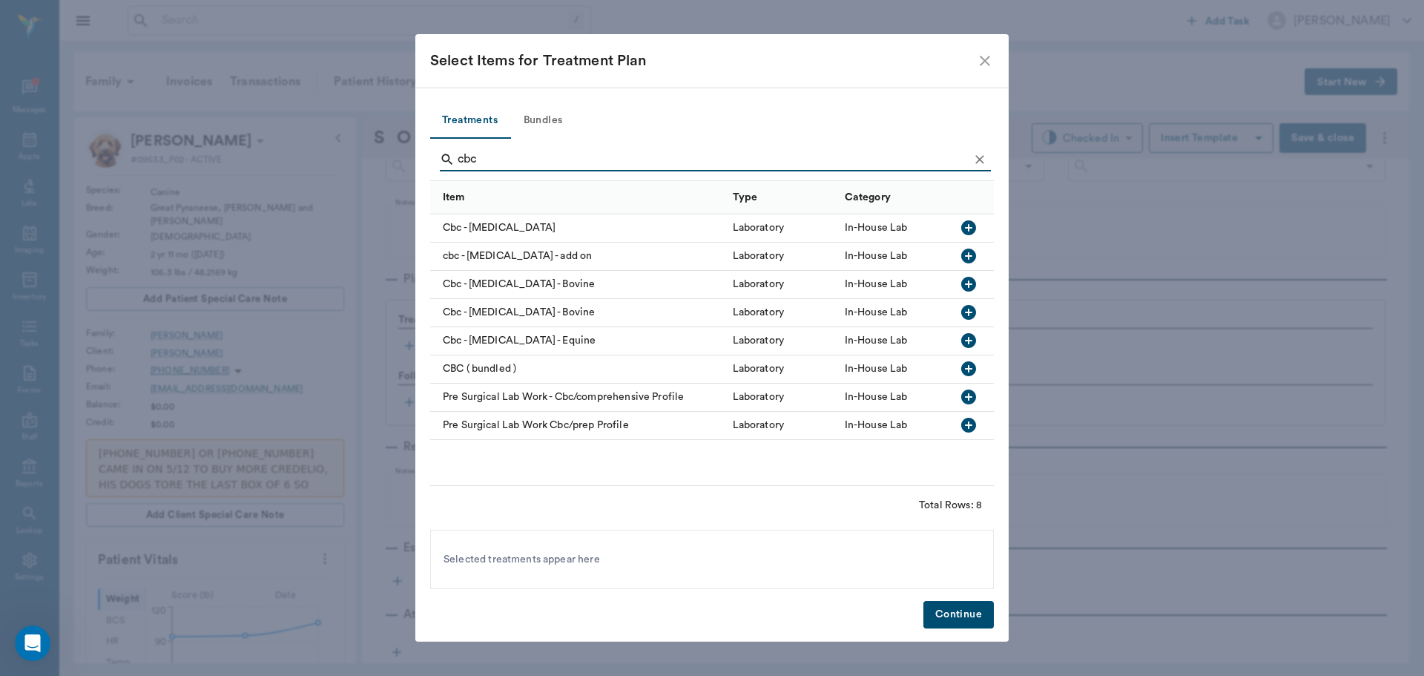
type input "cbc"
click at [973, 226] on icon "button" at bounding box center [968, 227] width 15 height 15
click at [982, 617] on button "Continue" at bounding box center [959, 614] width 70 height 27
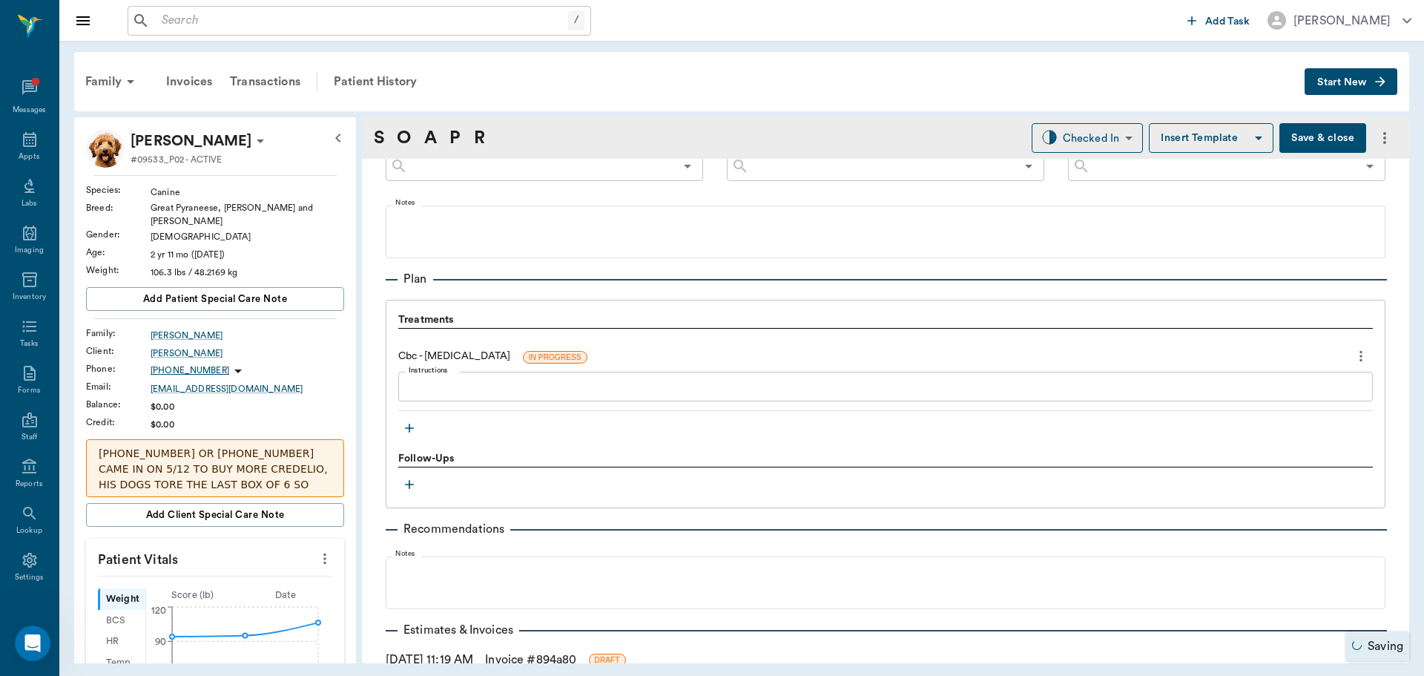
click at [411, 427] on icon "button" at bounding box center [409, 428] width 15 height 15
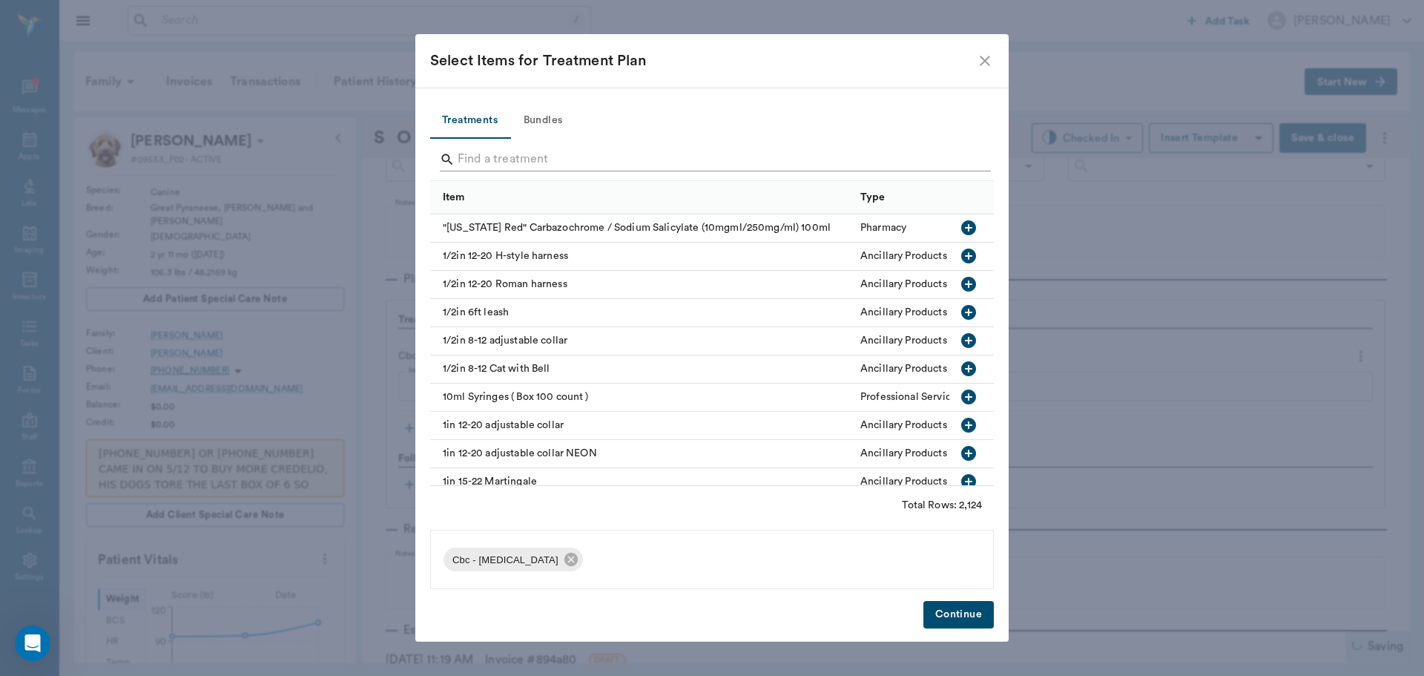
click at [470, 158] on input "Search" at bounding box center [713, 160] width 511 height 24
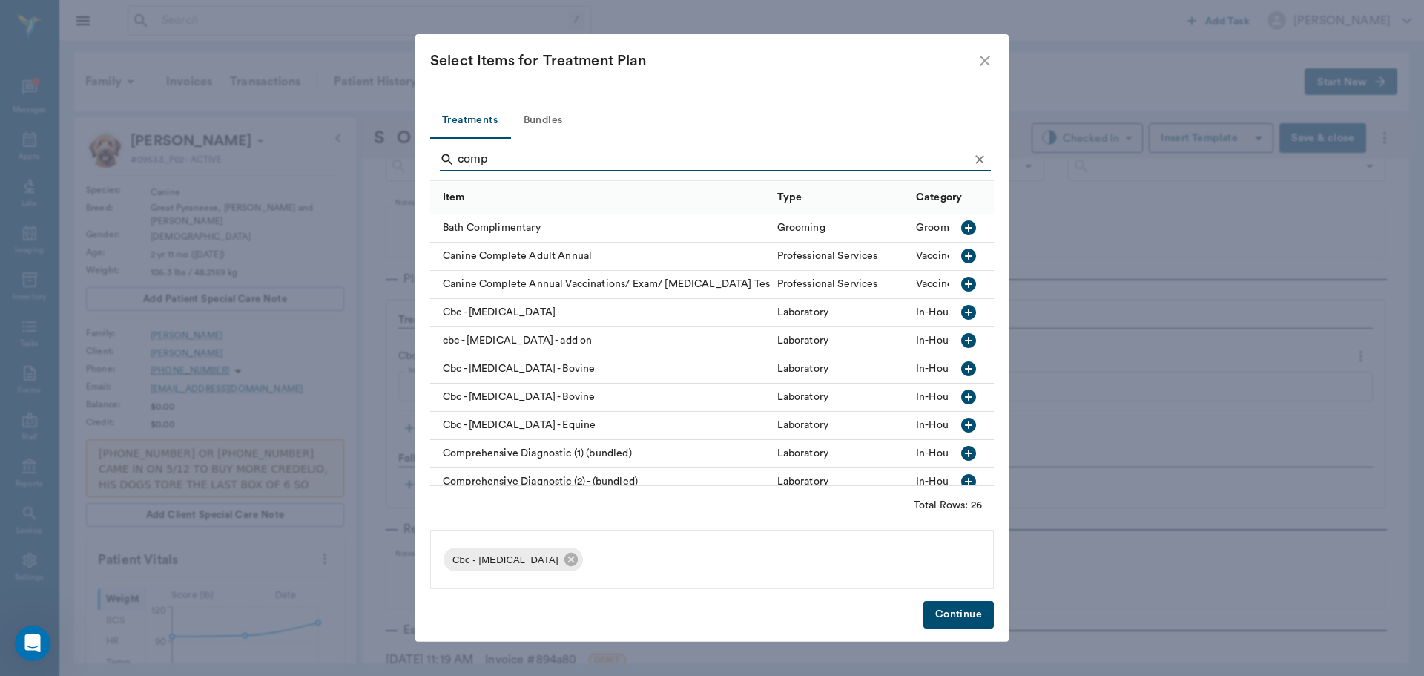
type input "comp"
click at [953, 616] on button "Continue" at bounding box center [959, 614] width 70 height 27
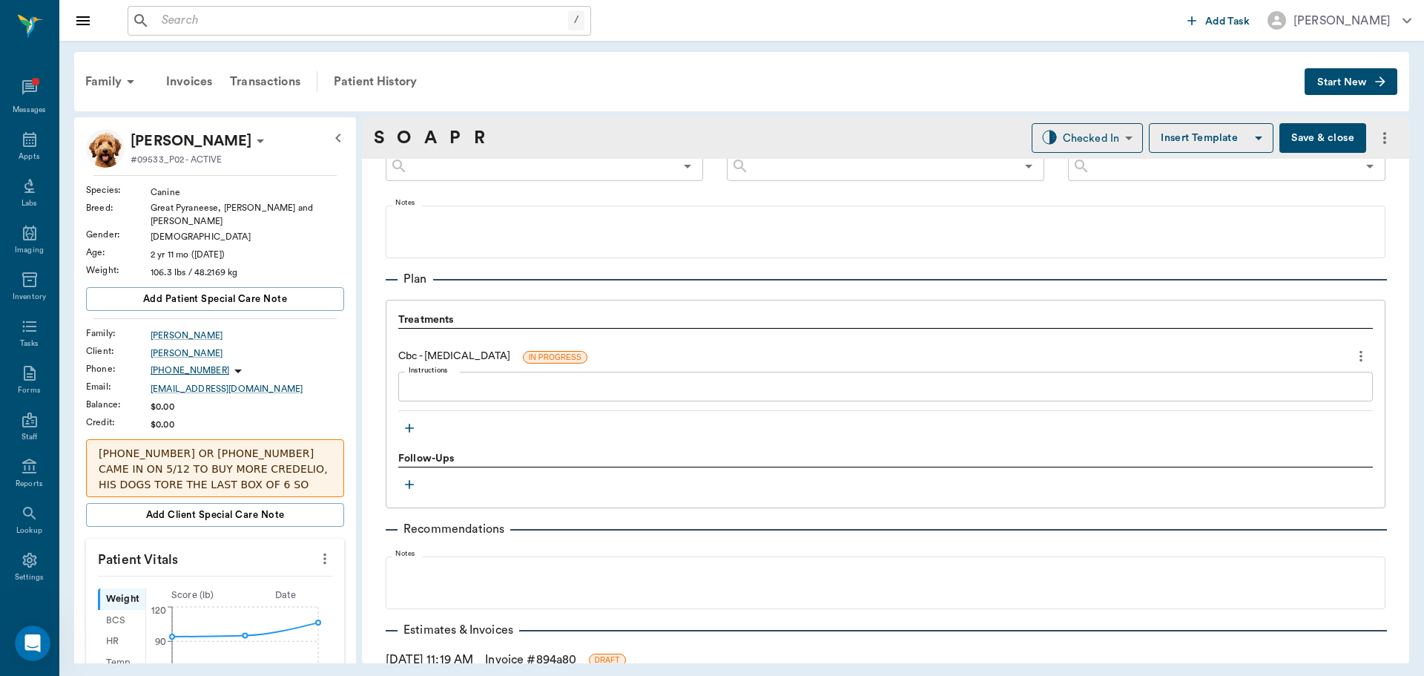
click at [404, 425] on icon "button" at bounding box center [409, 428] width 15 height 15
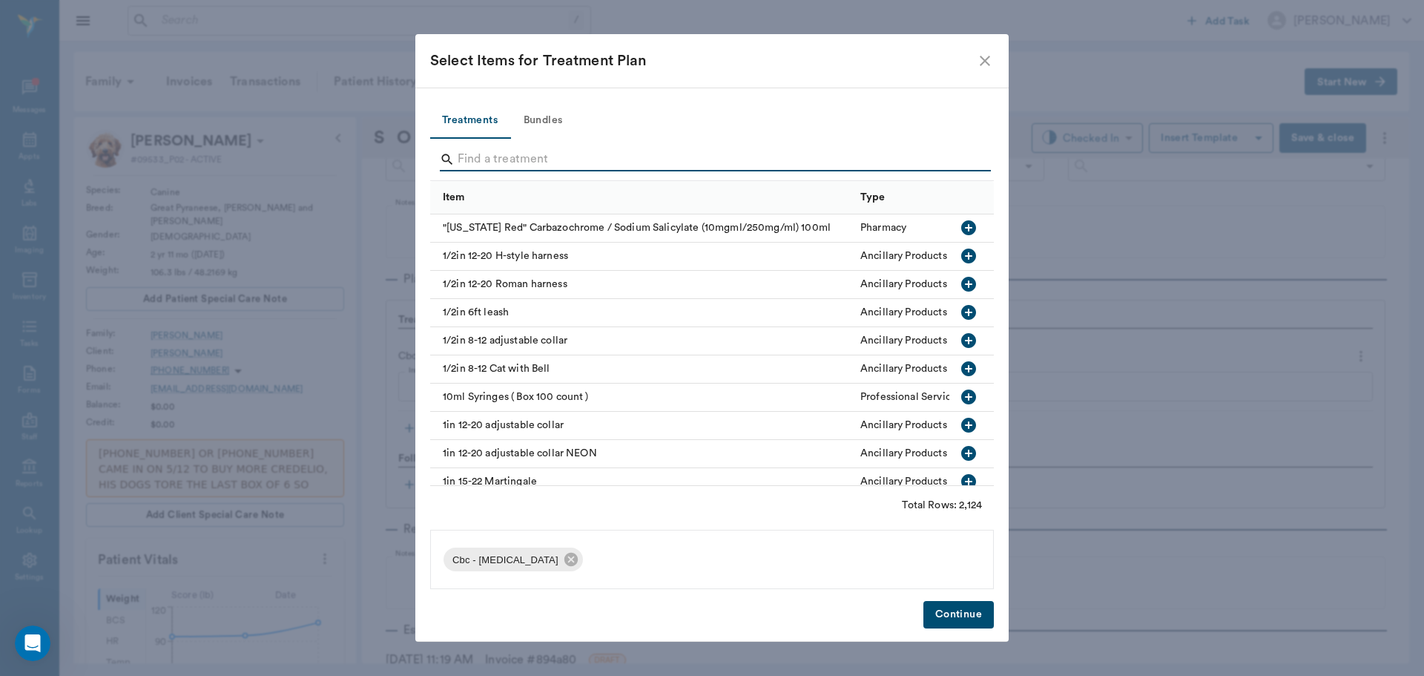
click at [516, 155] on input "Search" at bounding box center [713, 160] width 511 height 24
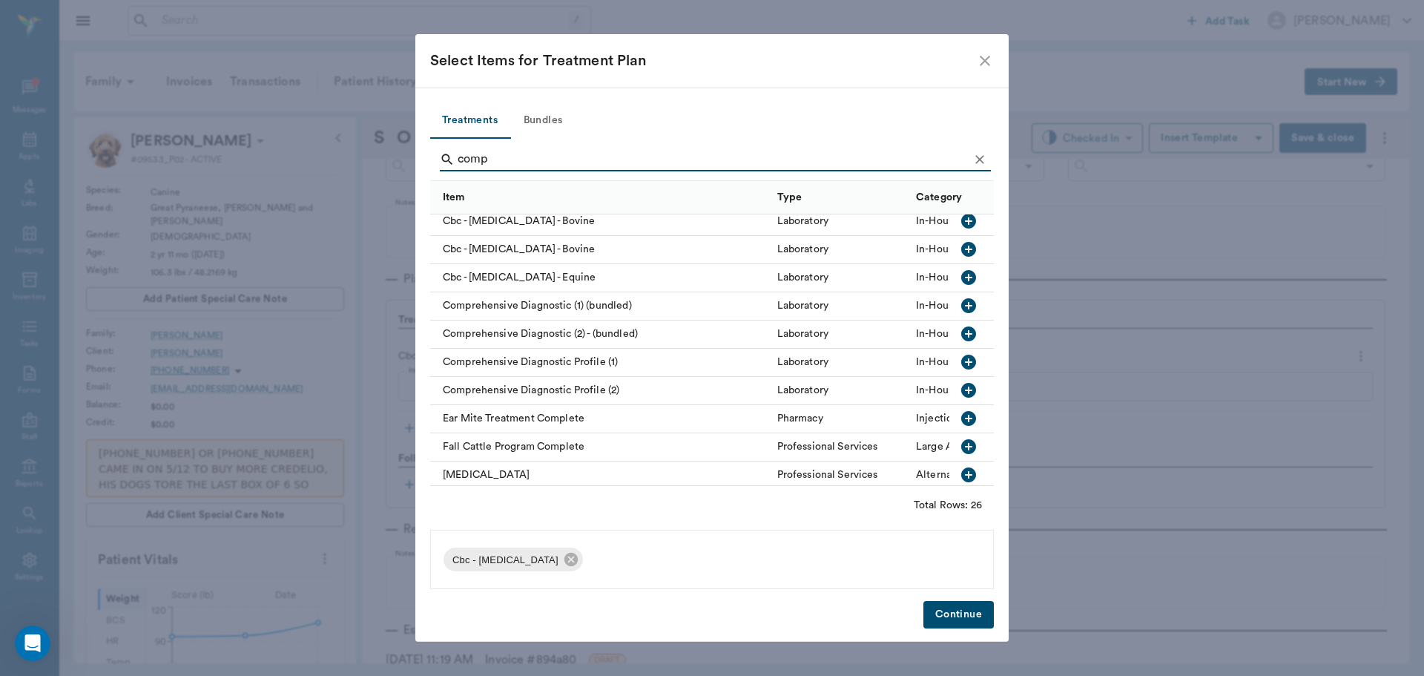
scroll to position [148, 0]
type input "comp"
click at [961, 364] on icon "button" at bounding box center [968, 361] width 15 height 15
click at [958, 609] on button "Continue" at bounding box center [959, 614] width 70 height 27
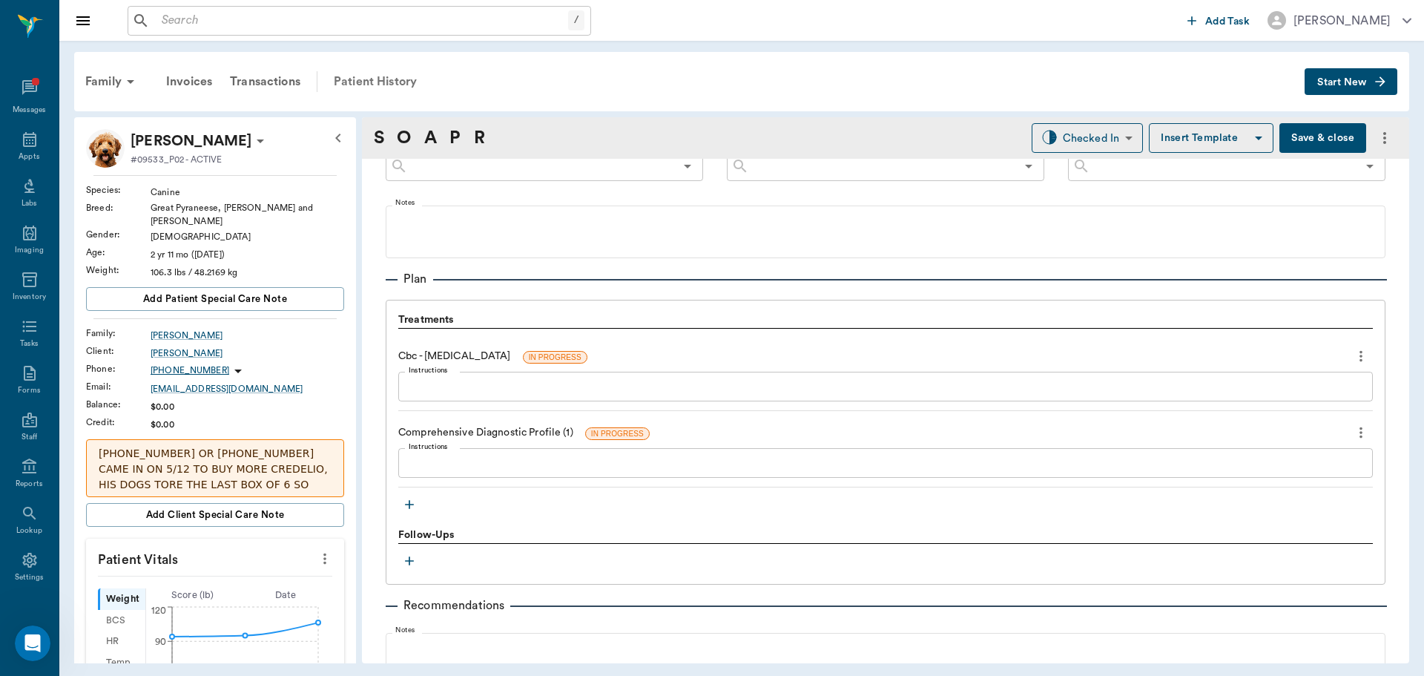
click at [392, 87] on div "Patient History" at bounding box center [375, 82] width 101 height 36
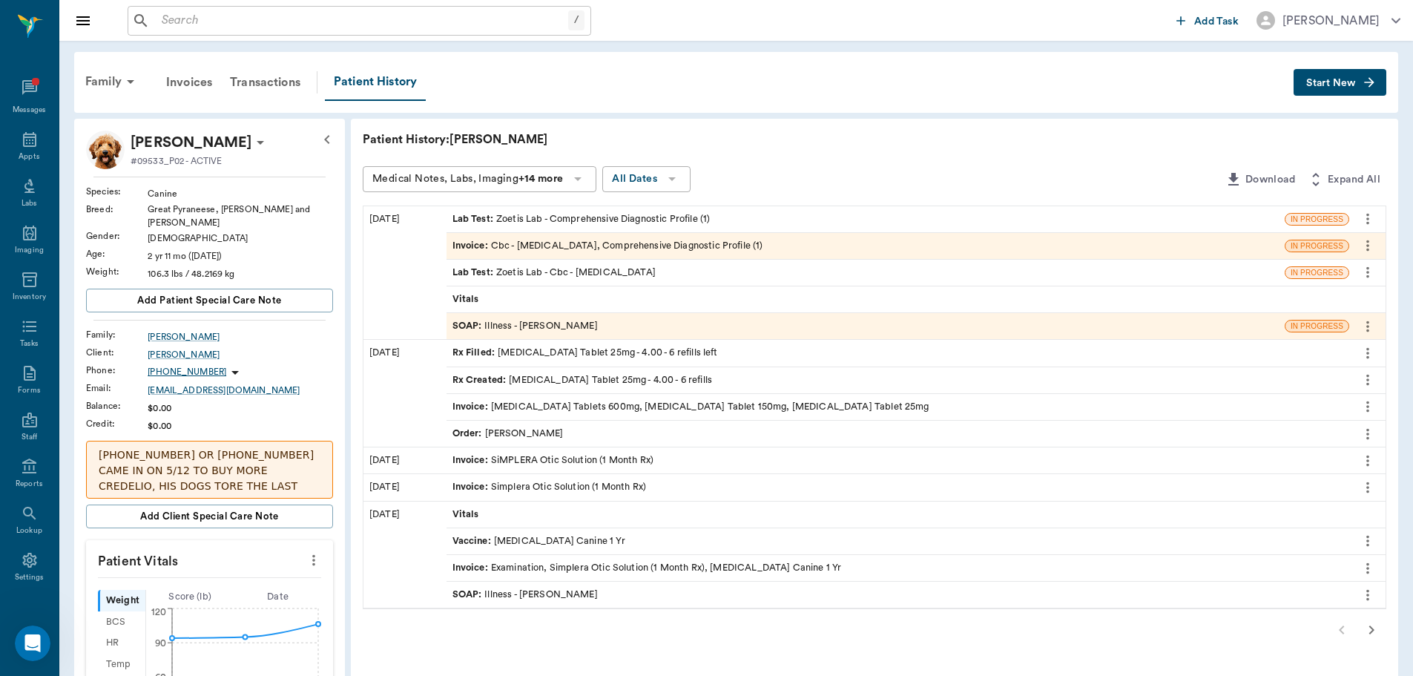
click at [574, 327] on div "SOAP : Illness - [PERSON_NAME]" at bounding box center [525, 326] width 145 height 14
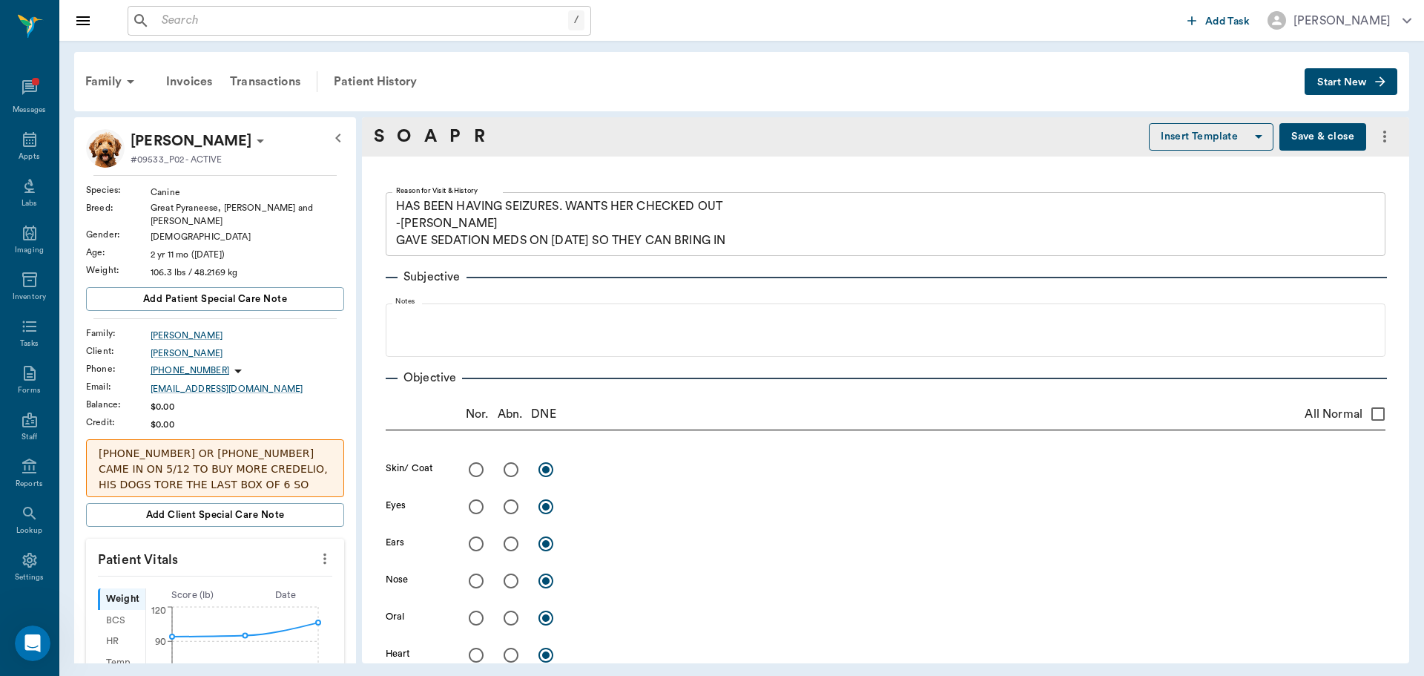
type textarea "HAS BEEN HAVING SEIZURES. WANTS HER CHECKED OUT -[PERSON_NAME] GAVE SEDATION ME…"
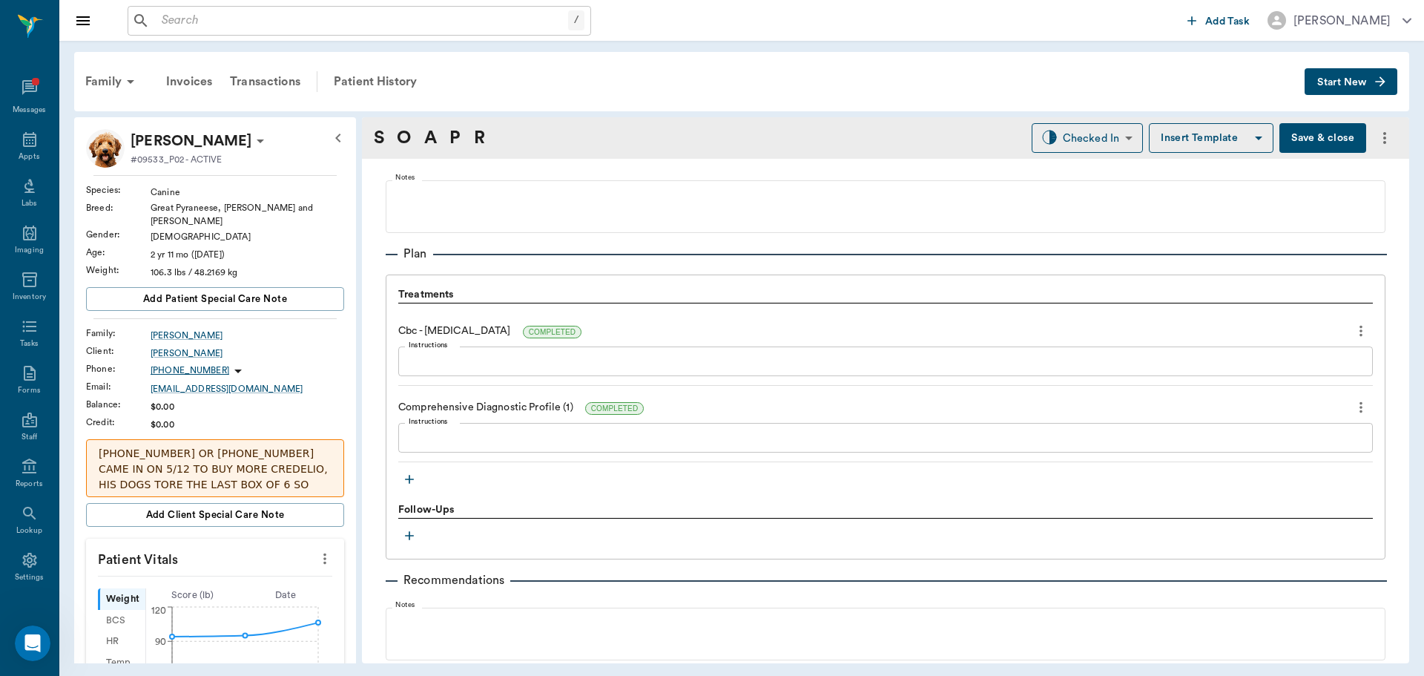
scroll to position [1039, 0]
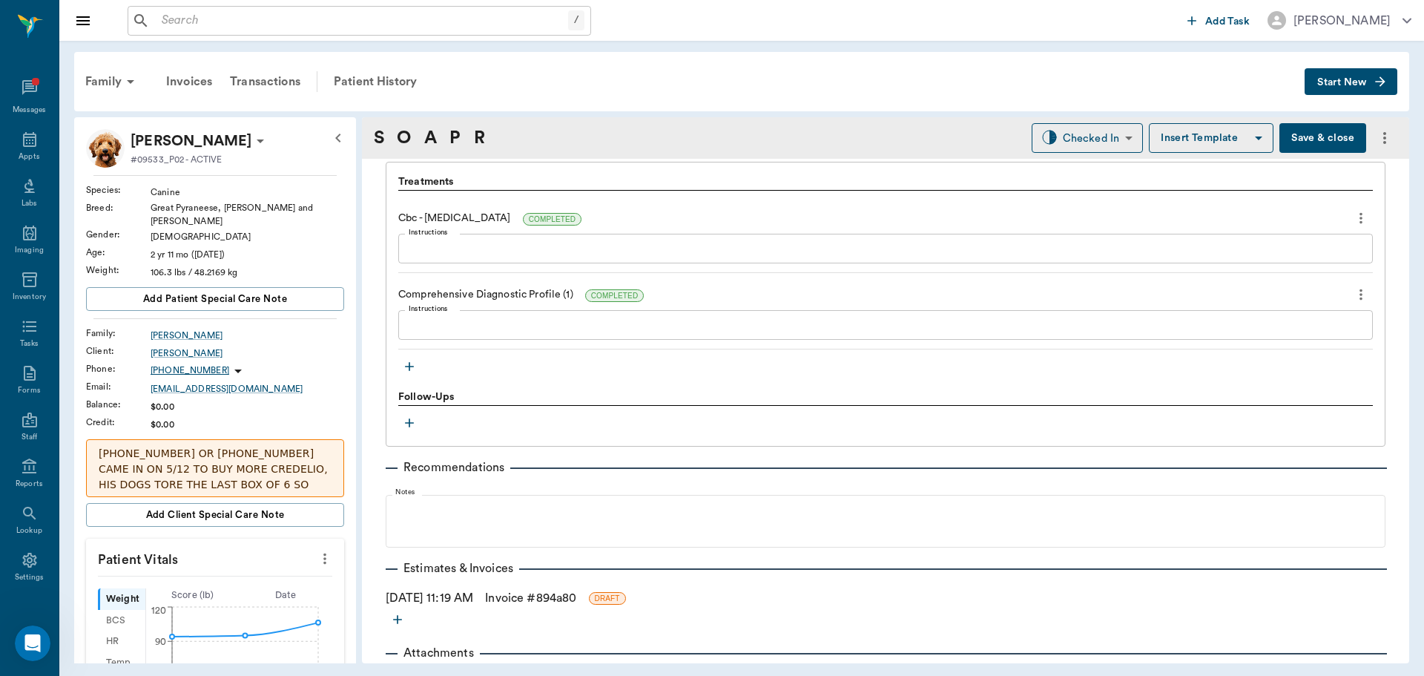
click at [404, 364] on icon "button" at bounding box center [409, 366] width 15 height 15
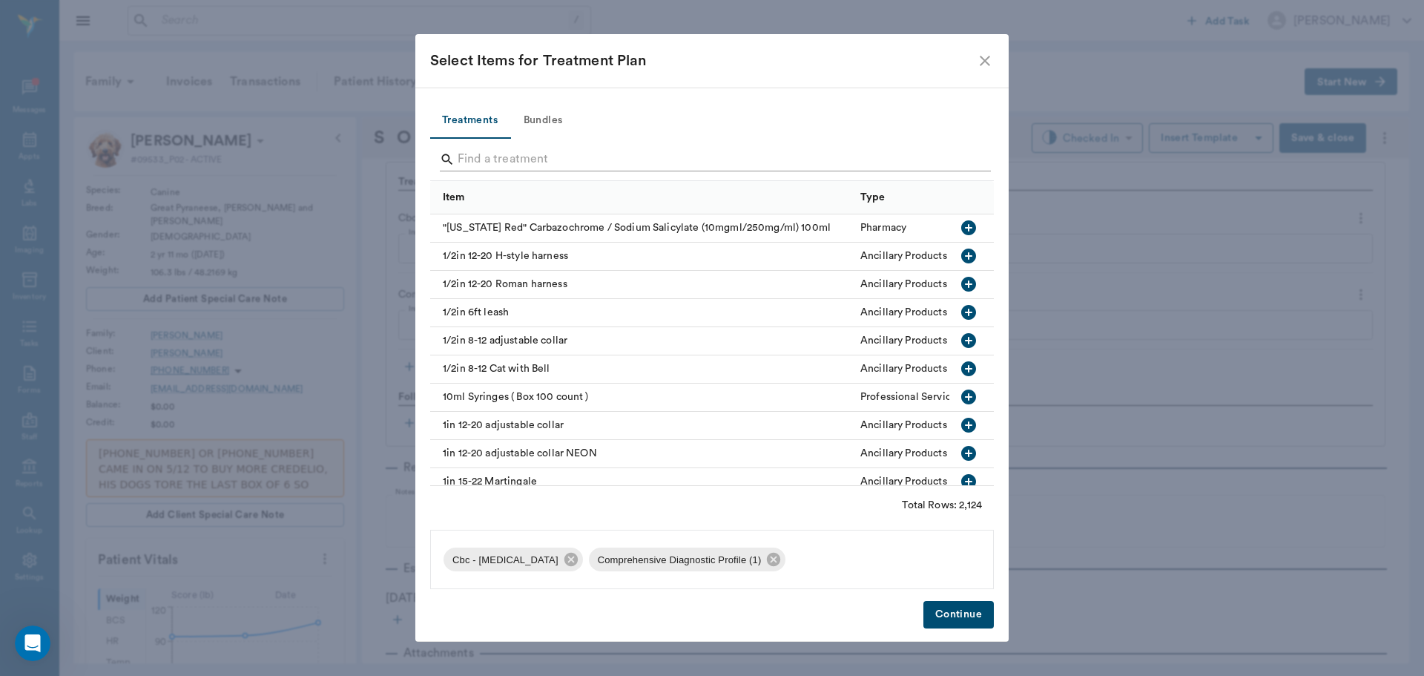
click at [513, 159] on input "Search" at bounding box center [713, 160] width 511 height 24
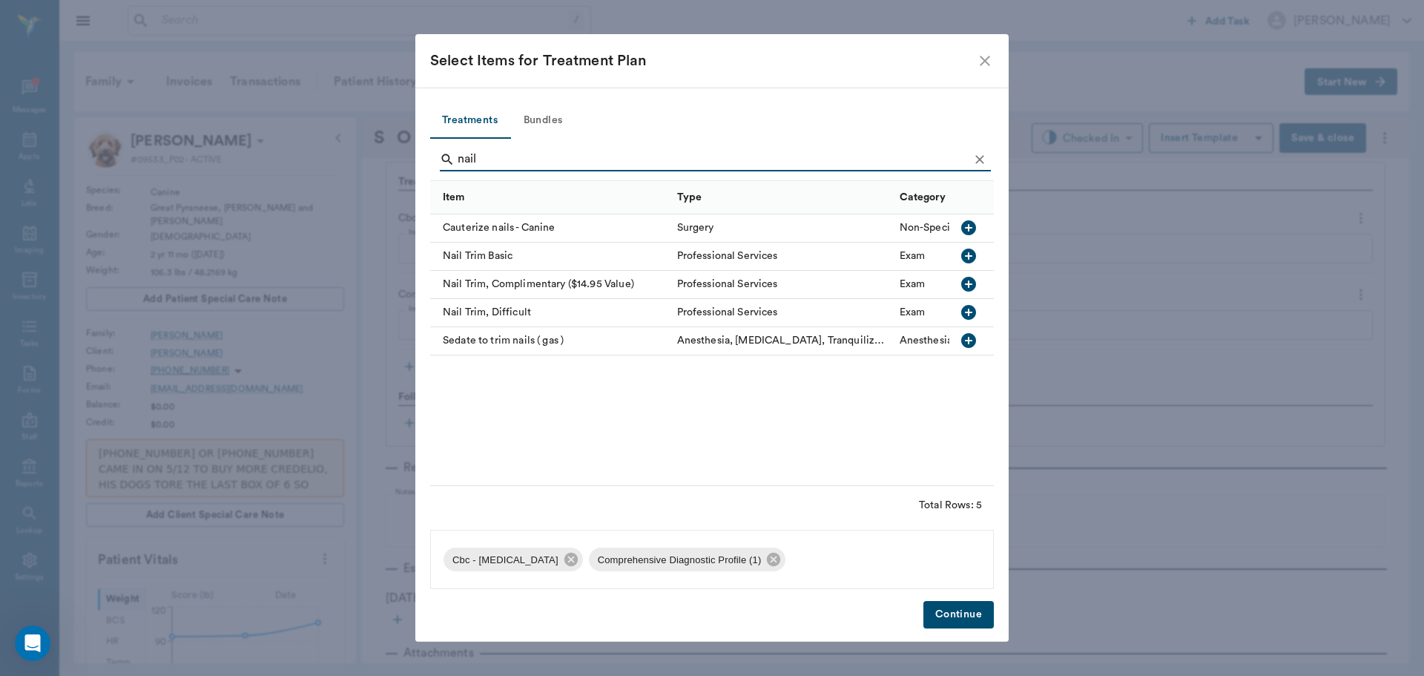
click at [970, 254] on icon "button" at bounding box center [968, 256] width 15 height 15
type input "n"
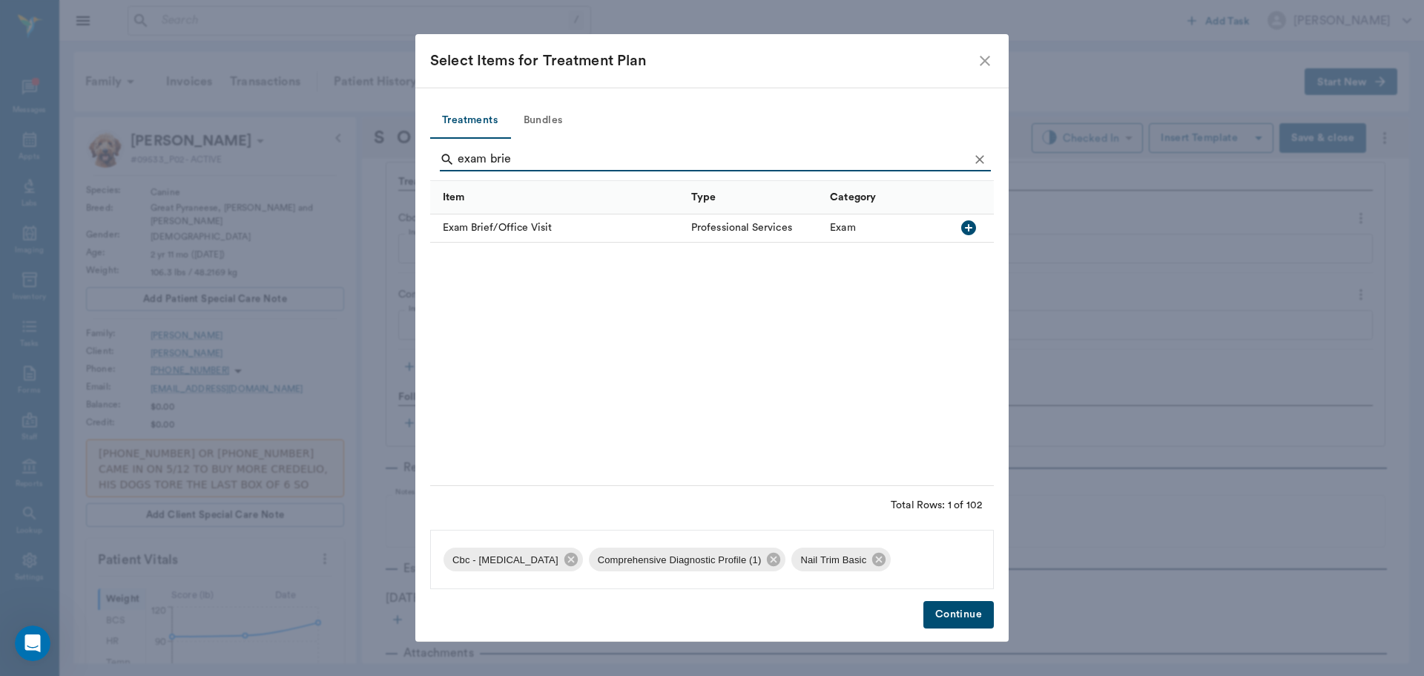
type input "exam brie"
click at [967, 224] on icon "button" at bounding box center [968, 227] width 15 height 15
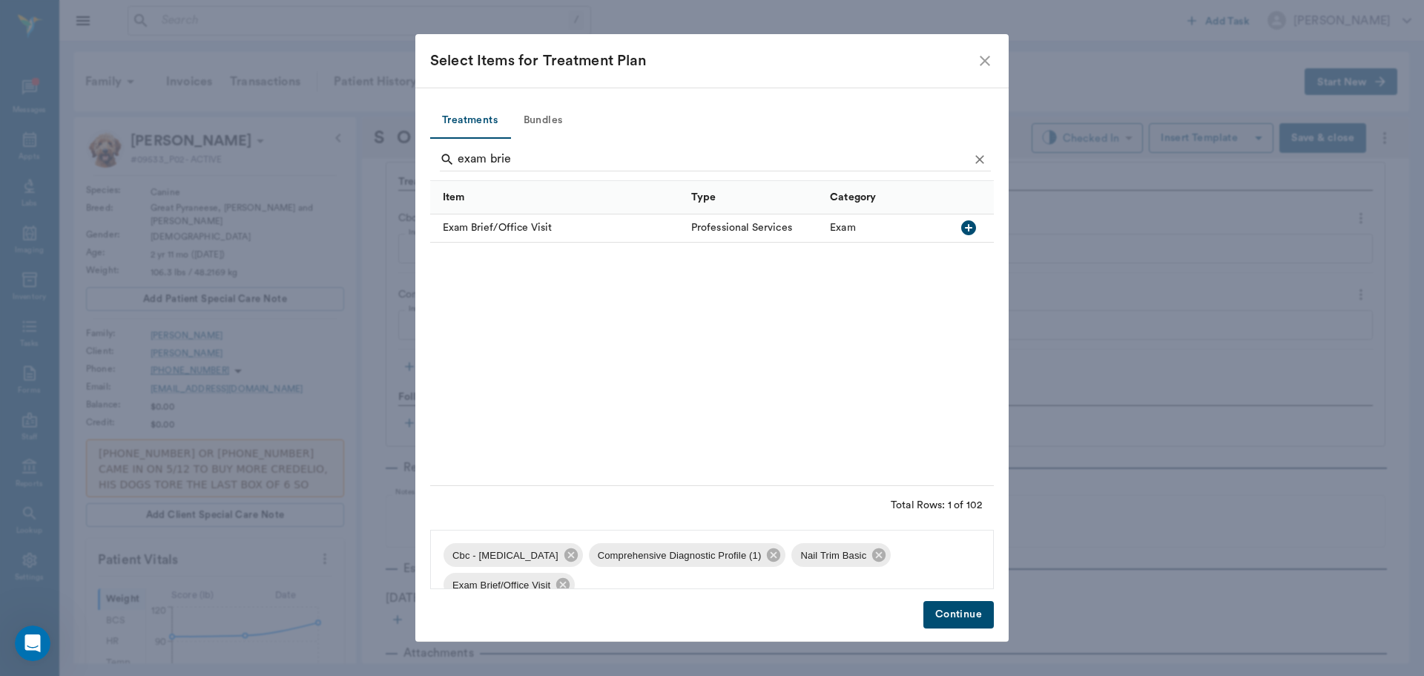
click at [955, 620] on button "Continue" at bounding box center [959, 614] width 70 height 27
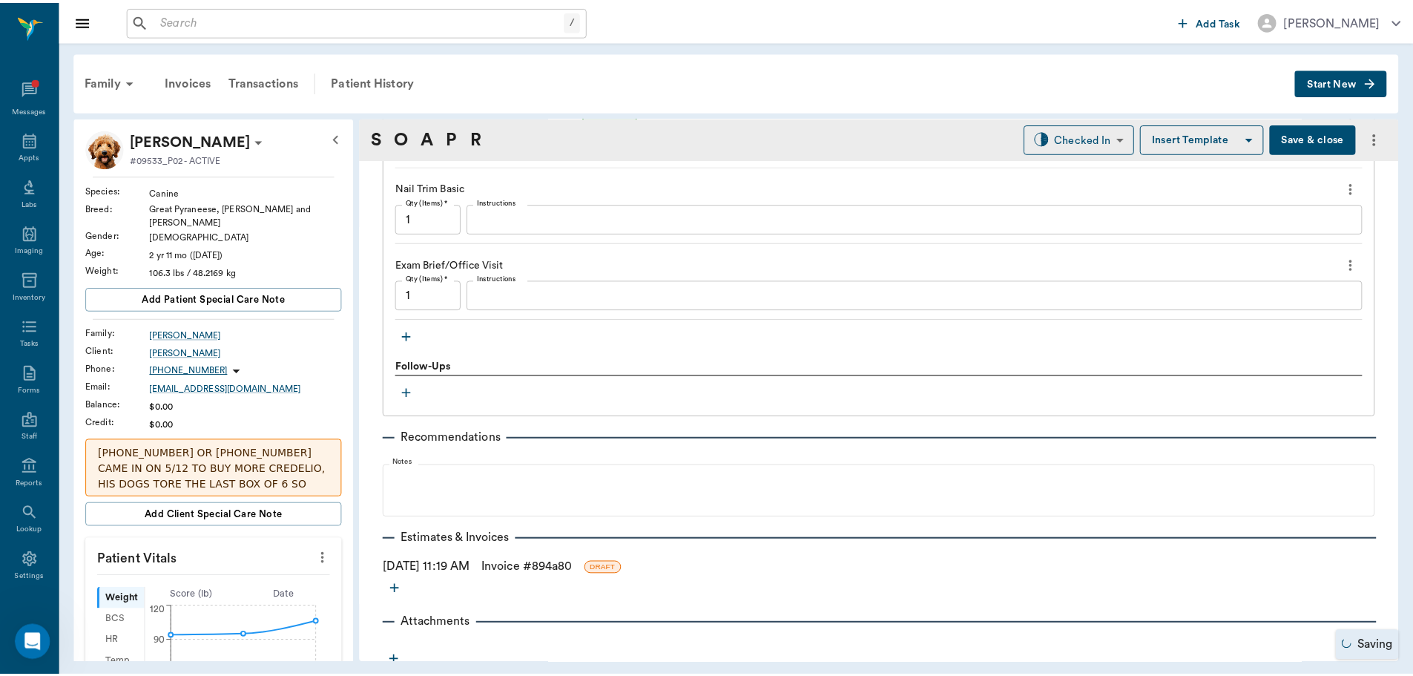
scroll to position [1230, 0]
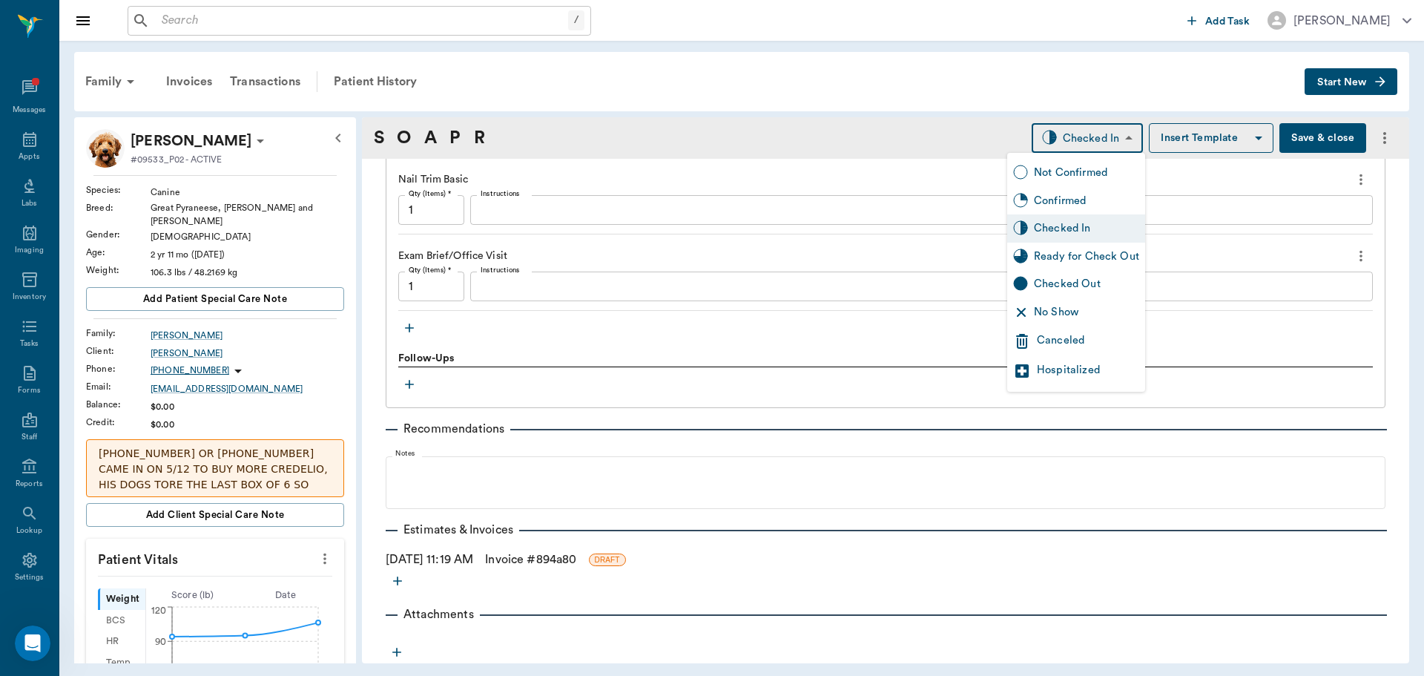
click at [1108, 142] on body "/ ​ Add Task [PERSON_NAME] Nectar Messages Appts Labs Imaging Inventory Tasks F…" at bounding box center [712, 338] width 1424 height 676
click at [1088, 263] on div "Ready for Check Out" at bounding box center [1086, 257] width 105 height 16
type input "READY_TO_CHECKOUT"
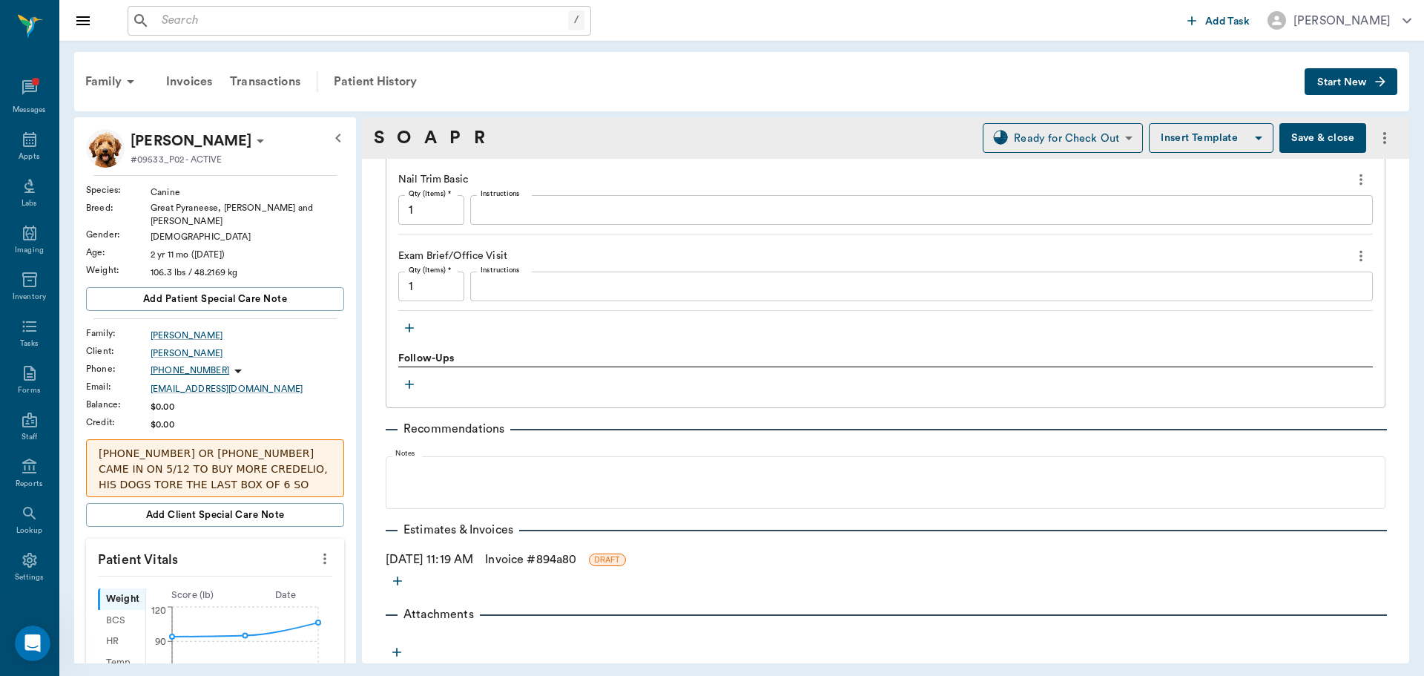
click at [536, 559] on link "Invoice # 894a80" at bounding box center [530, 559] width 91 height 18
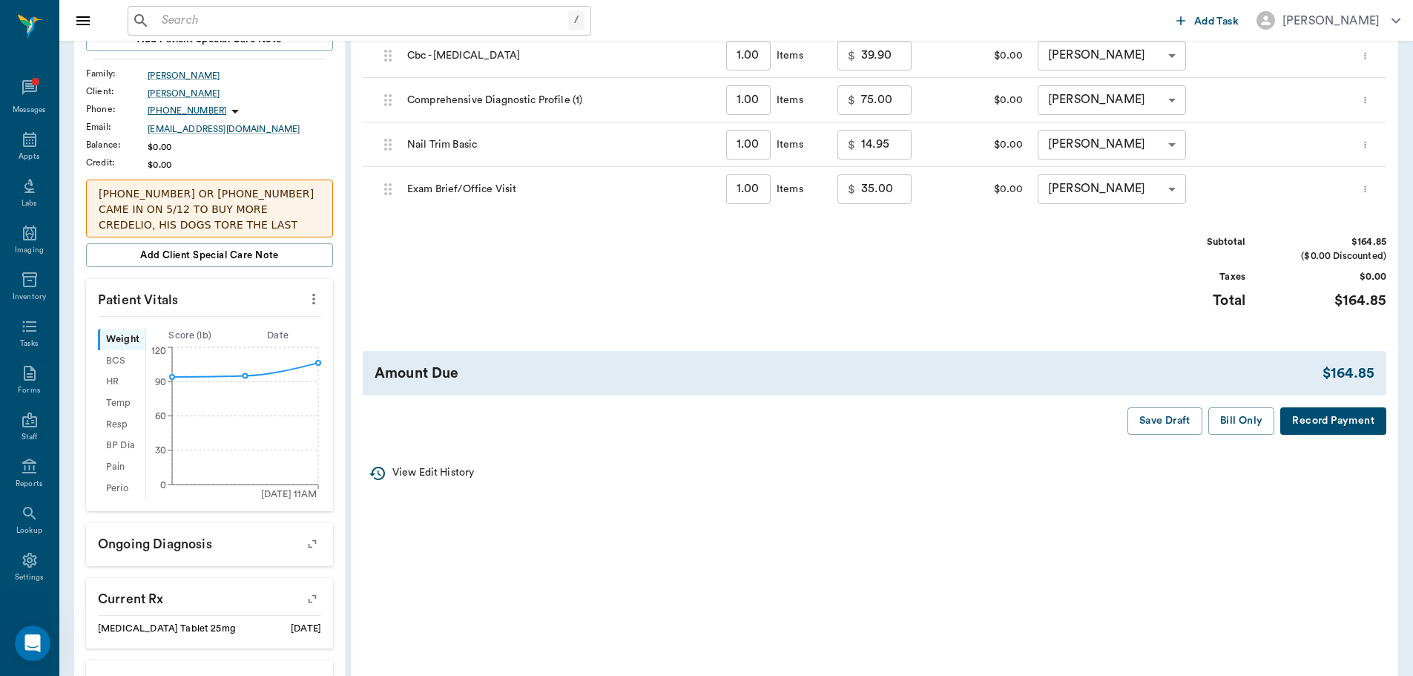
scroll to position [297, 0]
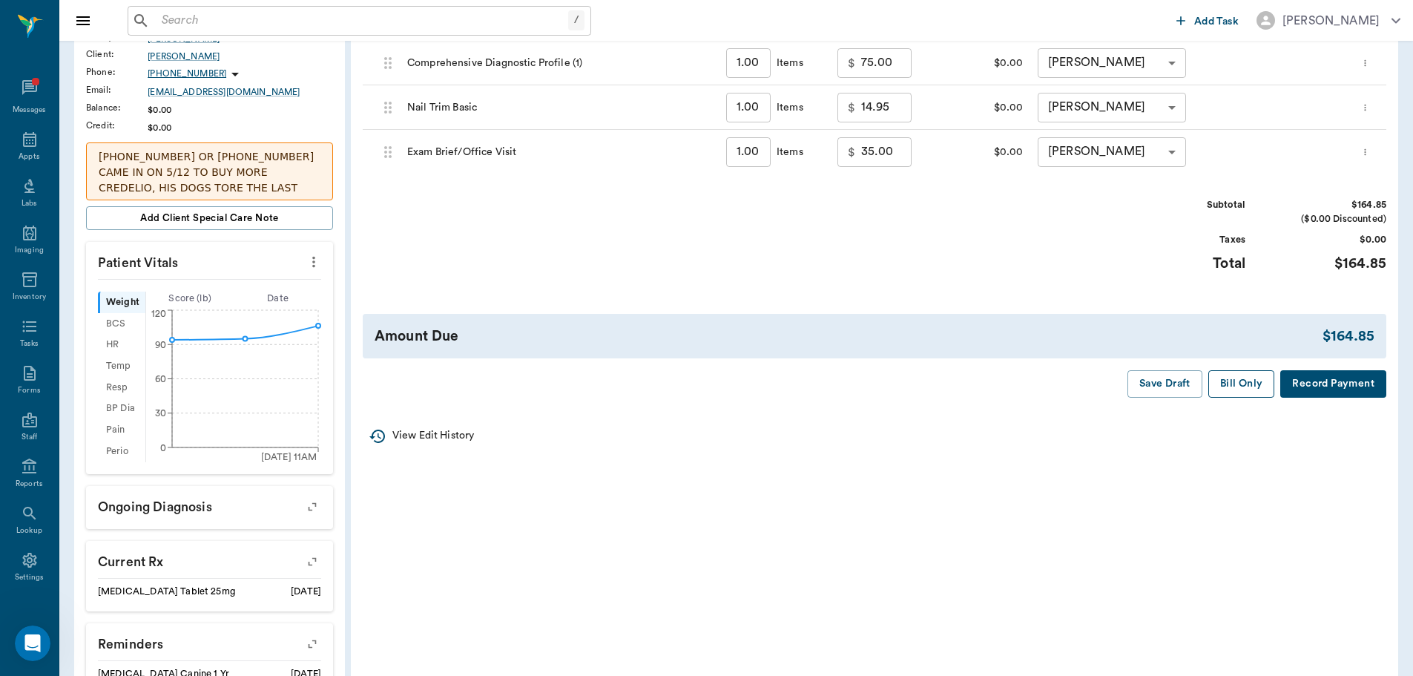
click at [1245, 383] on button "Bill Only" at bounding box center [1241, 383] width 67 height 27
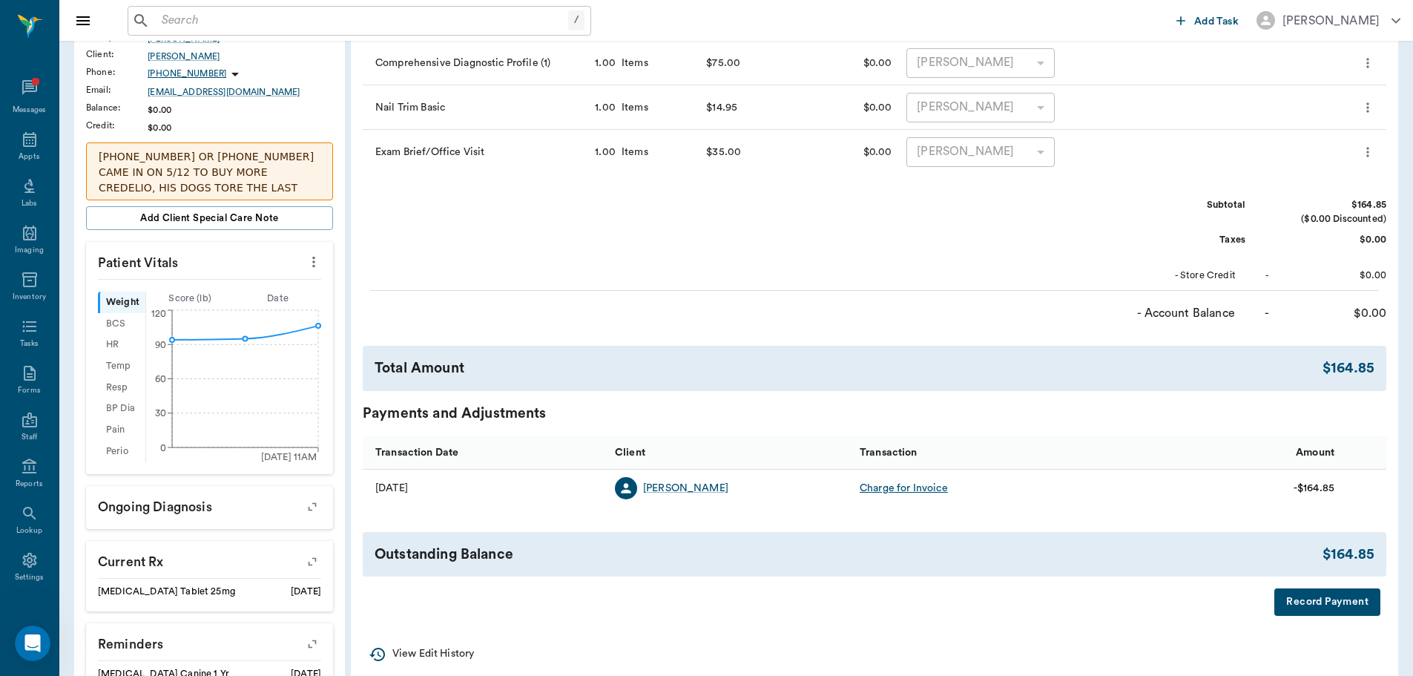
scroll to position [74, 0]
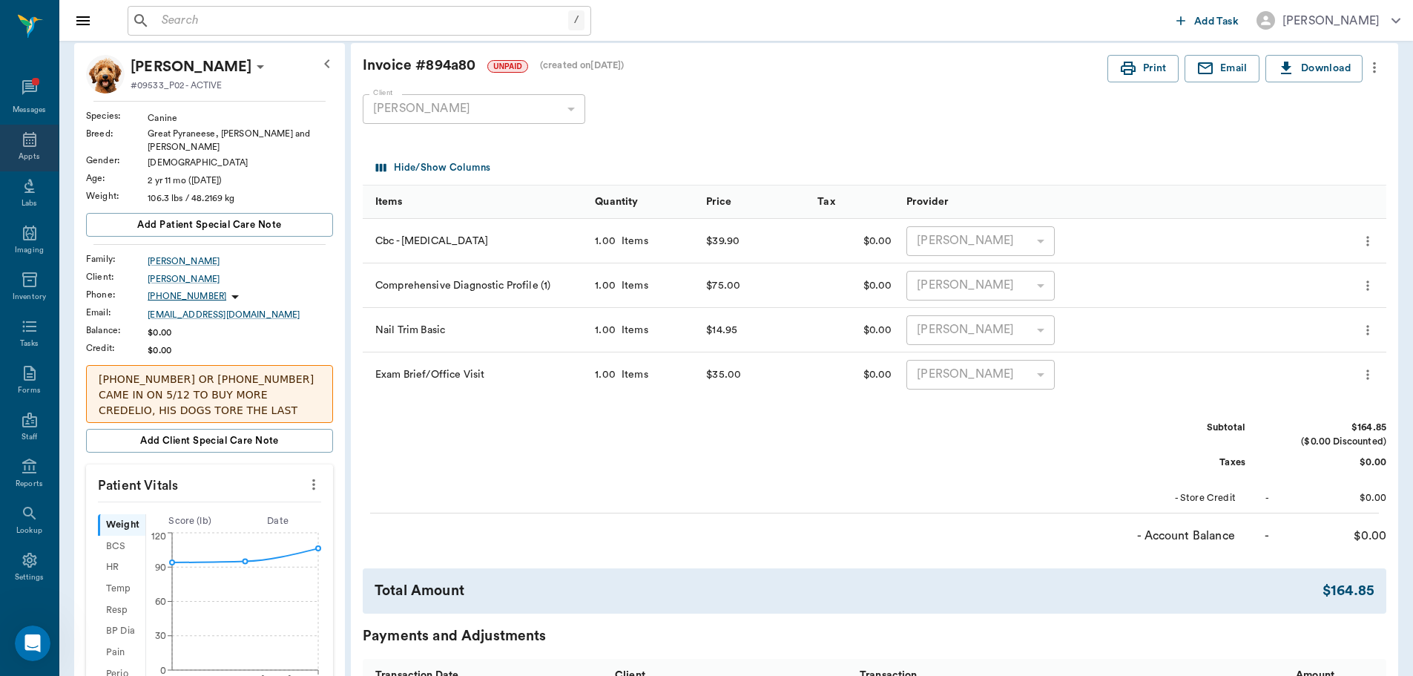
click at [23, 145] on icon at bounding box center [29, 139] width 13 height 15
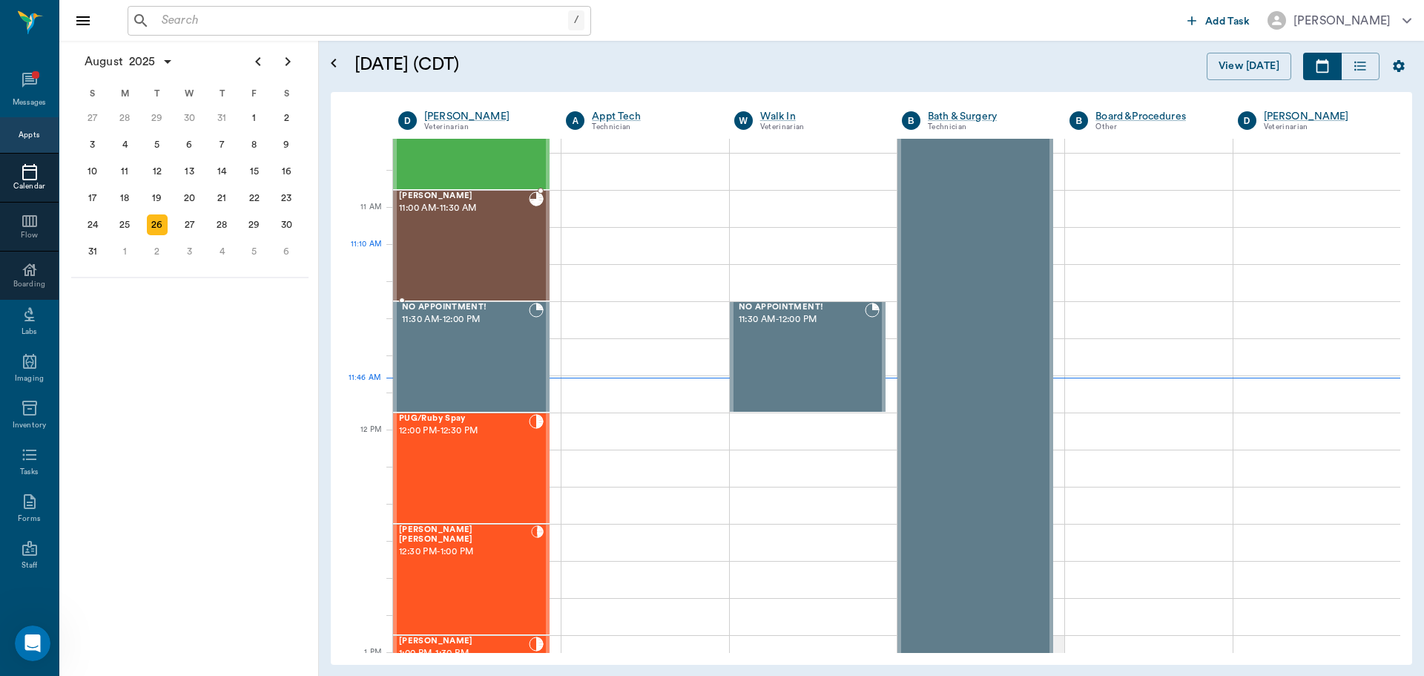
scroll to position [596, 0]
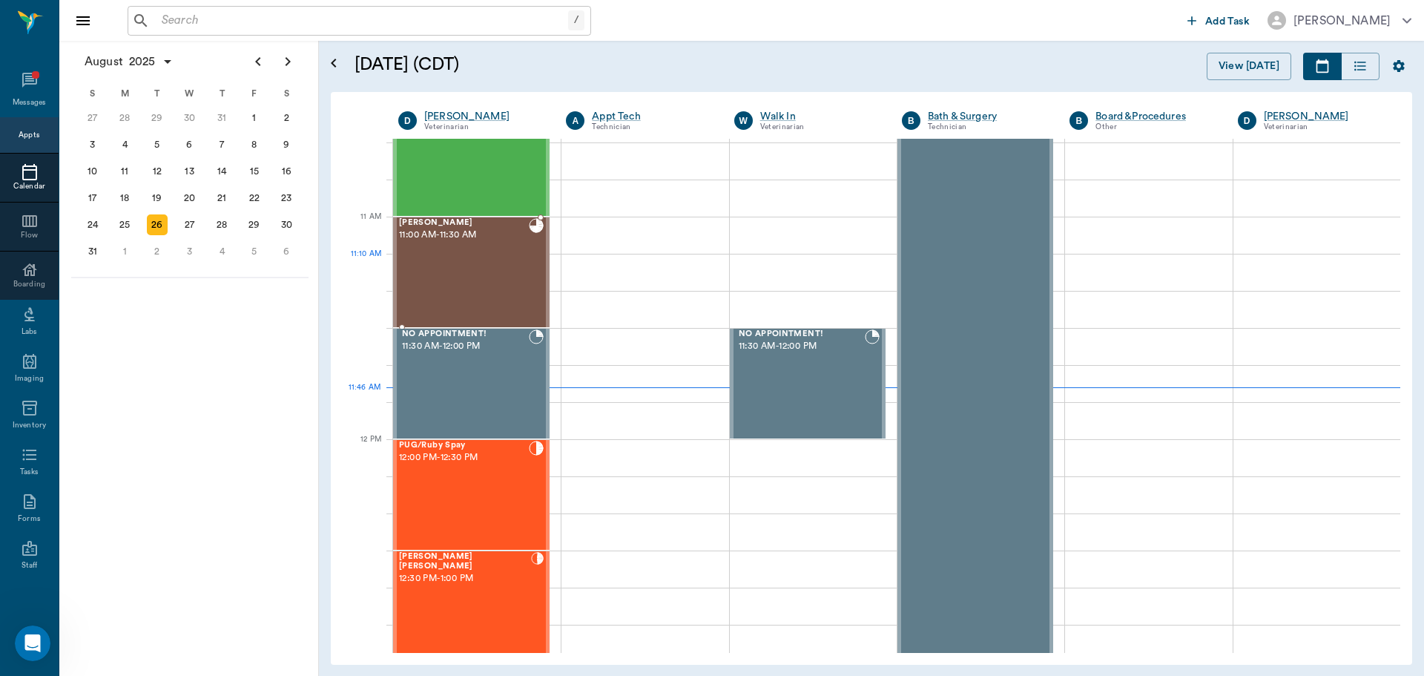
click at [495, 280] on div "[PERSON_NAME] 11:00 AM - 11:30 AM" at bounding box center [464, 272] width 130 height 108
